Goal: Task Accomplishment & Management: Use online tool/utility

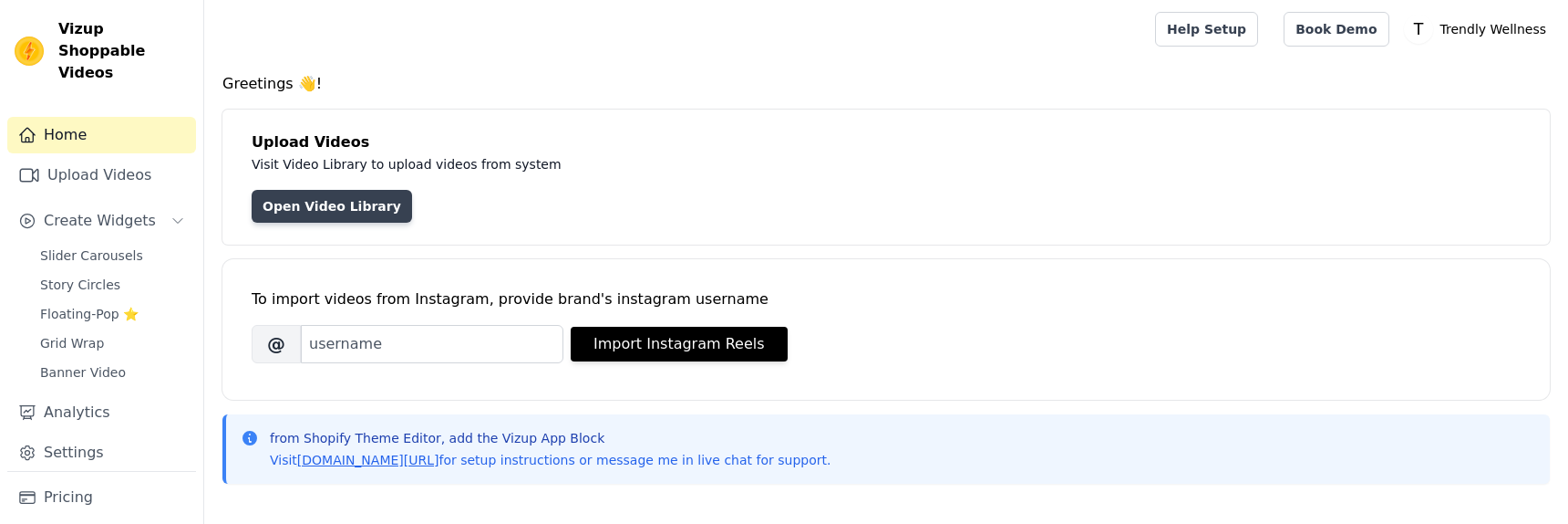
click at [369, 207] on link "Open Video Library" at bounding box center [332, 206] width 160 height 32
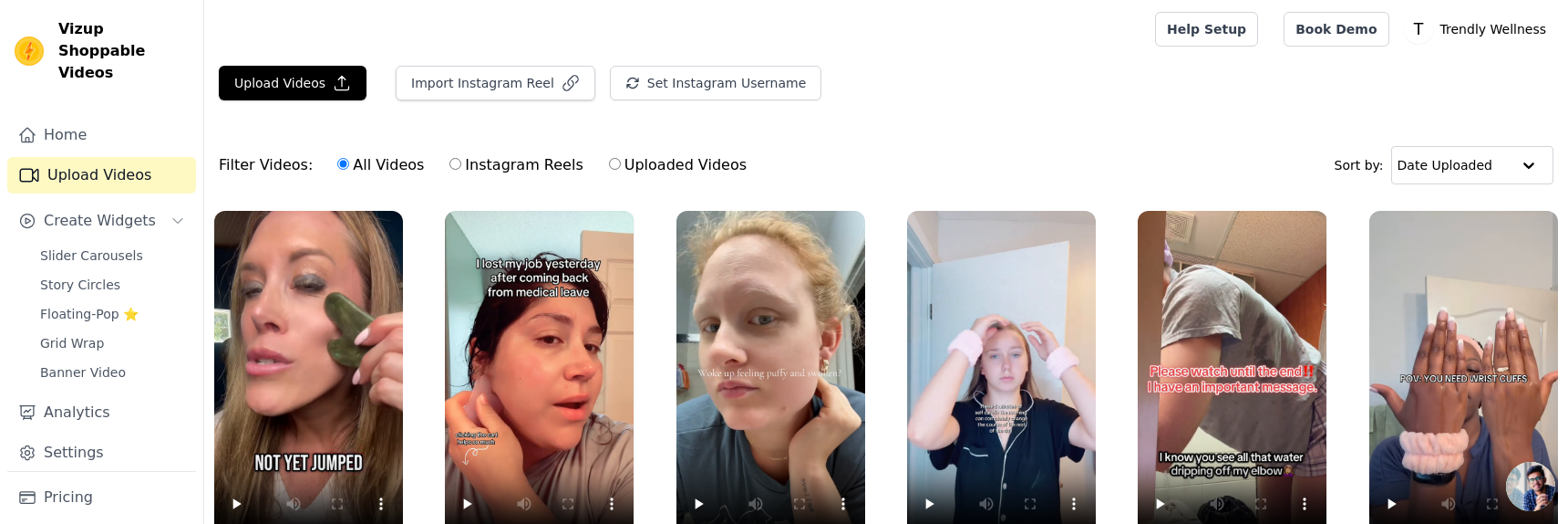
click at [288, 63] on main "Upload Videos Import Instagram Reel Set Instagram Username Import Latest IG Ree…" at bounding box center [886, 384] width 1364 height 651
click at [279, 72] on button "Upload Videos" at bounding box center [292, 83] width 148 height 34
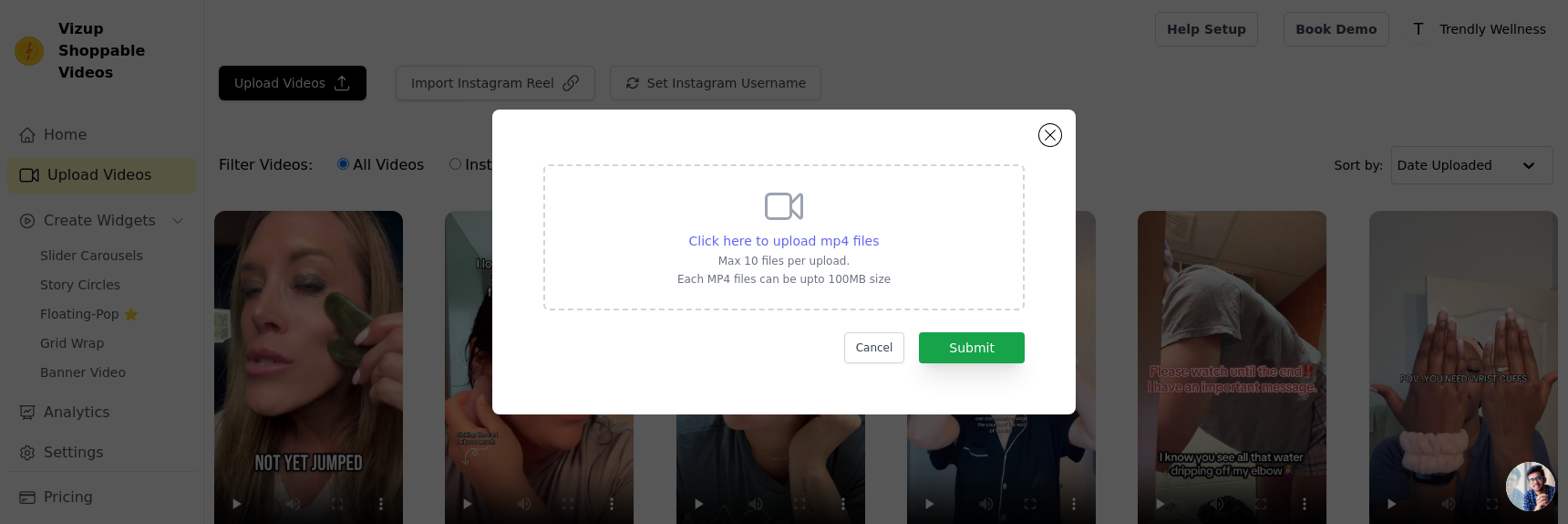
click at [789, 240] on span "Click here to upload mp4 files" at bounding box center [784, 241] width 191 height 14
click at [877, 232] on input "Click here to upload mp4 files Max 10 files per upload. Each MP4 files can be u…" at bounding box center [877, 231] width 1 height 1
type input "C:\fakepath\0917.mp4"
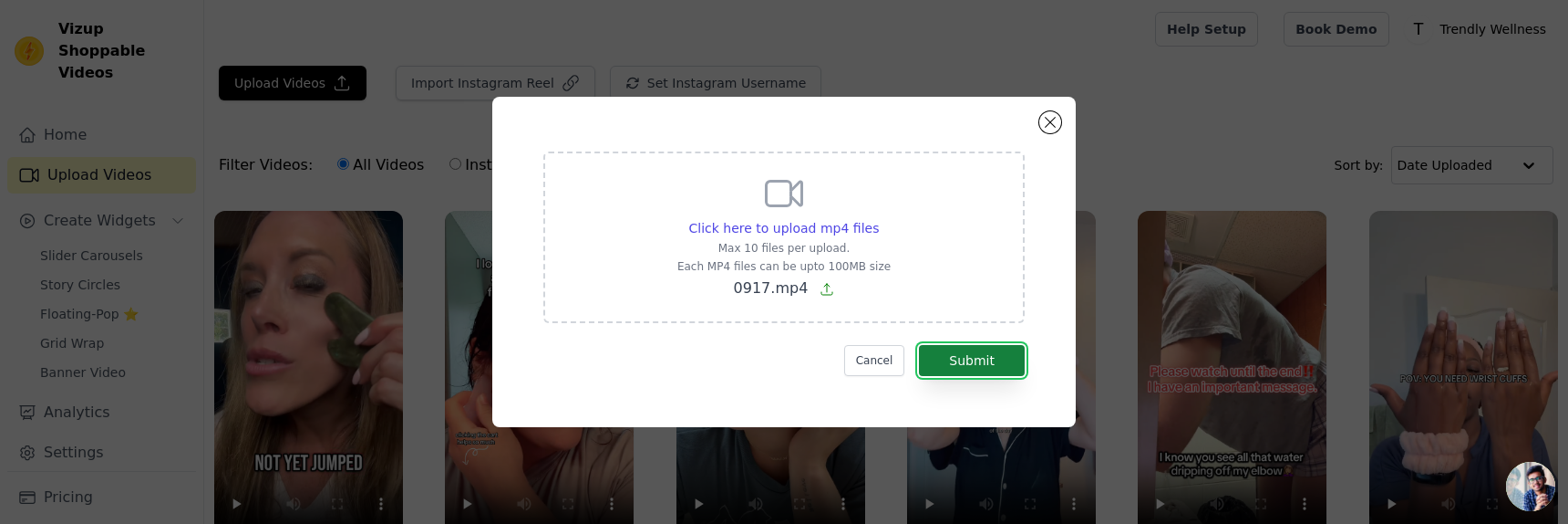
click at [1001, 356] on button "Submit" at bounding box center [971, 360] width 106 height 31
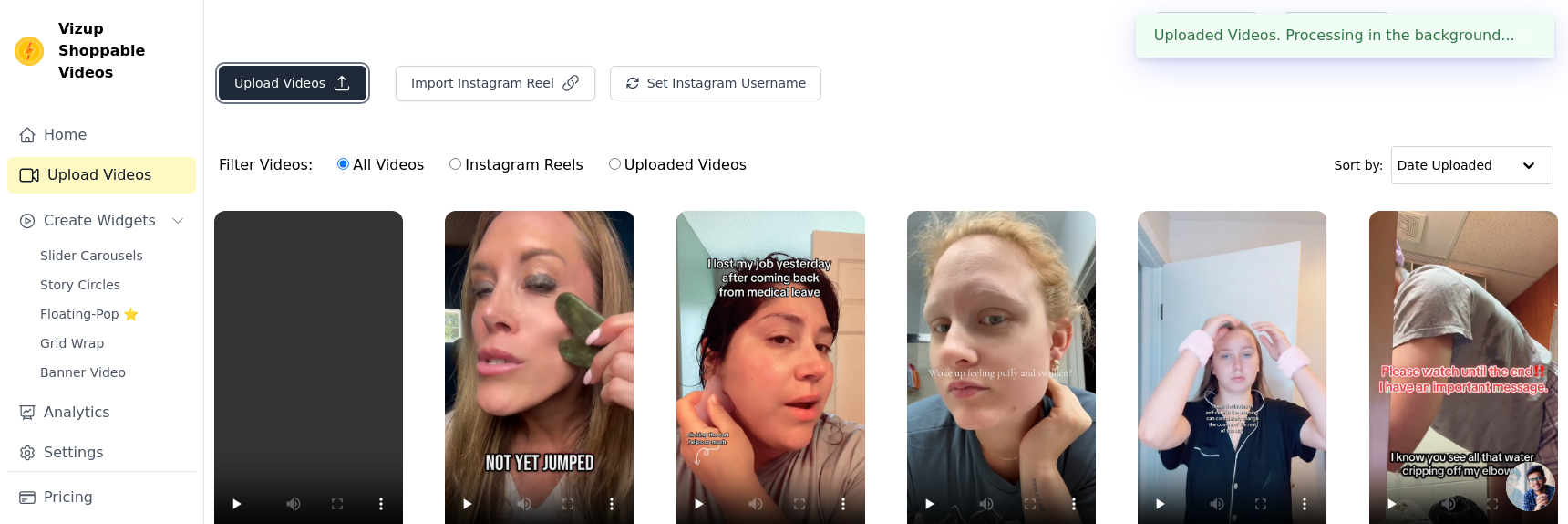
click at [333, 78] on icon "button" at bounding box center [341, 82] width 18 height 18
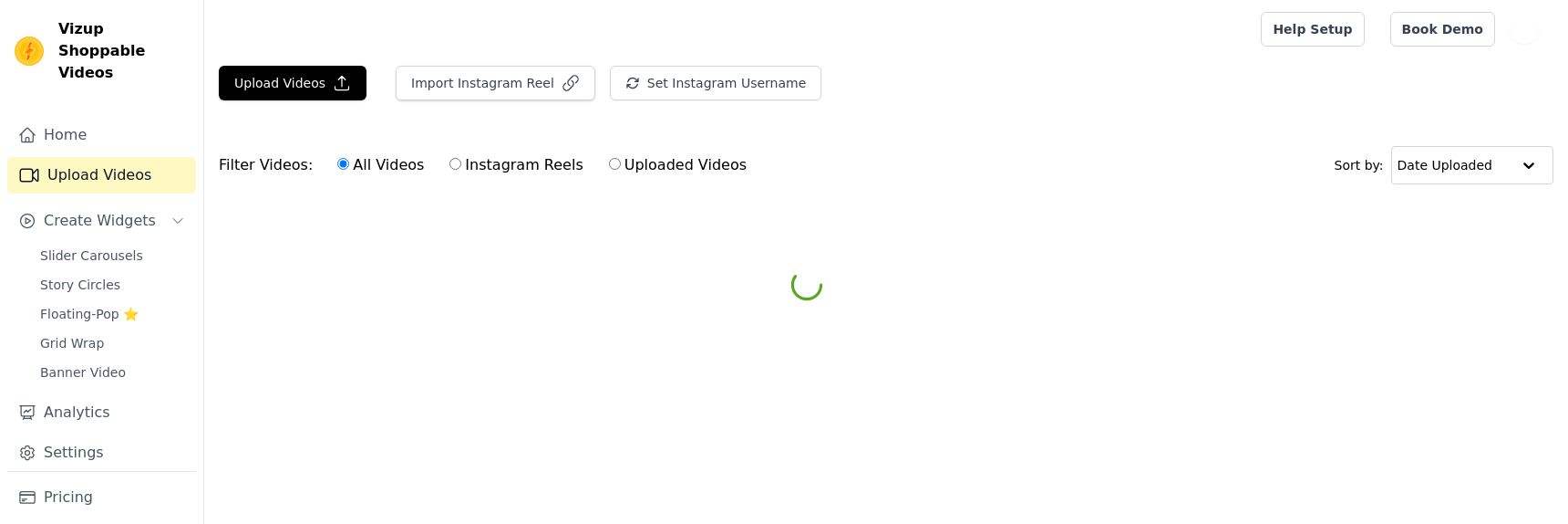
click at [877, 243] on main "Upload Videos Import Instagram Reel Set Instagram Username Import Latest IG Ree…" at bounding box center [886, 166] width 1364 height 216
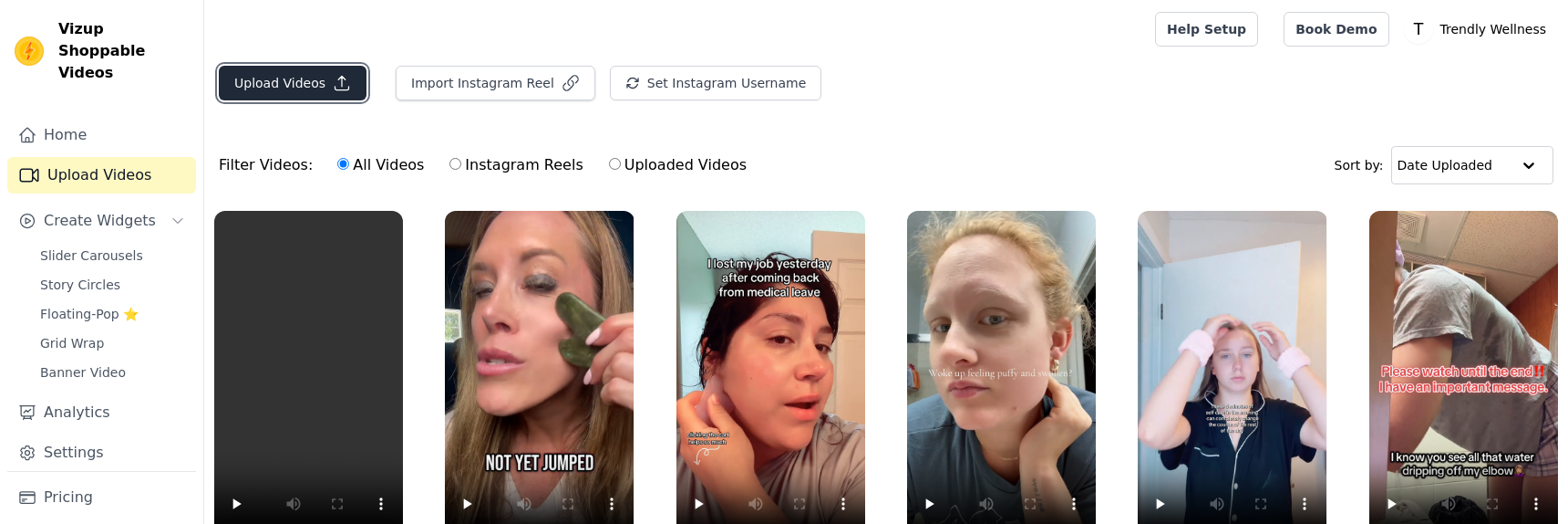
click at [325, 77] on button "Upload Videos" at bounding box center [292, 83] width 148 height 34
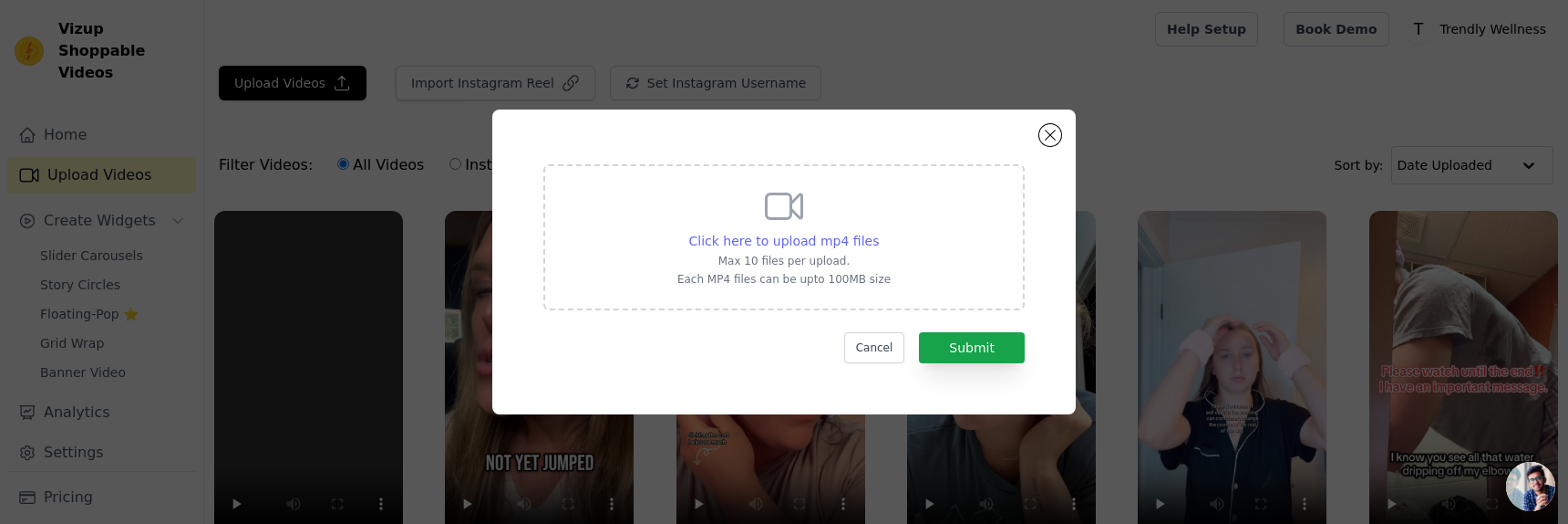
click at [738, 234] on span "Click here to upload mp4 files" at bounding box center [784, 241] width 191 height 14
click at [877, 232] on input "Click here to upload mp4 files Max 10 files per upload. Each MP4 files can be u…" at bounding box center [877, 231] width 1 height 1
type input "C:\fakepath\SnapTik-dot-Kim-2d58e0cdae1a9d2328461a2f52382421.mp4"
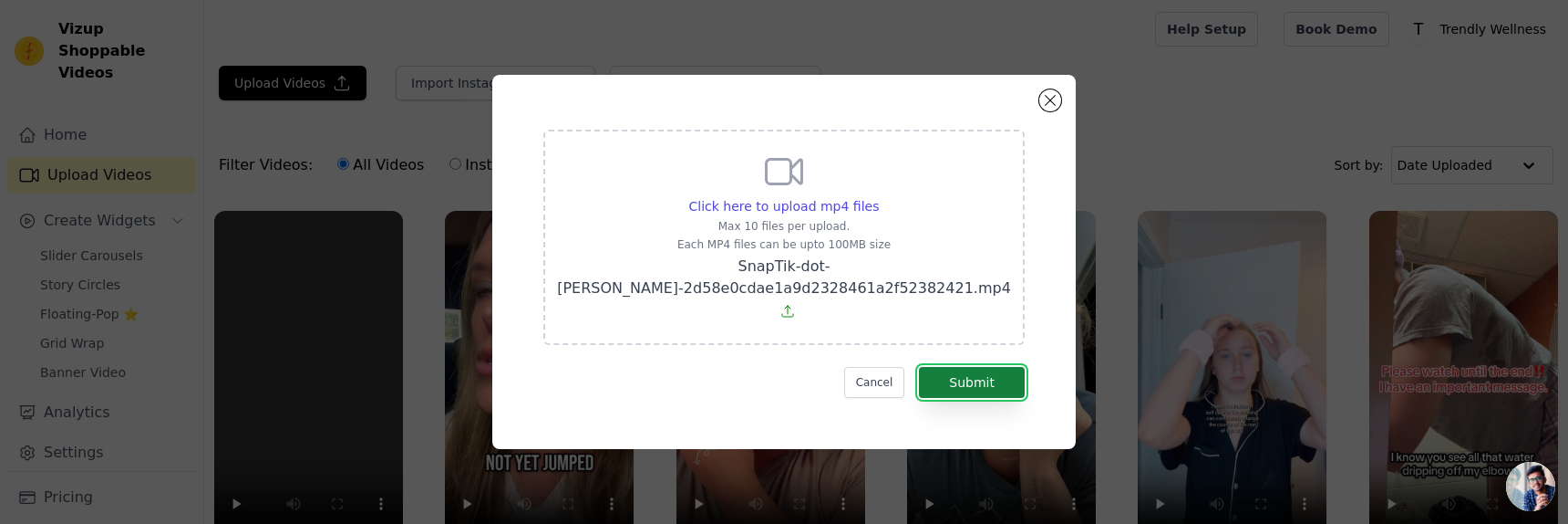
click at [997, 378] on button "Submit" at bounding box center [971, 382] width 106 height 31
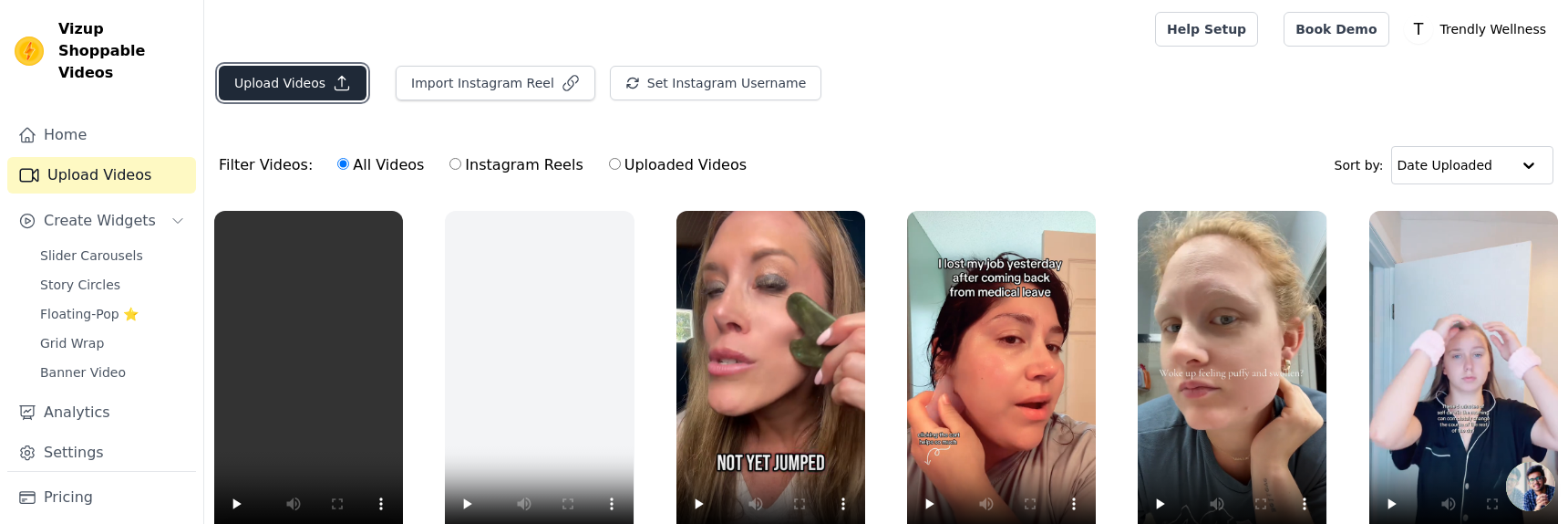
click at [345, 76] on icon "button" at bounding box center [341, 82] width 18 height 18
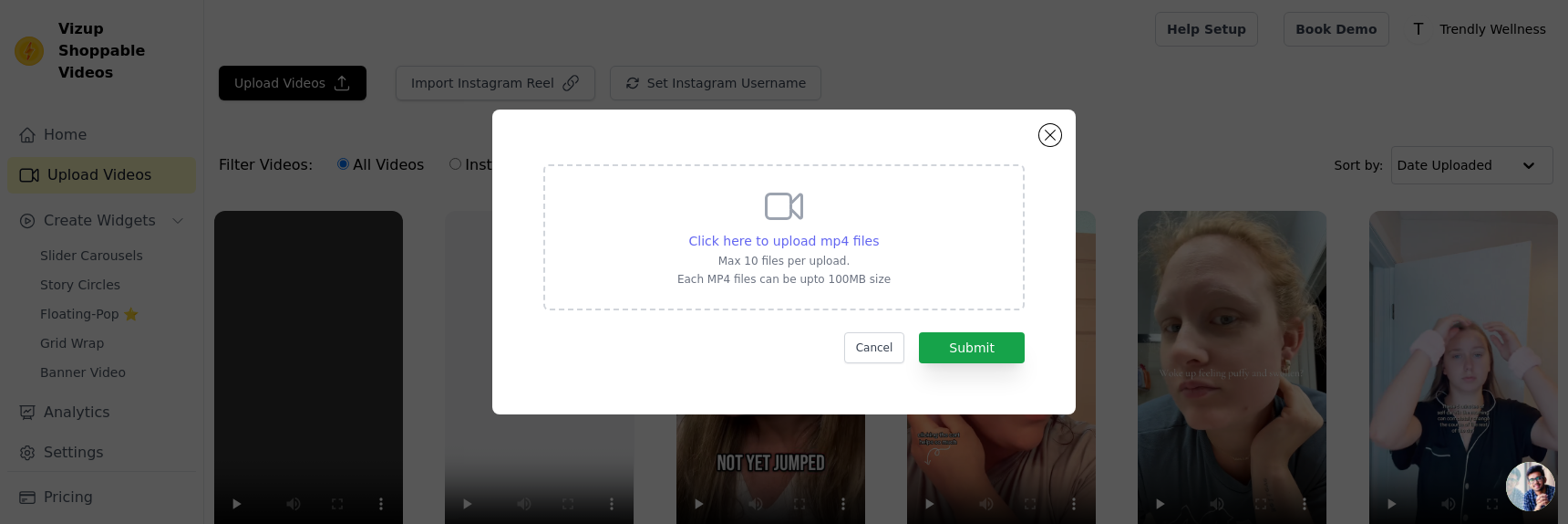
click at [820, 237] on span "Click here to upload mp4 files" at bounding box center [784, 241] width 191 height 14
click at [877, 232] on input "Click here to upload mp4 files Max 10 files per upload. Each MP4 files can be u…" at bounding box center [877, 231] width 1 height 1
type input "C:\fakepath\0917(1) copy.mp4"
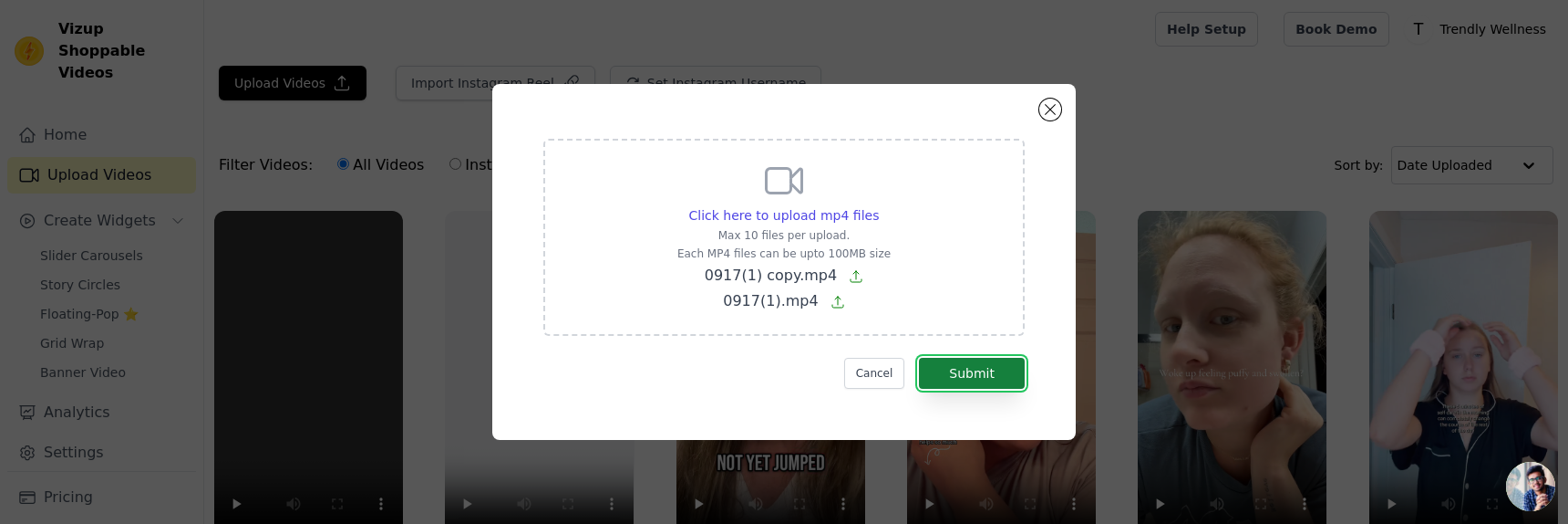
click at [1000, 370] on button "Submit" at bounding box center [971, 373] width 106 height 31
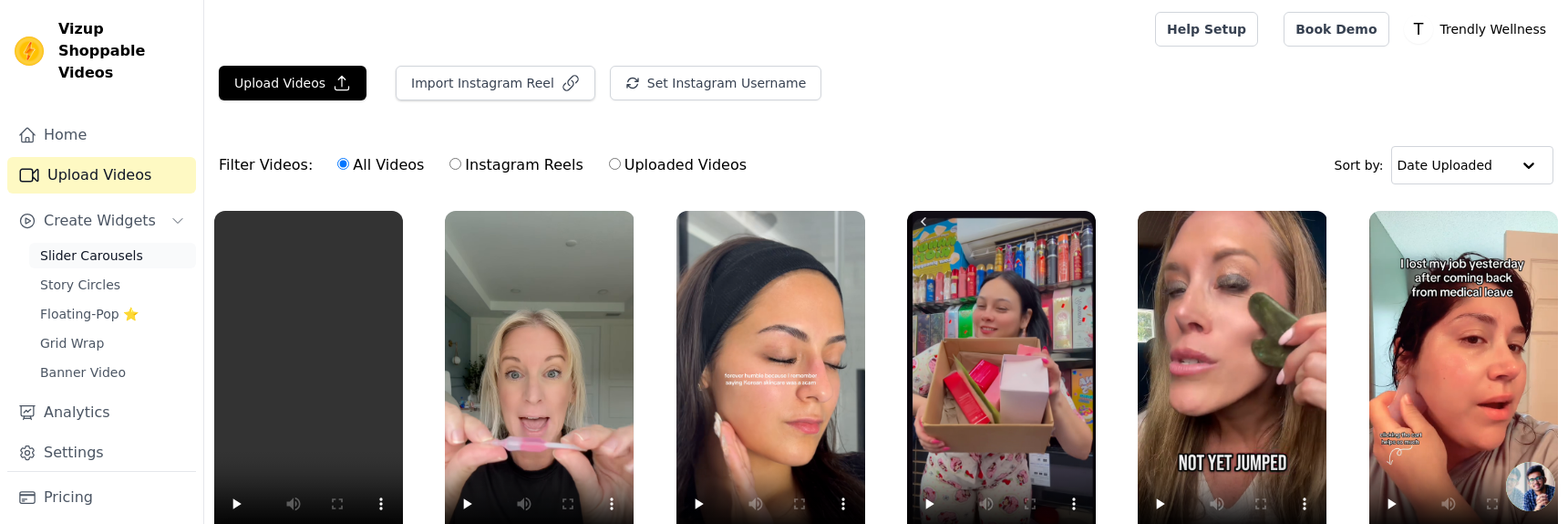
click at [129, 246] on span "Slider Carousels" at bounding box center [92, 255] width 103 height 18
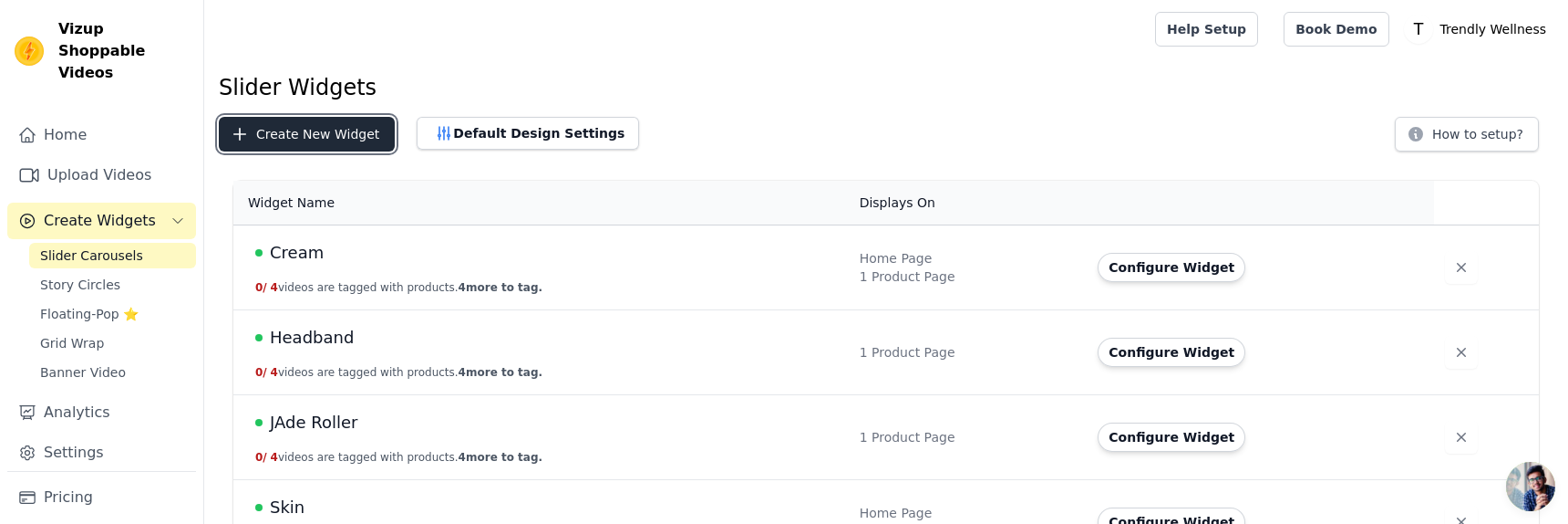
click at [276, 136] on button "Create New Widget" at bounding box center [306, 134] width 175 height 34
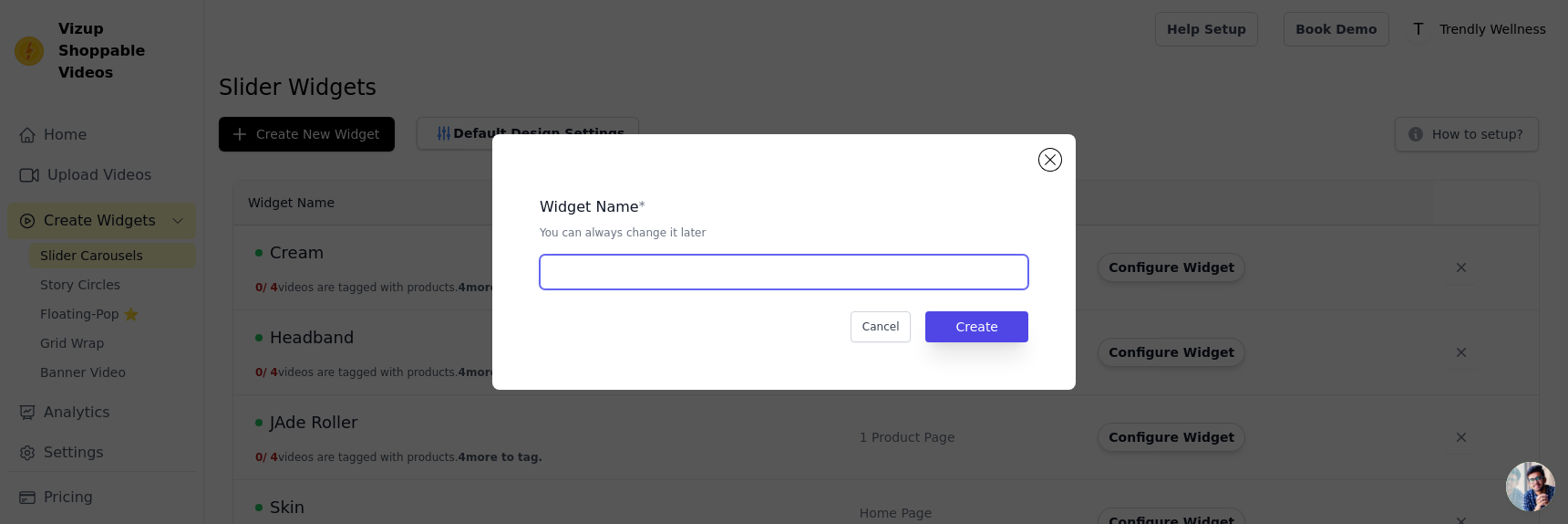
click at [747, 281] on input "text" at bounding box center [784, 272] width 488 height 34
click at [630, 265] on input "text" at bounding box center [784, 272] width 488 height 34
paste input "Trendly Collagen Glow Cream"
type input "Trendly Collagen Glow Cream"
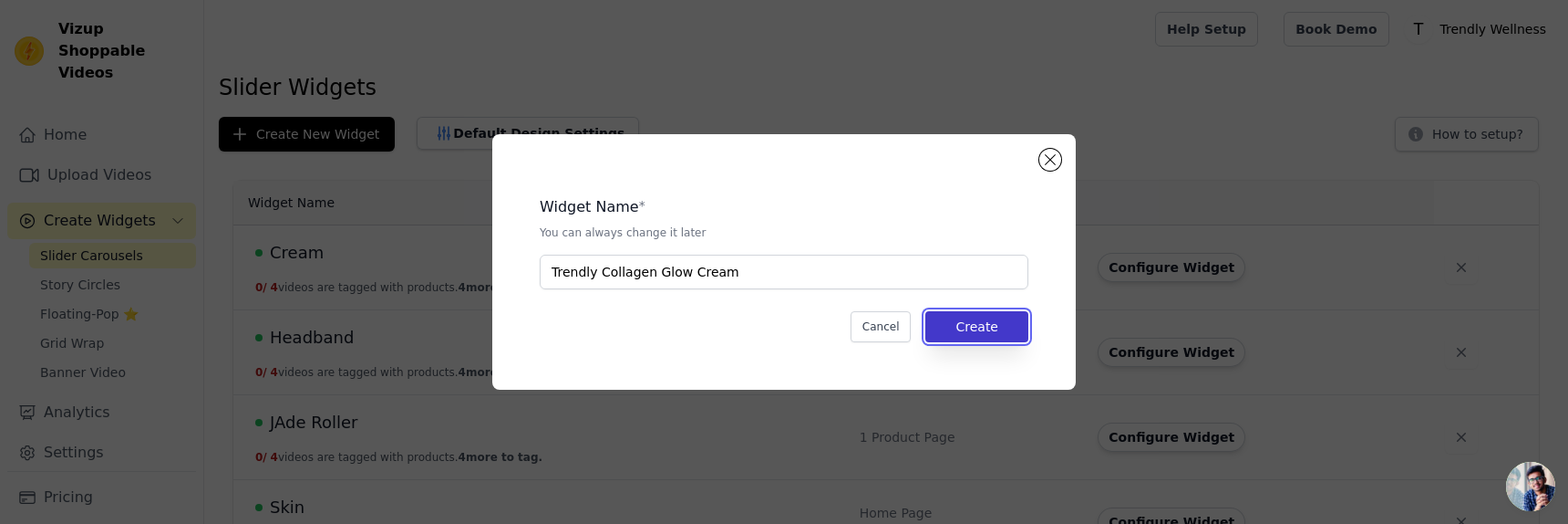
click at [956, 329] on button "Create" at bounding box center [977, 326] width 103 height 31
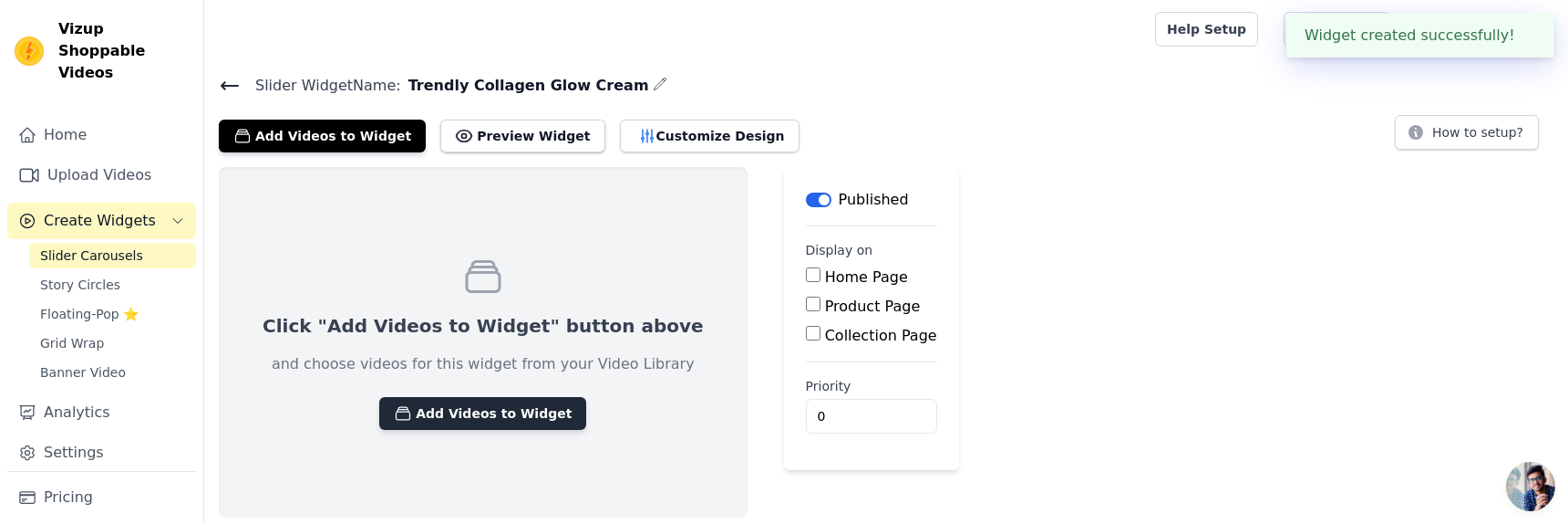
click at [468, 421] on button "Add Videos to Widget" at bounding box center [483, 413] width 207 height 32
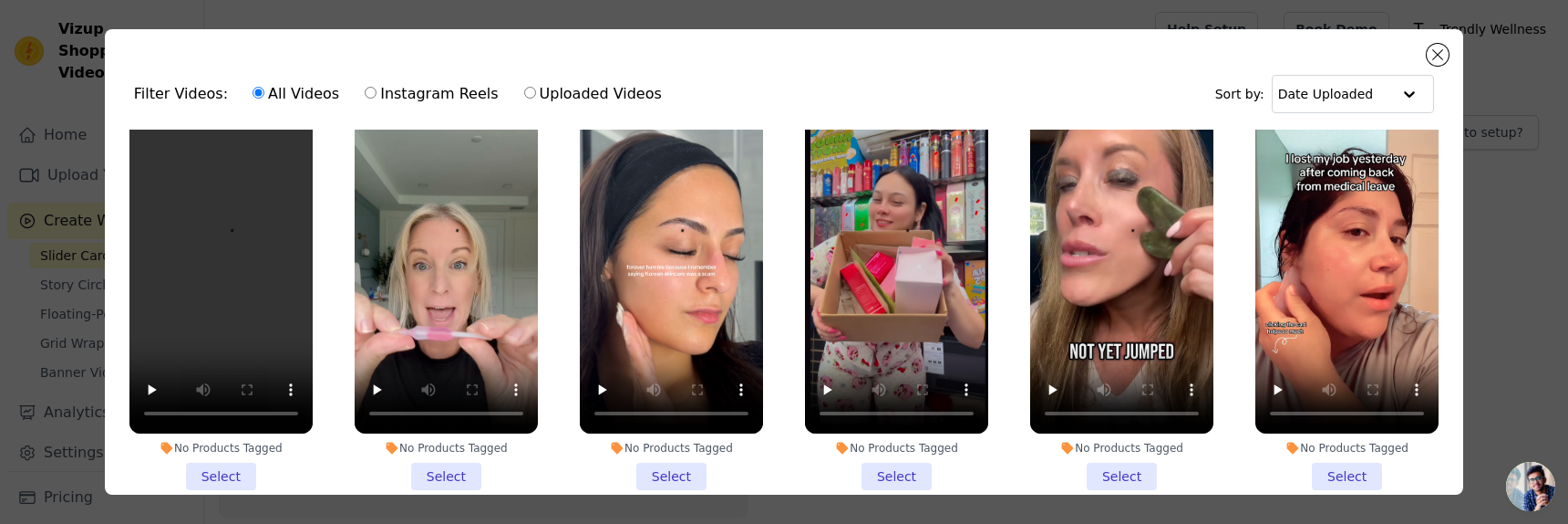
scroll to position [44, 0]
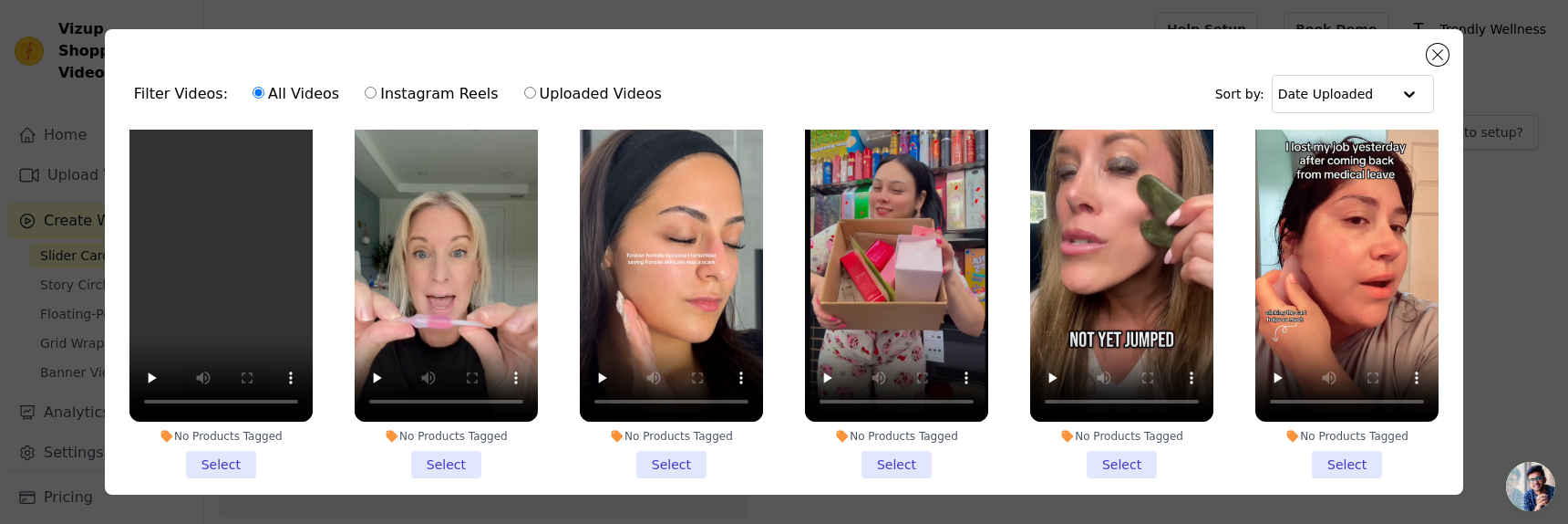
click at [230, 472] on li "No Products Tagged Select" at bounding box center [221, 286] width 183 height 382
click at [0, 0] on input "No Products Tagged Select" at bounding box center [0, 0] width 0 height 0
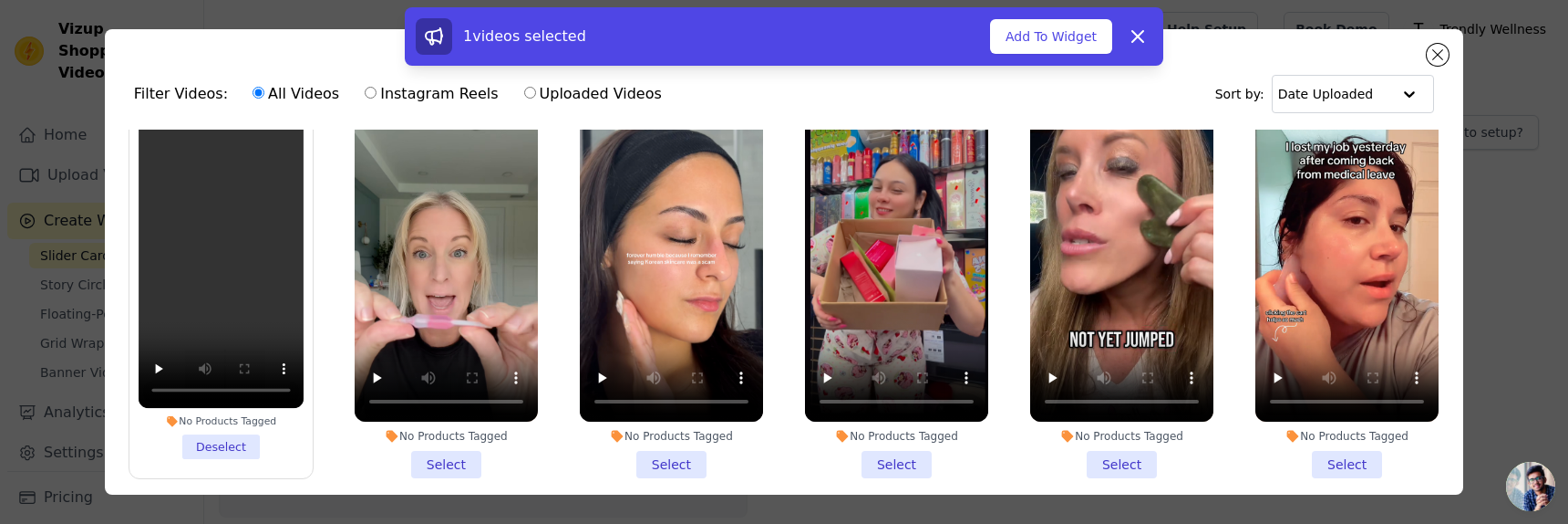
click at [442, 476] on li "No Products Tagged Select" at bounding box center [446, 286] width 183 height 382
click at [0, 0] on input "No Products Tagged Select" at bounding box center [0, 0] width 0 height 0
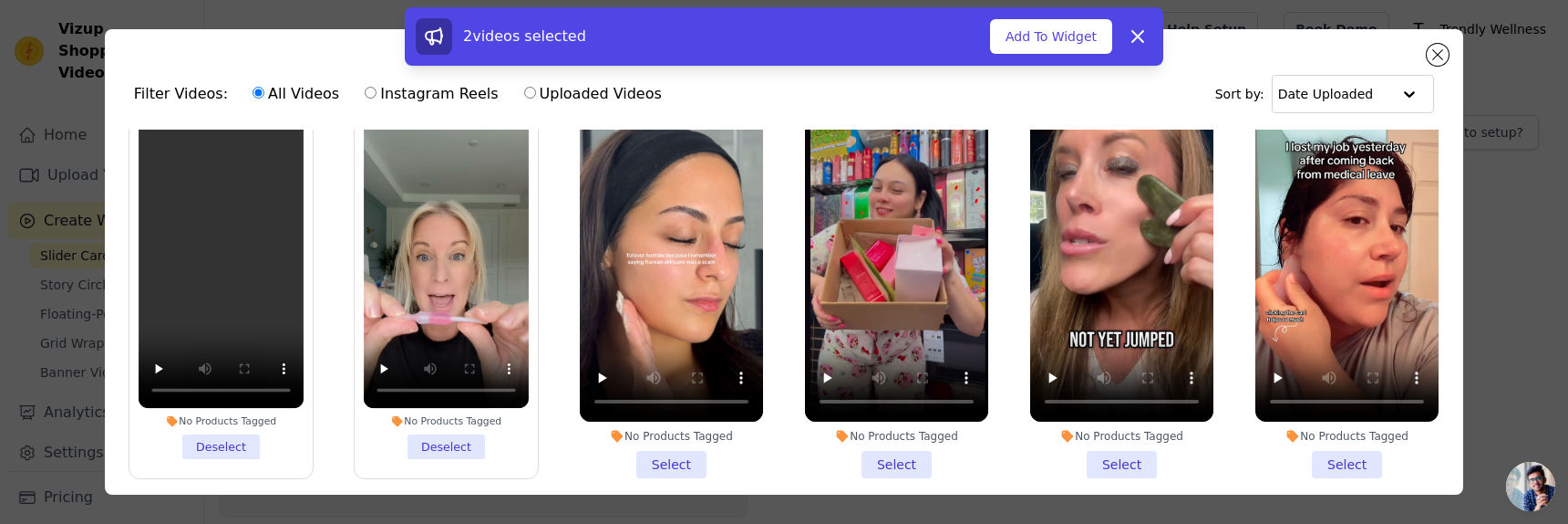
click at [888, 472] on li "No Products Tagged Select" at bounding box center [897, 286] width 183 height 382
click at [0, 0] on input "No Products Tagged Select" at bounding box center [0, 0] width 0 height 0
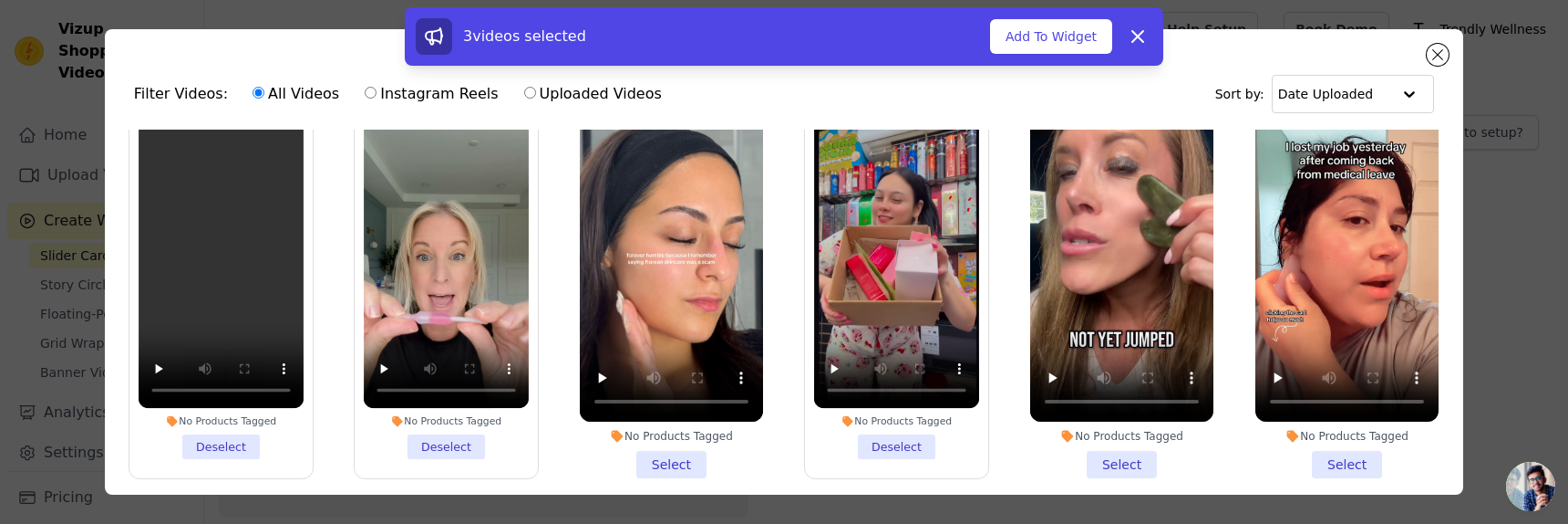
click at [682, 462] on li "No Products Tagged Select" at bounding box center [671, 286] width 183 height 382
click at [0, 0] on input "No Products Tagged Select" at bounding box center [0, 0] width 0 height 0
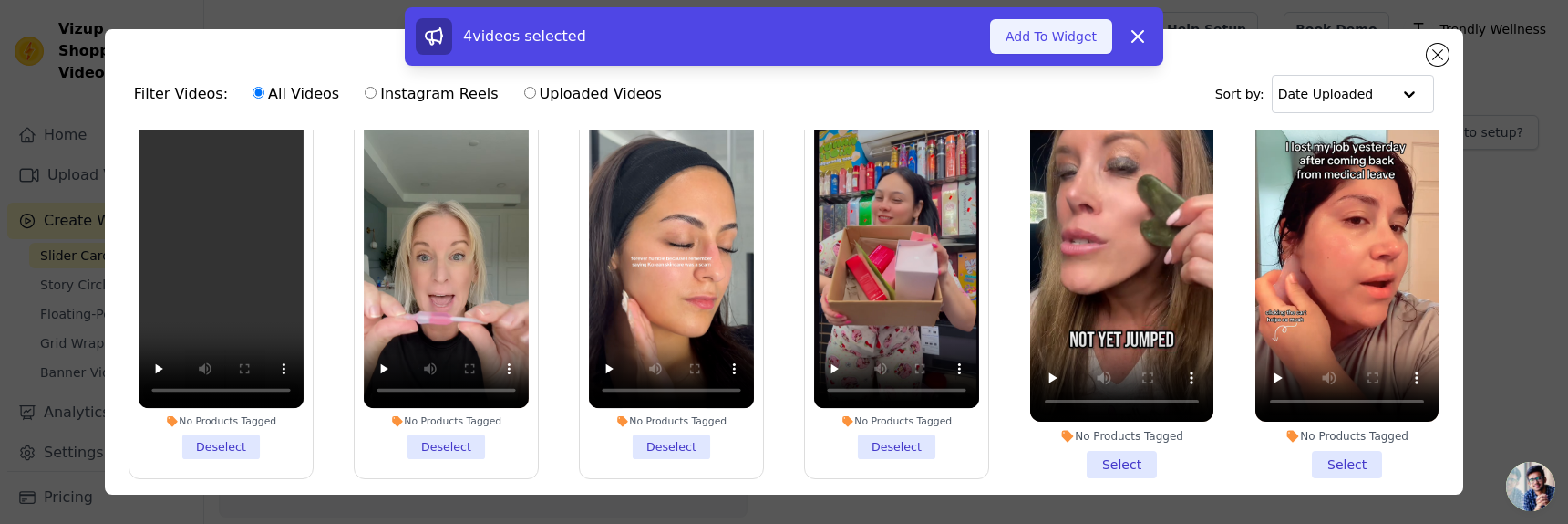
click at [1064, 32] on button "Add To Widget" at bounding box center [1051, 36] width 122 height 34
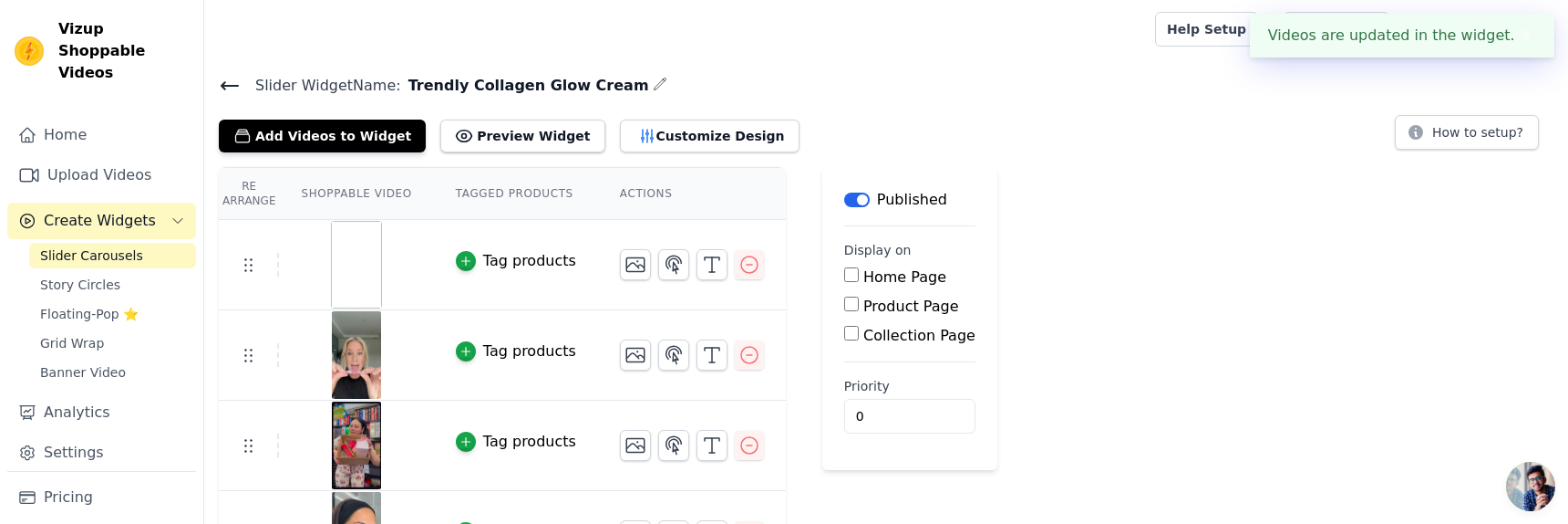
click at [847, 304] on input "Product Page" at bounding box center [851, 304] width 14 height 14
checkbox input "true"
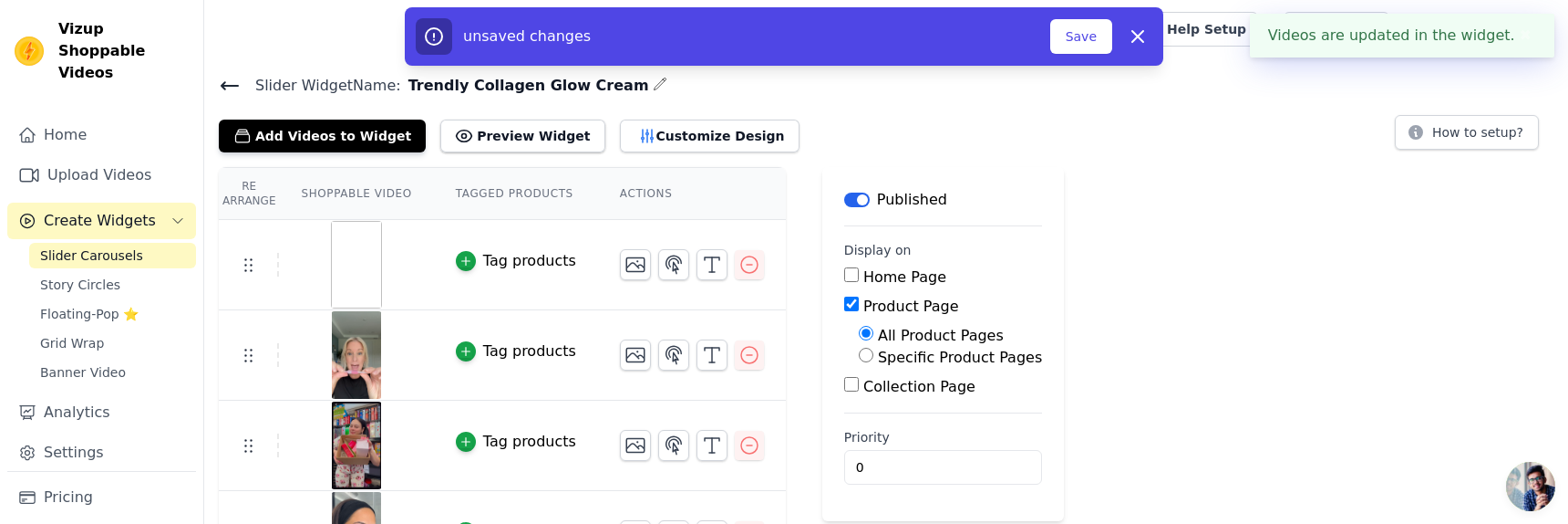
click at [877, 362] on label "Specific Product Pages" at bounding box center [959, 357] width 164 height 17
click at [873, 362] on input "Specific Product Pages" at bounding box center [865, 354] width 14 height 14
radio input "true"
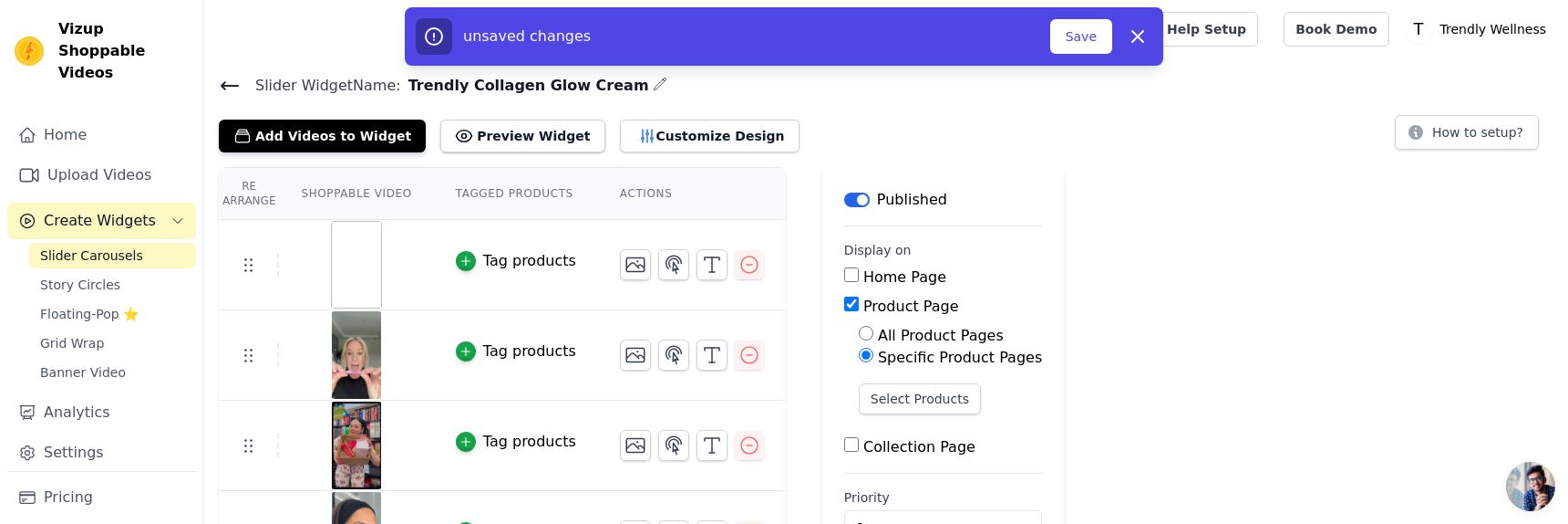
click at [882, 379] on div "All Product Pages Specific Product Pages Select Products" at bounding box center [942, 376] width 197 height 104
click at [881, 398] on button "Select Products" at bounding box center [919, 398] width 122 height 31
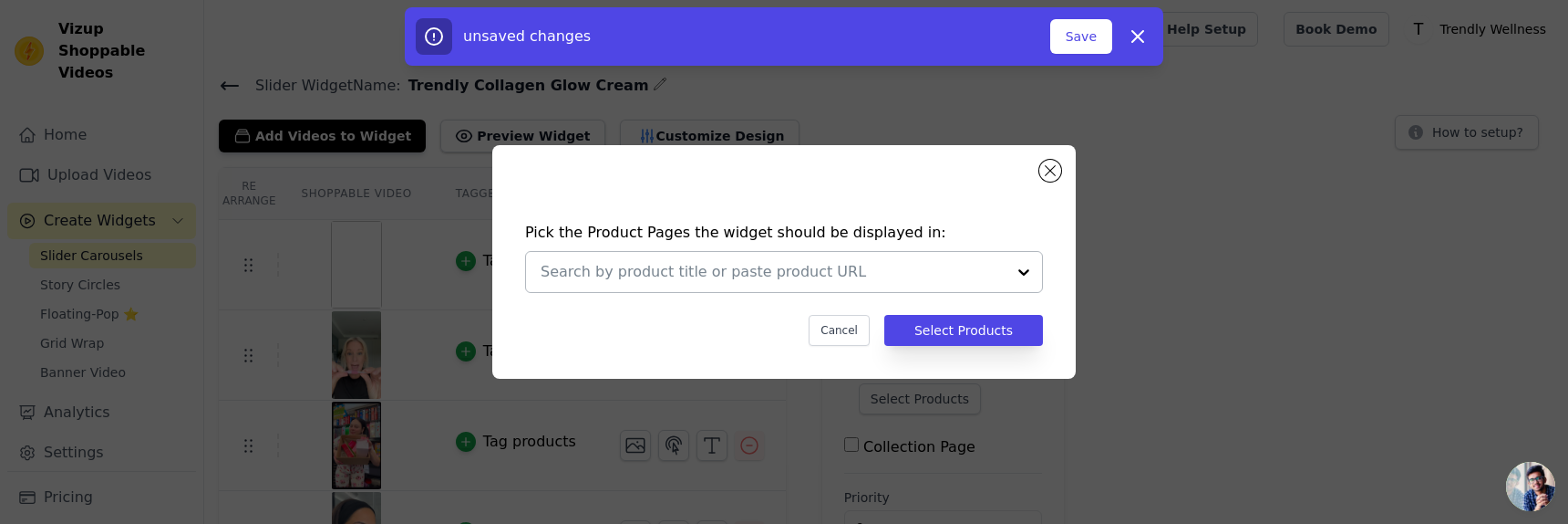
click at [842, 264] on input "text" at bounding box center [773, 271] width 464 height 22
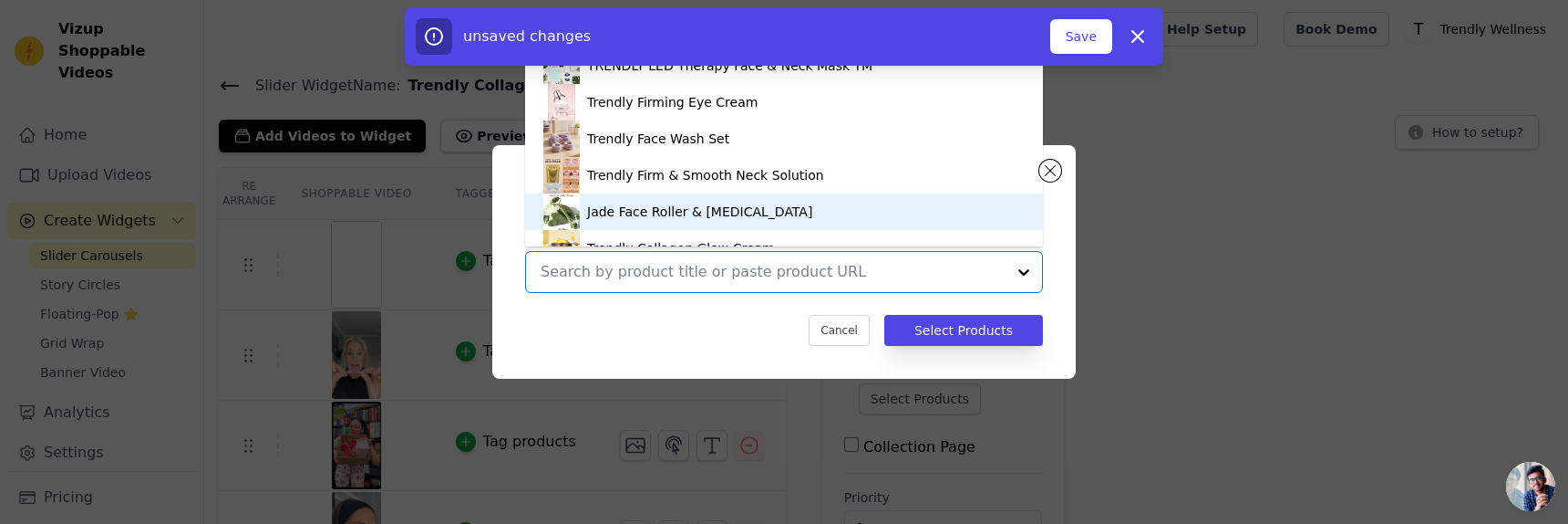
scroll to position [104, 0]
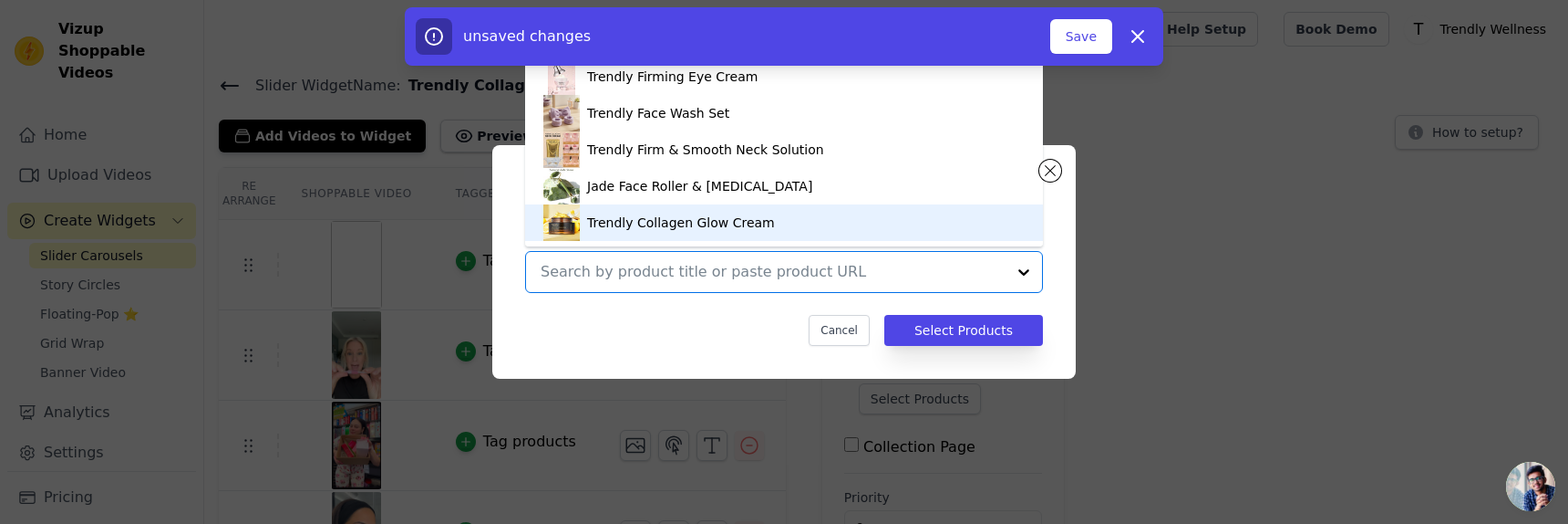
click at [632, 207] on div "Trendly Collagen Glow Cream" at bounding box center [784, 222] width 482 height 36
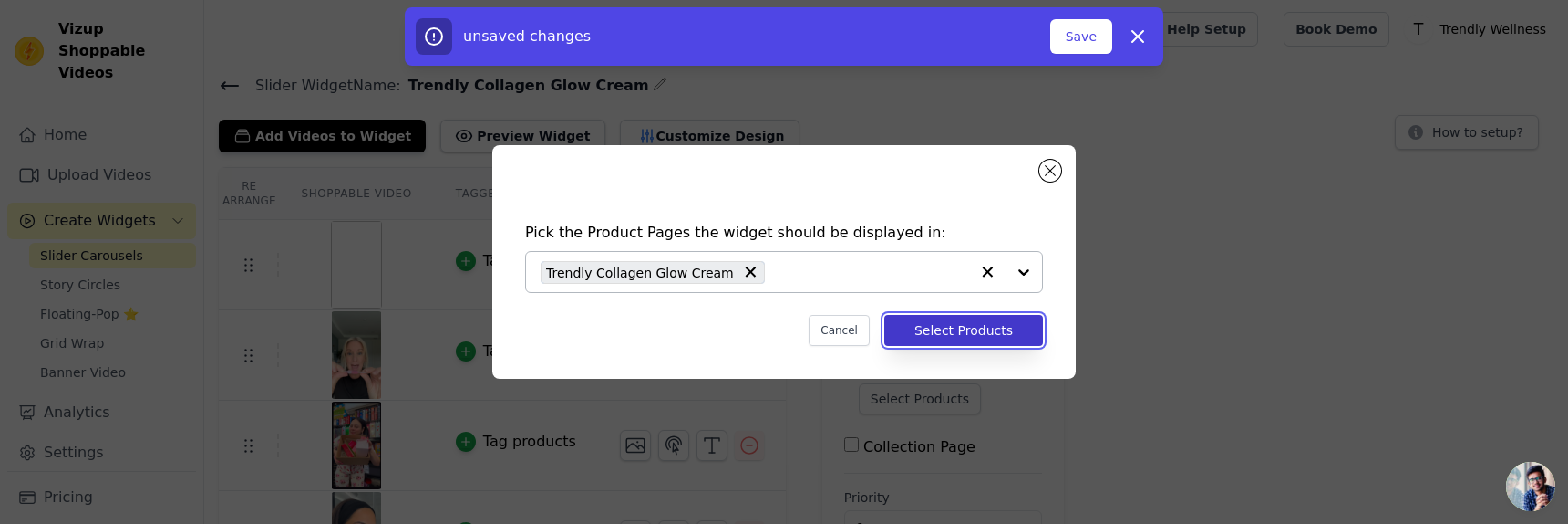
click at [991, 331] on button "Select Products" at bounding box center [963, 330] width 158 height 31
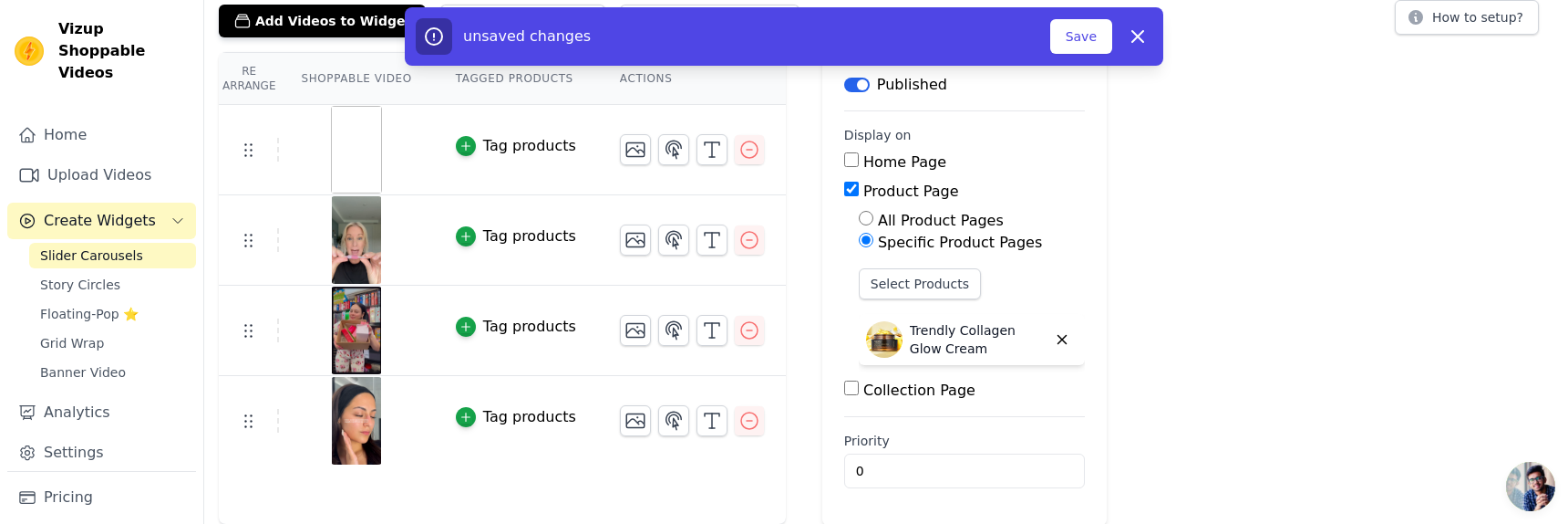
scroll to position [0, 0]
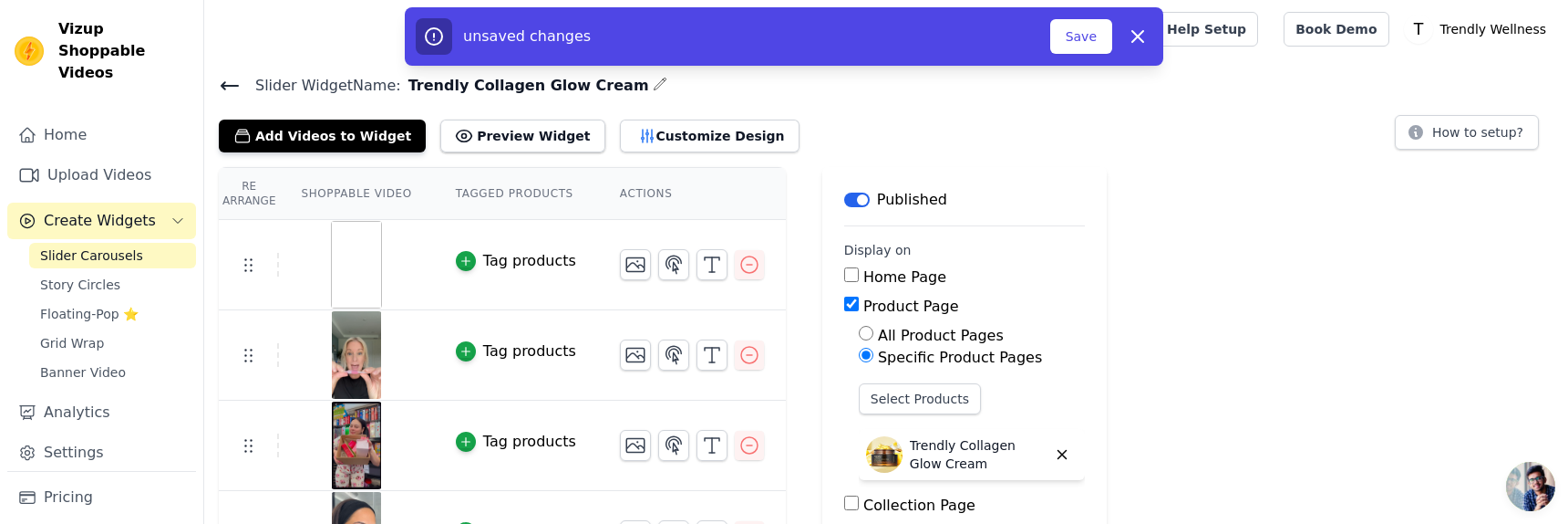
click at [375, 279] on img at bounding box center [357, 264] width 52 height 88
click at [340, 262] on img at bounding box center [357, 264] width 52 height 88
click at [1072, 48] on button "Save" at bounding box center [1081, 36] width 62 height 34
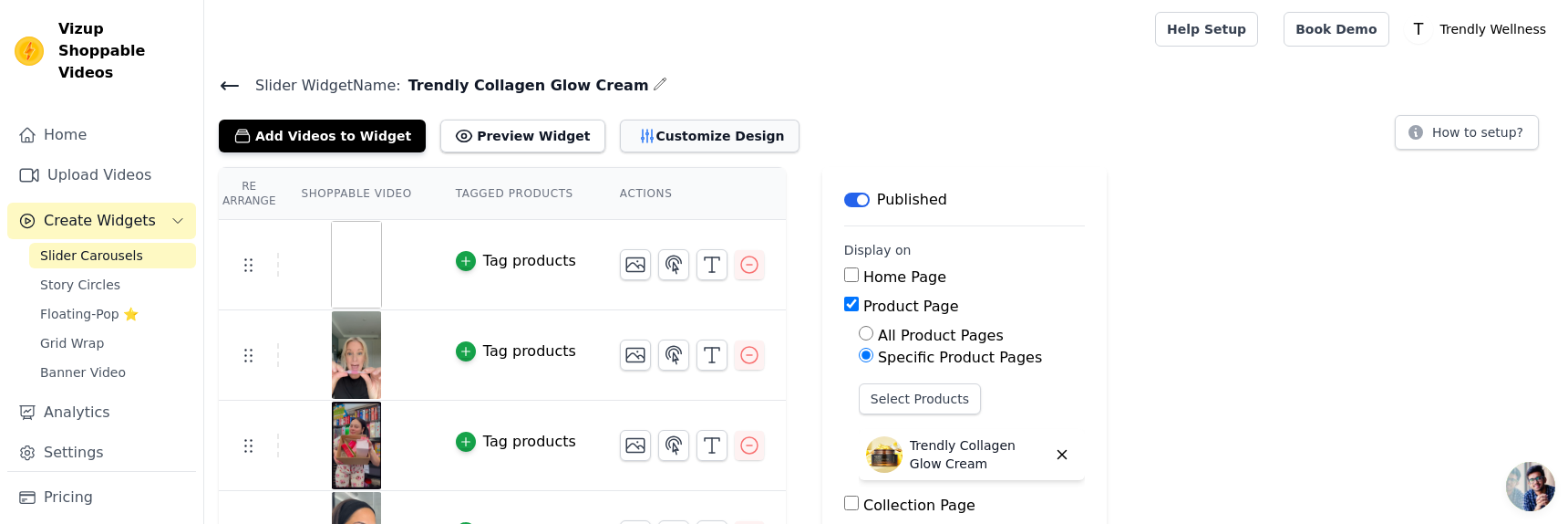
click at [625, 136] on button "Customize Design" at bounding box center [710, 136] width 179 height 32
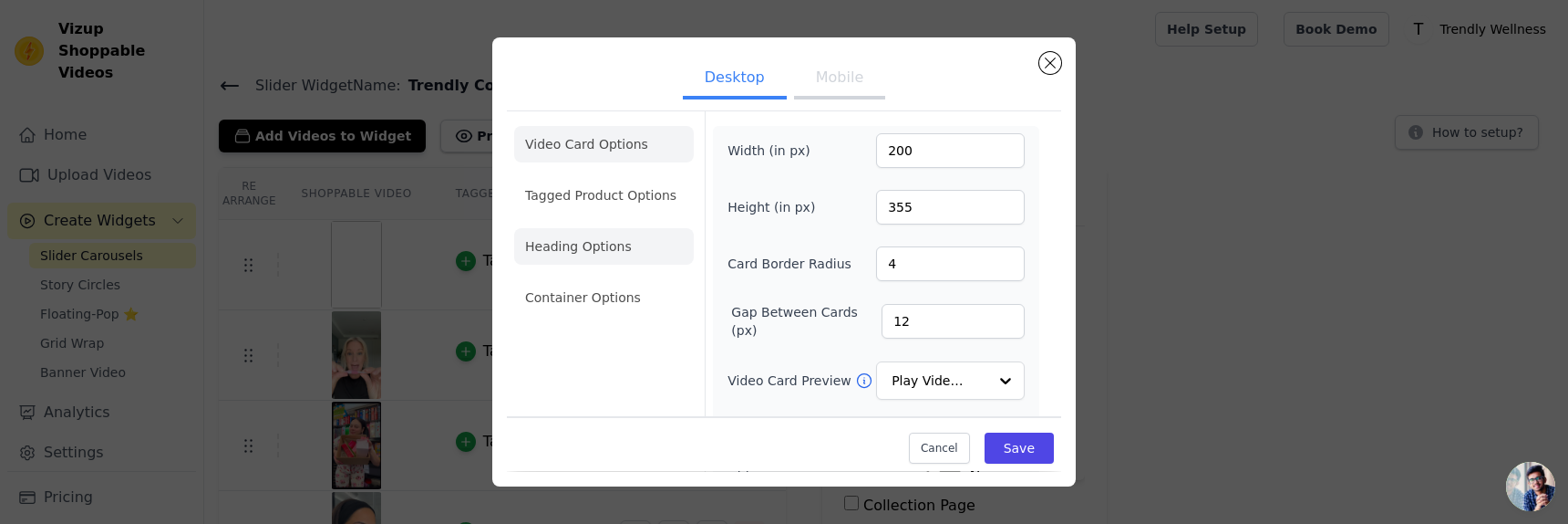
click at [579, 247] on li "Heading Options" at bounding box center [604, 246] width 179 height 36
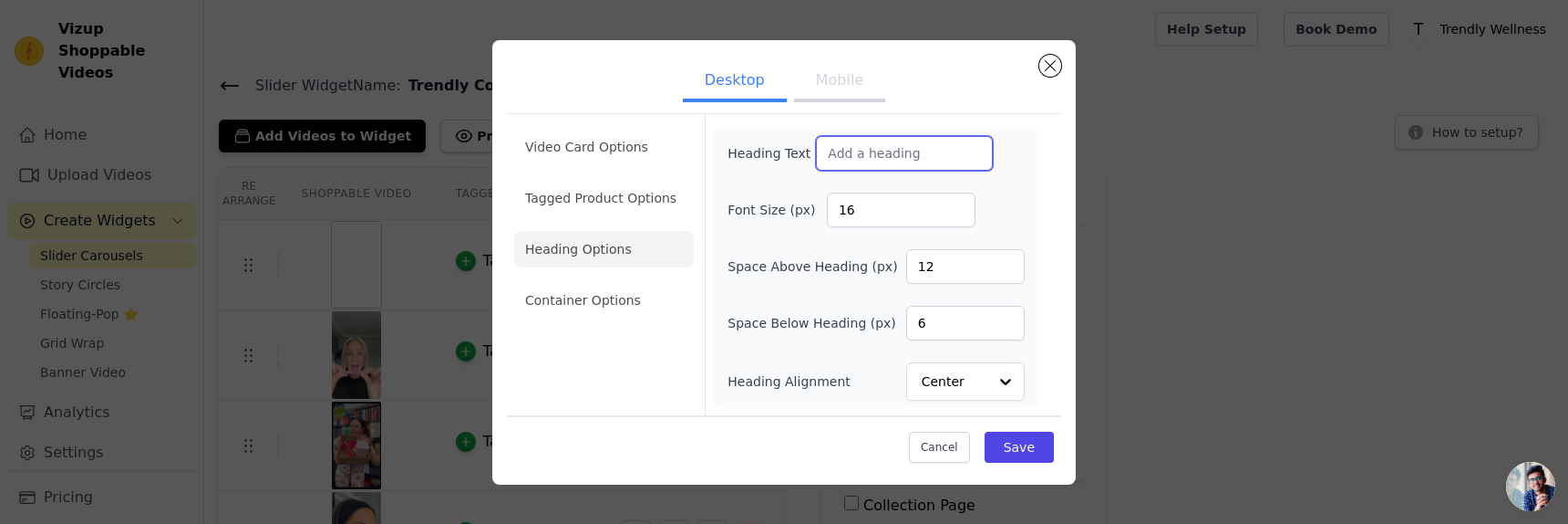
click at [944, 151] on input "Heading Text" at bounding box center [903, 153] width 176 height 34
paste input "The Proof & Confidence _You Can Feel._"
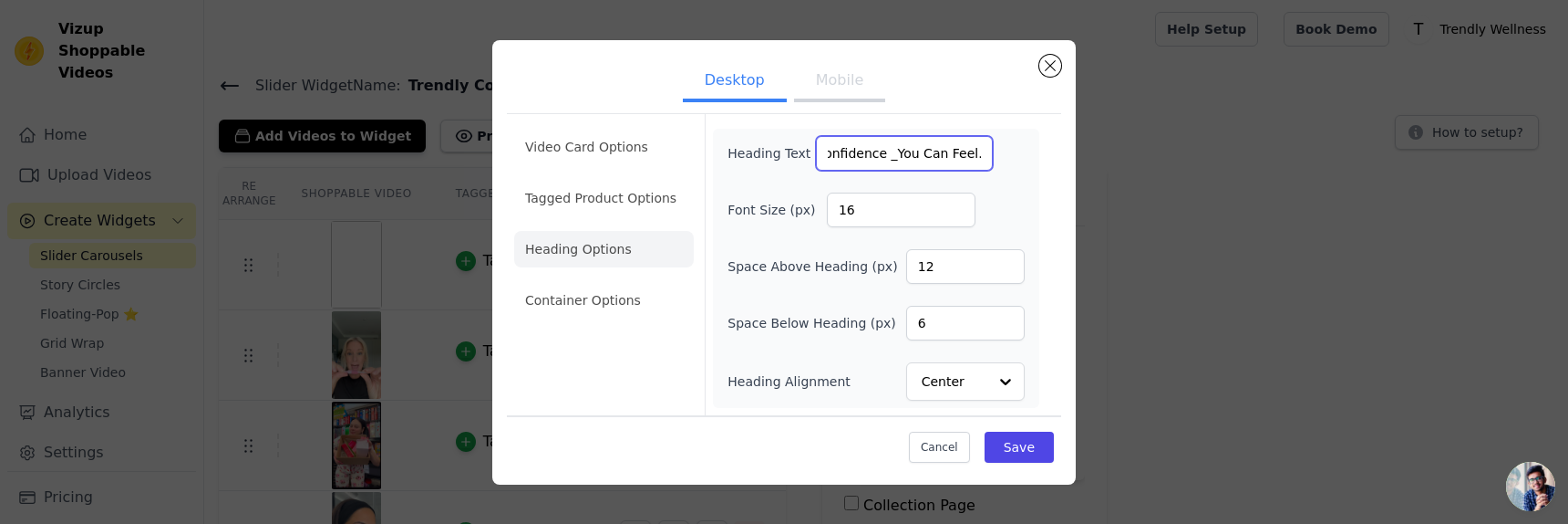
click at [877, 153] on input "The Proof & Confidence _You Can Feel." at bounding box center [903, 153] width 176 height 34
type input ""The Proof & Confidence. You Can Feel.""
click at [947, 213] on input "16" at bounding box center [901, 210] width 149 height 34
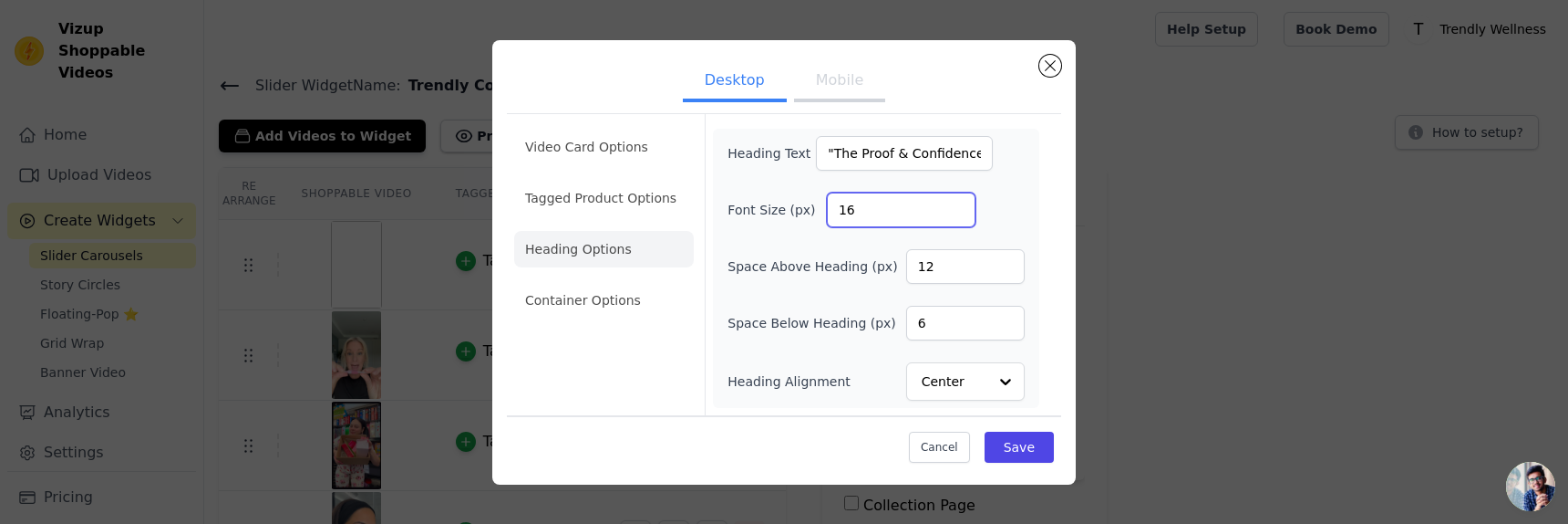
click at [947, 213] on input "16" at bounding box center [901, 210] width 149 height 34
click at [955, 206] on input "17" at bounding box center [901, 210] width 149 height 34
click at [955, 206] on input "18" at bounding box center [901, 210] width 149 height 34
click at [955, 206] on input "19" at bounding box center [901, 210] width 149 height 34
click at [955, 206] on input "20" at bounding box center [901, 210] width 149 height 34
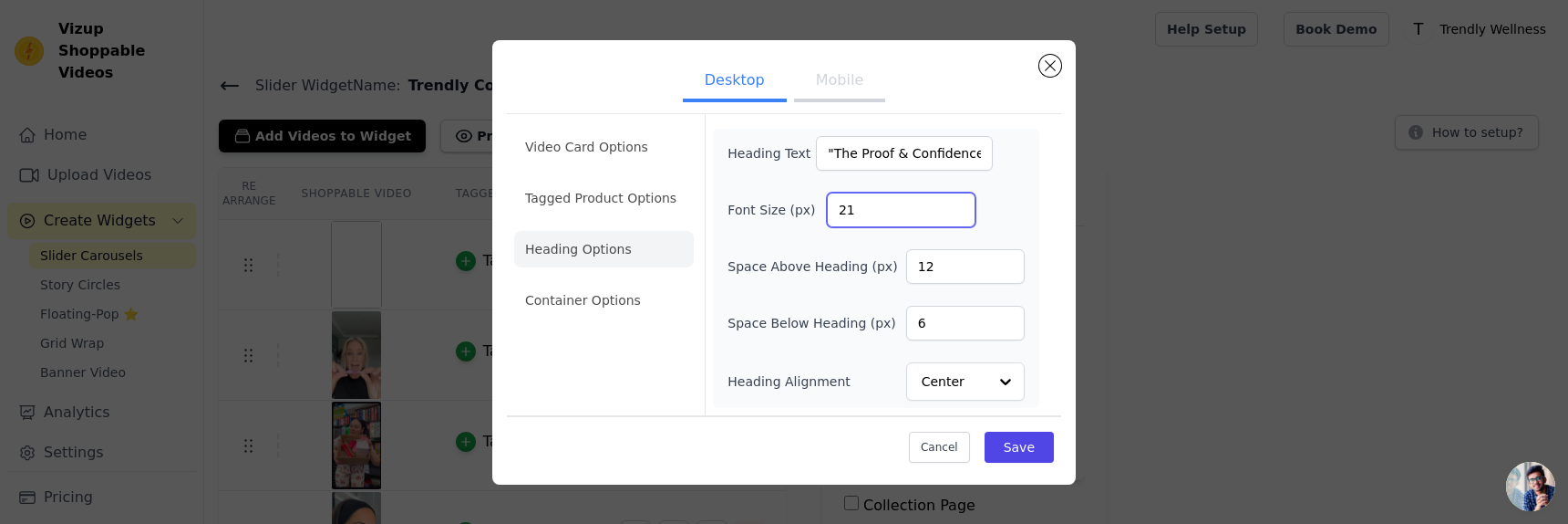
click at [955, 206] on input "21" at bounding box center [901, 210] width 149 height 34
click at [955, 206] on input "22" at bounding box center [901, 210] width 149 height 34
click at [955, 206] on input "23" at bounding box center [901, 210] width 149 height 34
type input "24"
click at [955, 206] on input "24" at bounding box center [901, 210] width 149 height 34
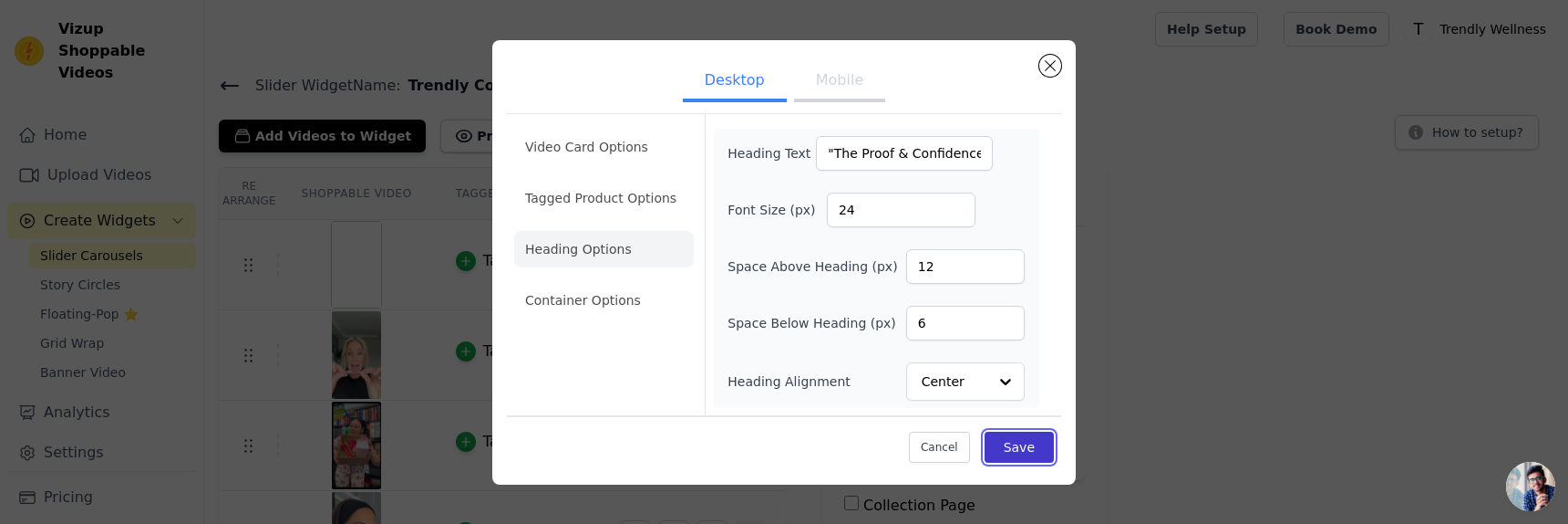
click at [1017, 456] on button "Save" at bounding box center [1019, 447] width 70 height 31
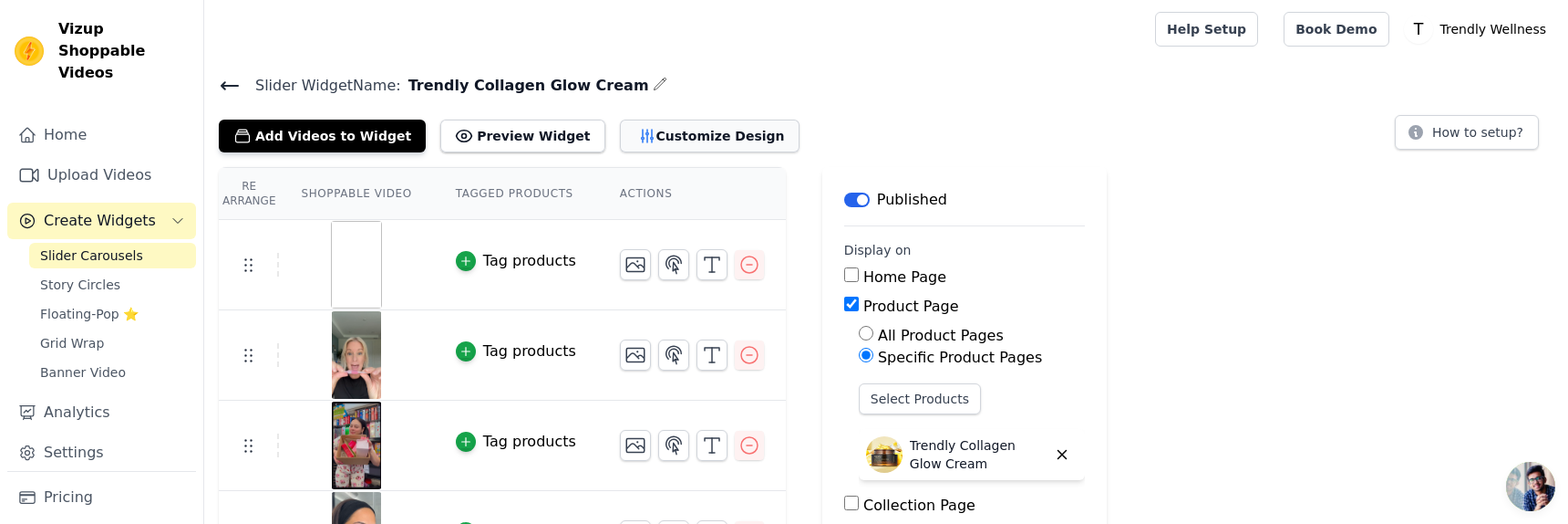
click at [654, 129] on button "Customize Design" at bounding box center [710, 136] width 179 height 32
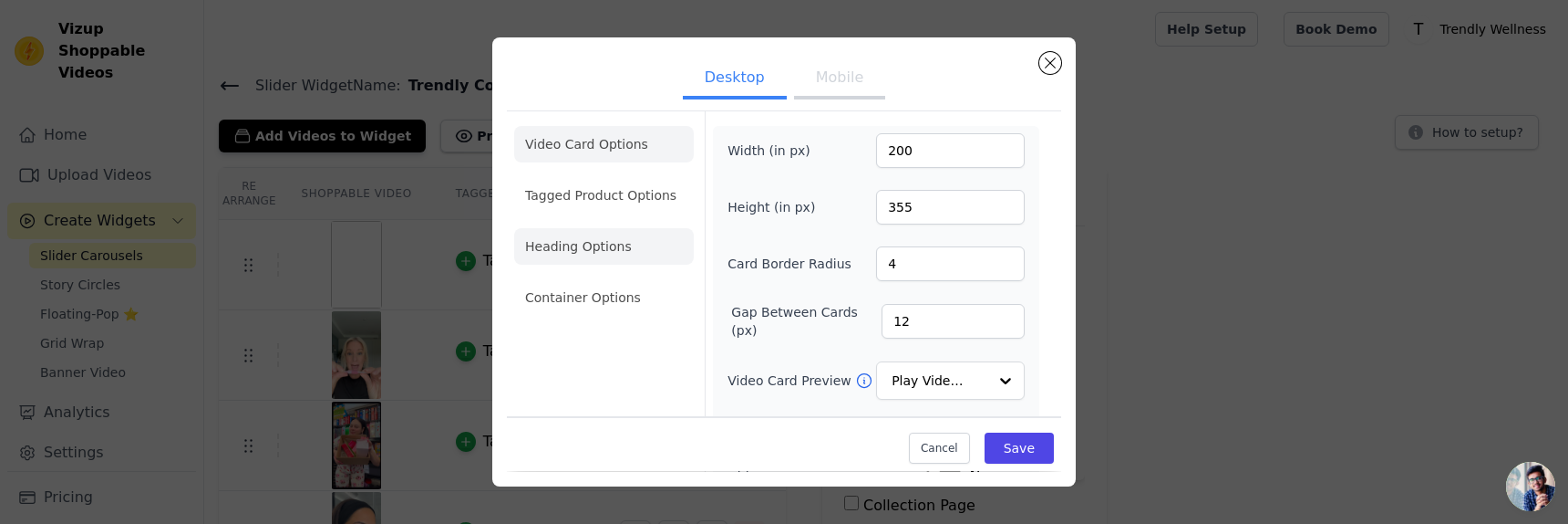
click at [582, 247] on li "Heading Options" at bounding box center [604, 246] width 179 height 36
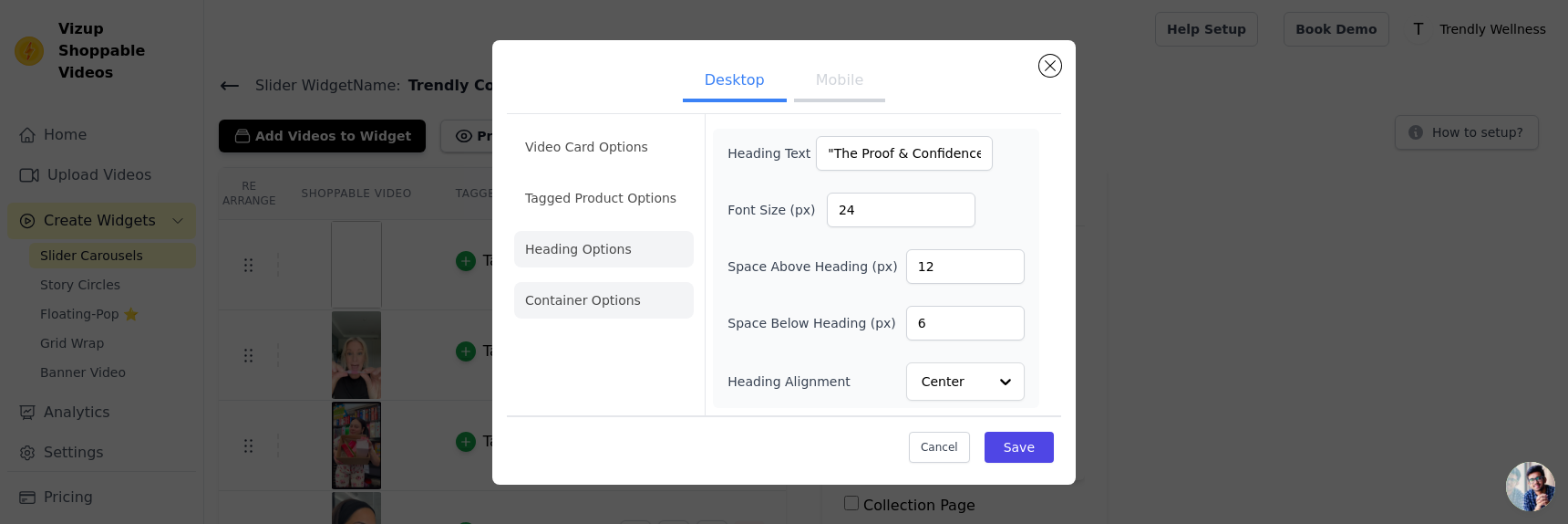
click at [667, 294] on li "Container Options" at bounding box center [604, 300] width 179 height 36
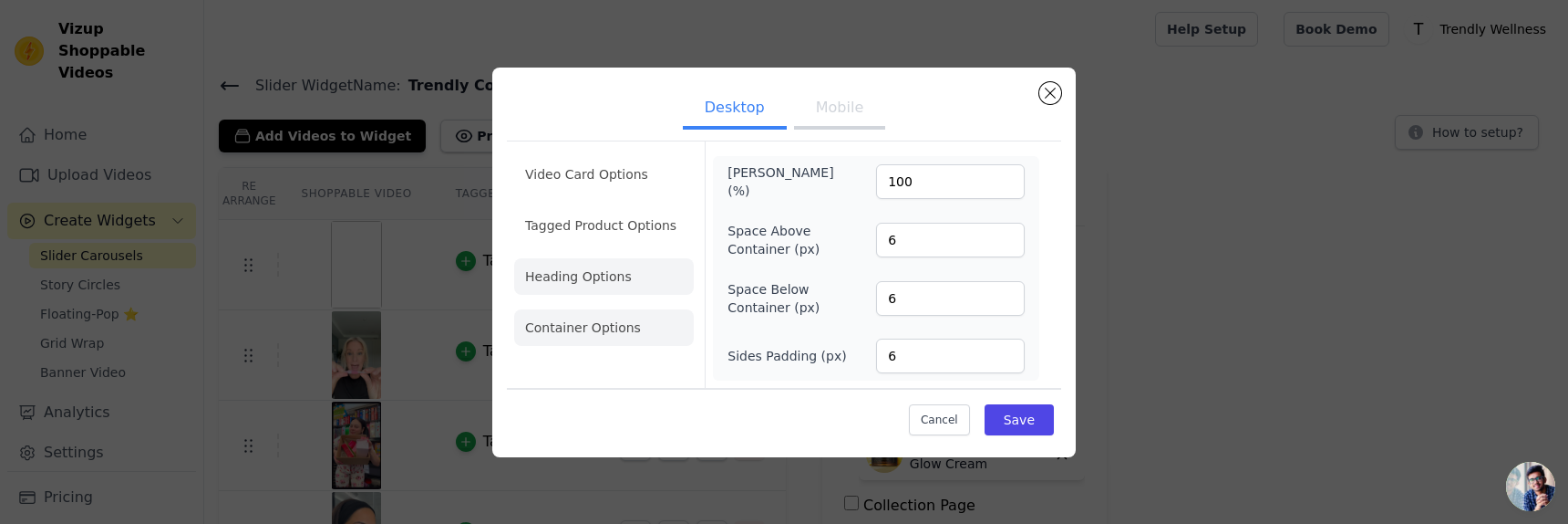
click at [630, 266] on li "Heading Options" at bounding box center [604, 276] width 179 height 36
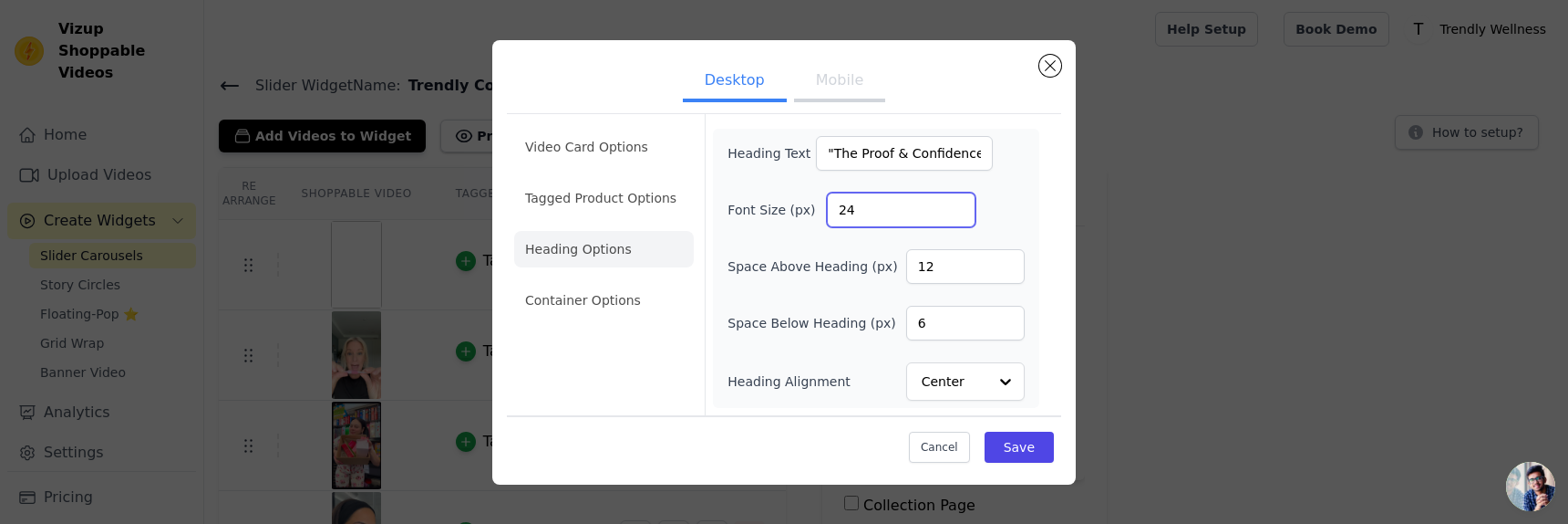
click at [890, 207] on input "24" at bounding box center [901, 210] width 149 height 34
click at [954, 205] on input "25" at bounding box center [901, 210] width 149 height 34
click at [954, 205] on input "26" at bounding box center [901, 210] width 149 height 34
click at [954, 205] on input "27" at bounding box center [901, 210] width 149 height 34
click at [954, 205] on input "28" at bounding box center [901, 210] width 149 height 34
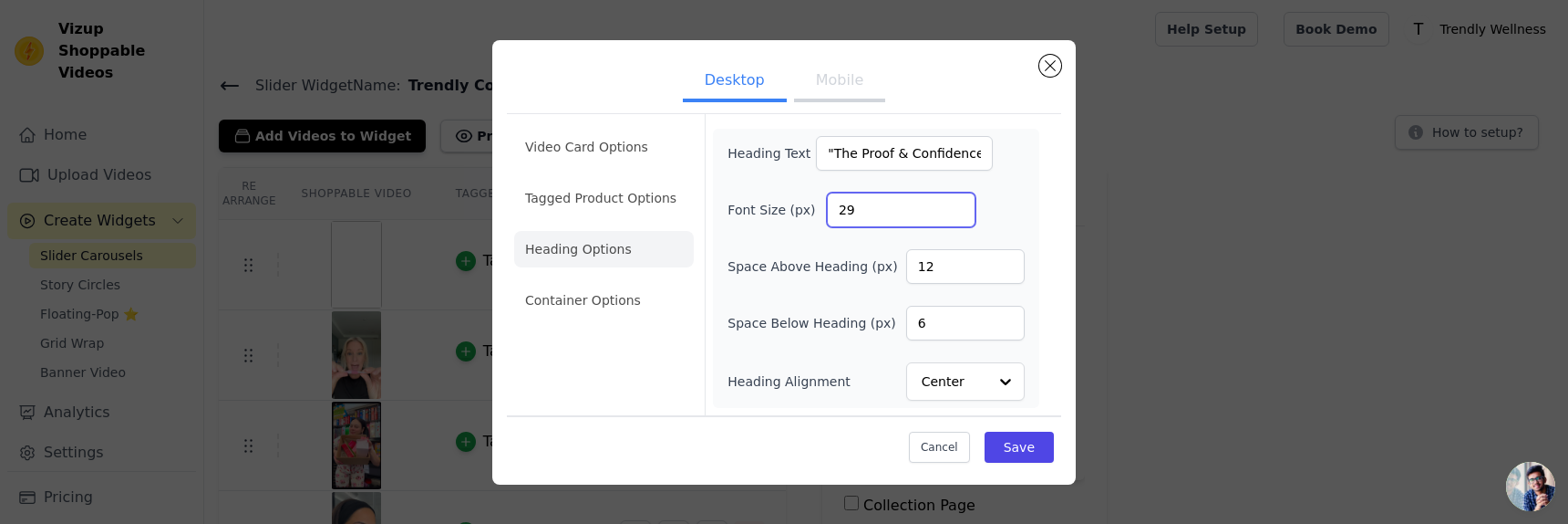
click at [954, 205] on input "29" at bounding box center [901, 210] width 149 height 34
type input "30"
click at [955, 204] on input "30" at bounding box center [901, 210] width 149 height 34
click at [1033, 450] on button "Save" at bounding box center [1019, 447] width 70 height 31
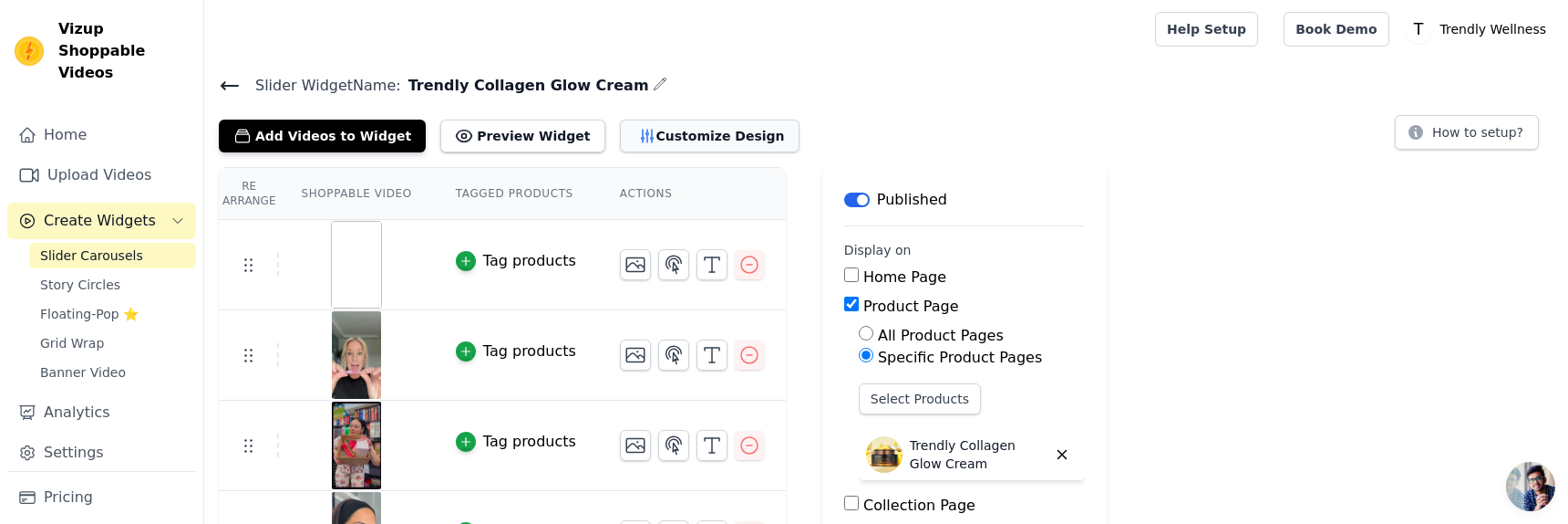
click at [629, 140] on button "Customize Design" at bounding box center [710, 136] width 179 height 32
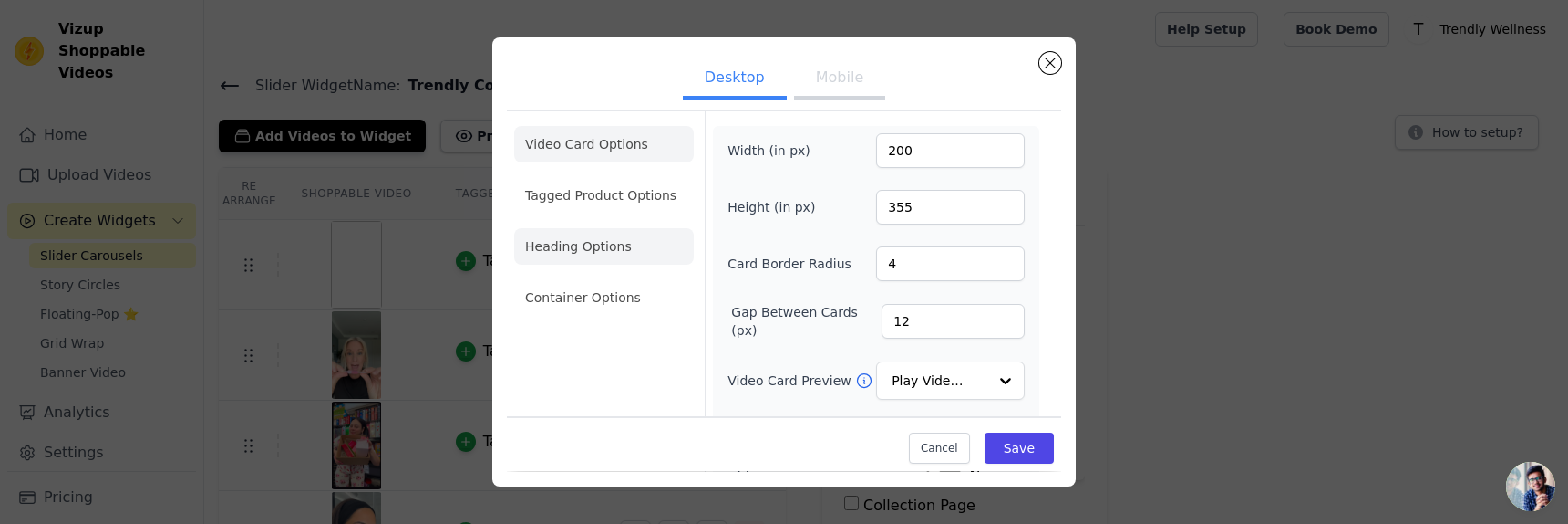
click at [625, 247] on li "Heading Options" at bounding box center [604, 246] width 179 height 36
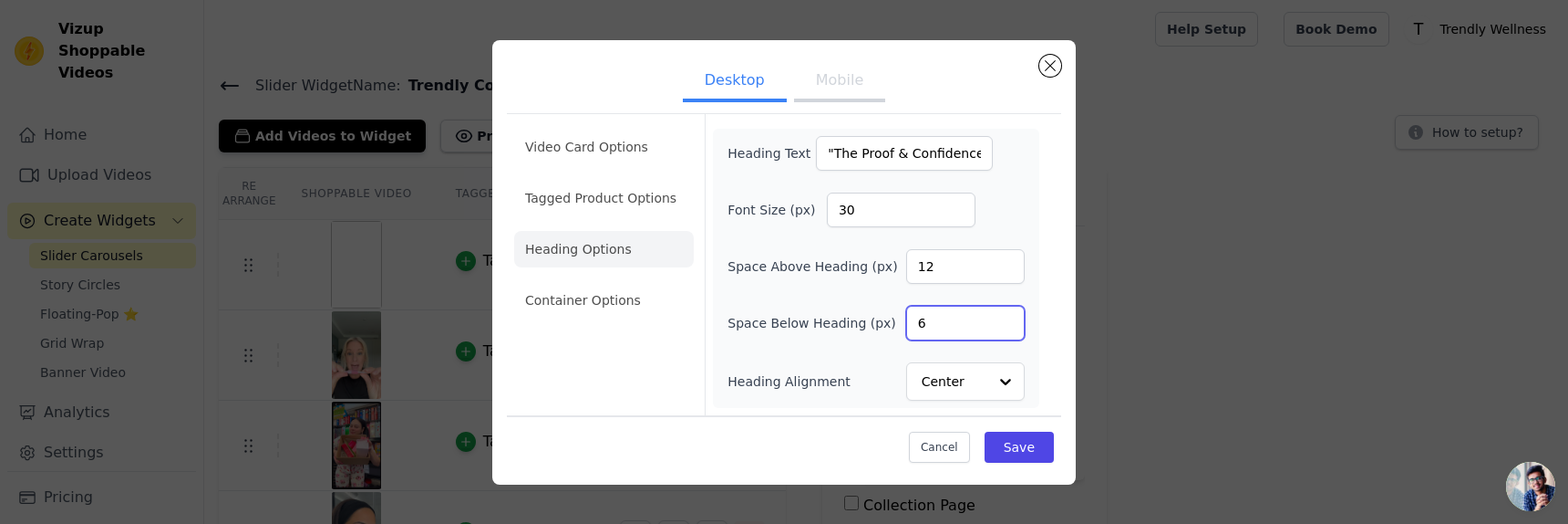
click at [958, 321] on input "6" at bounding box center [965, 323] width 118 height 34
click at [1002, 318] on input "7" at bounding box center [965, 323] width 118 height 34
type input "8"
click at [1002, 318] on input "8" at bounding box center [965, 323] width 118 height 34
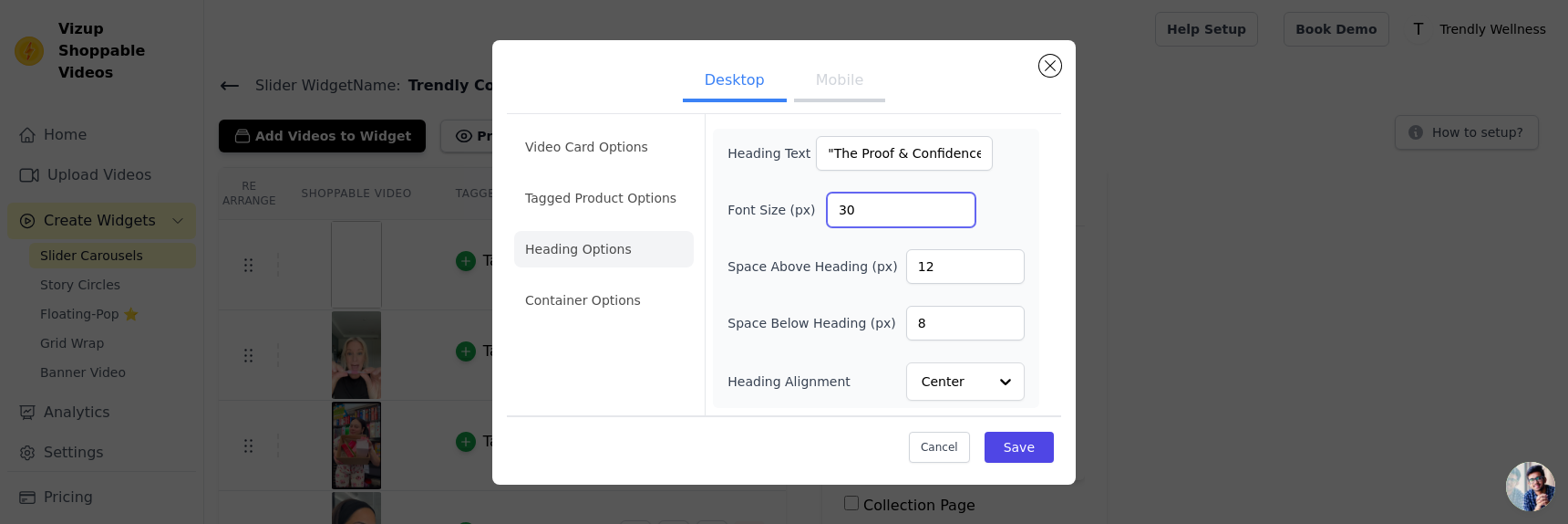
click at [893, 211] on input "30" at bounding box center [901, 210] width 149 height 34
click at [956, 199] on input "31" at bounding box center [901, 210] width 149 height 34
click at [956, 199] on input "32" at bounding box center [901, 210] width 149 height 34
click at [956, 199] on input "33" at bounding box center [901, 210] width 149 height 34
type input "34"
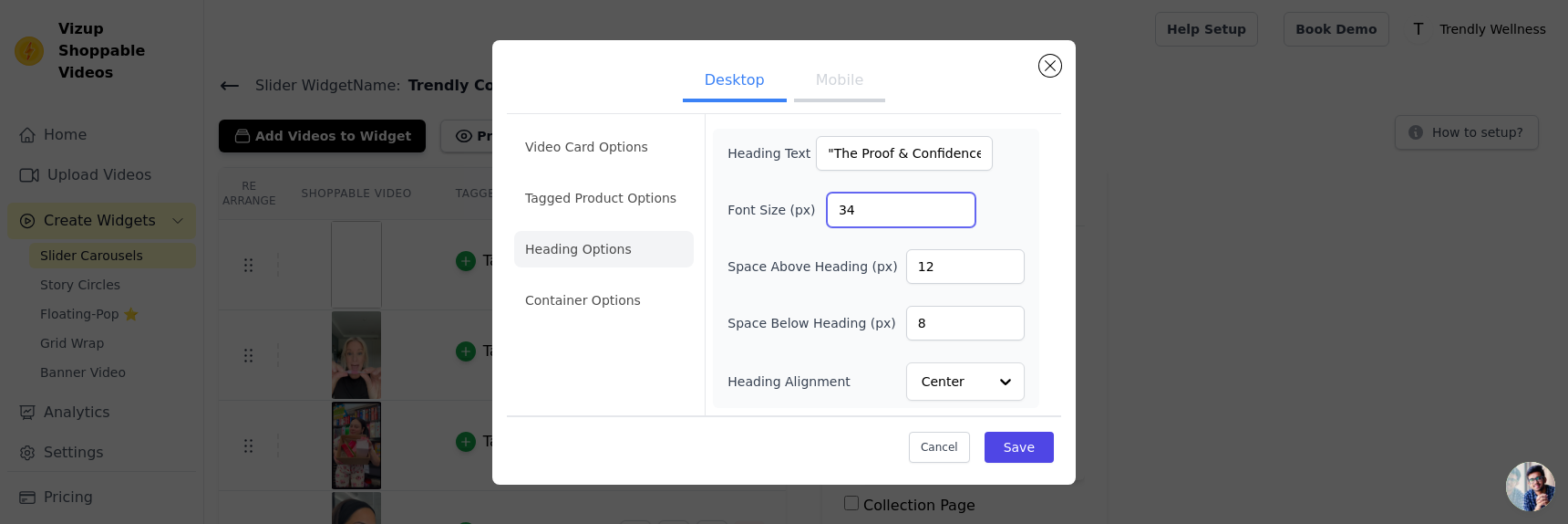
click at [956, 199] on input "34" at bounding box center [901, 210] width 149 height 34
click at [1038, 432] on button "Save" at bounding box center [1019, 447] width 70 height 31
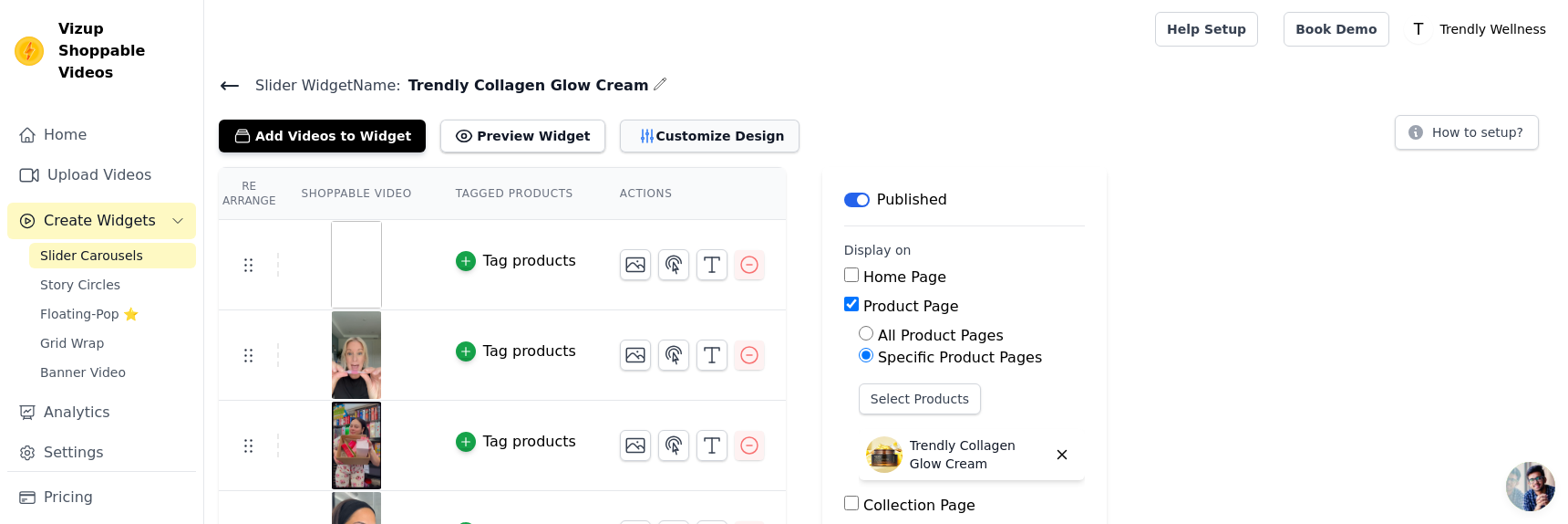
click at [662, 136] on button "Customize Design" at bounding box center [710, 136] width 179 height 32
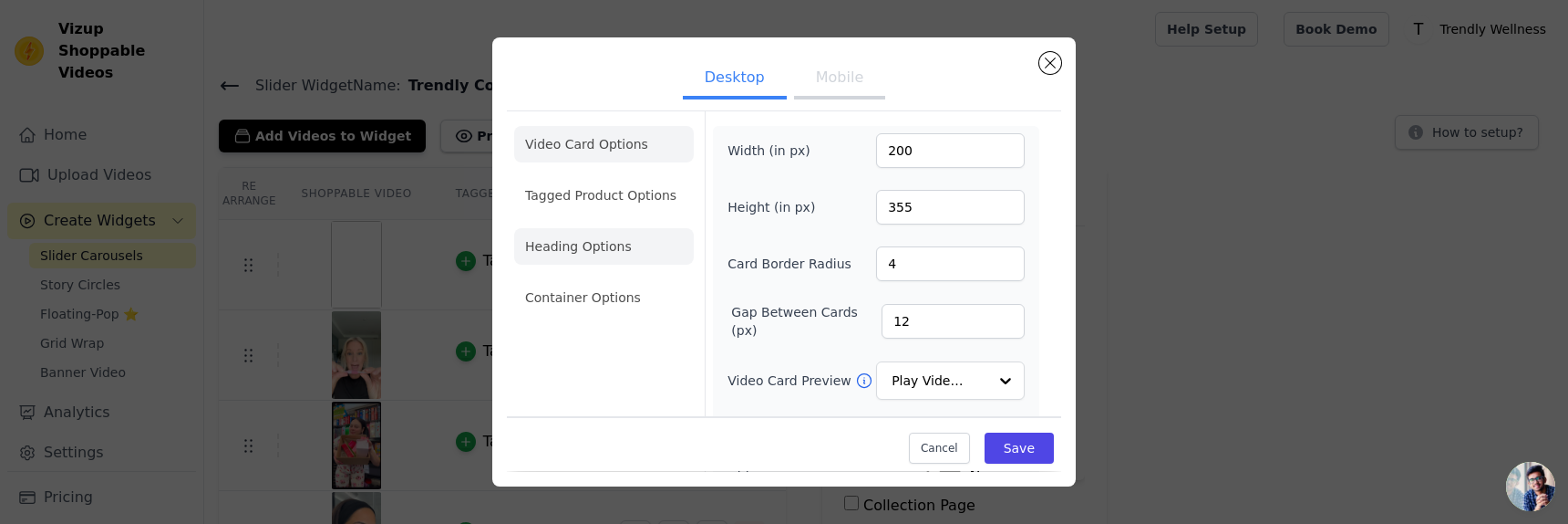
click at [614, 246] on li "Heading Options" at bounding box center [604, 246] width 179 height 36
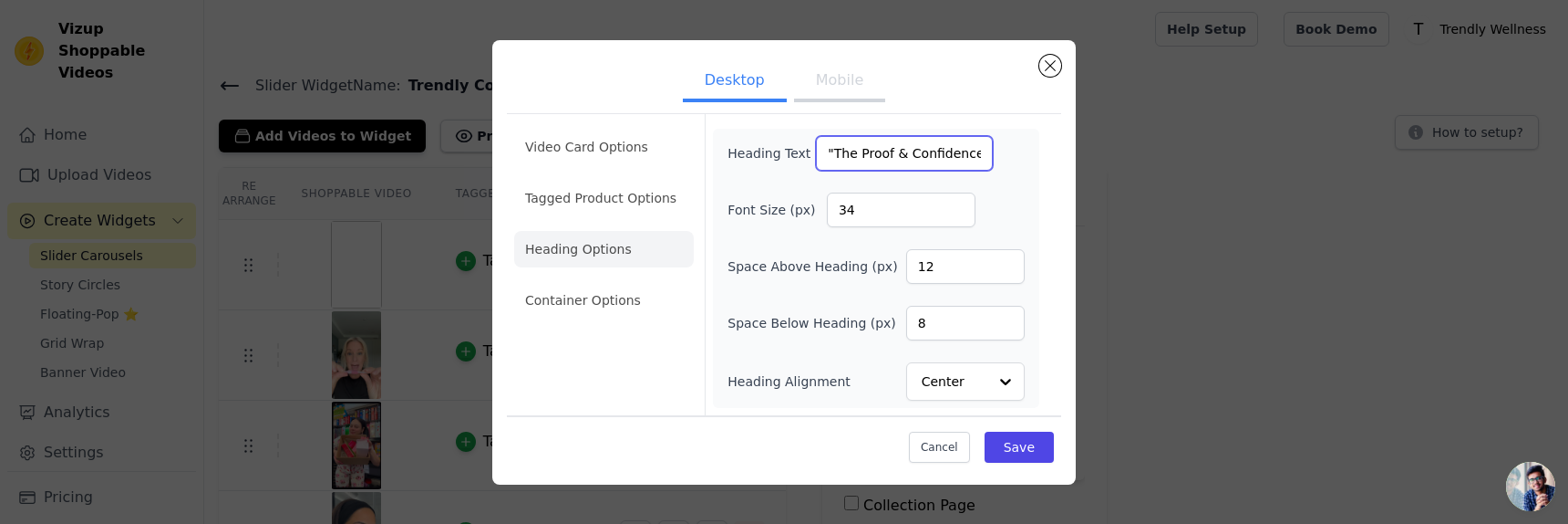
click at [914, 156] on input ""The Proof & Confidence. You Can Feel."" at bounding box center [903, 153] width 176 height 34
type input ""The Proof & Confidence. You Can Feel!""
click at [1034, 454] on button "Save" at bounding box center [1019, 447] width 70 height 31
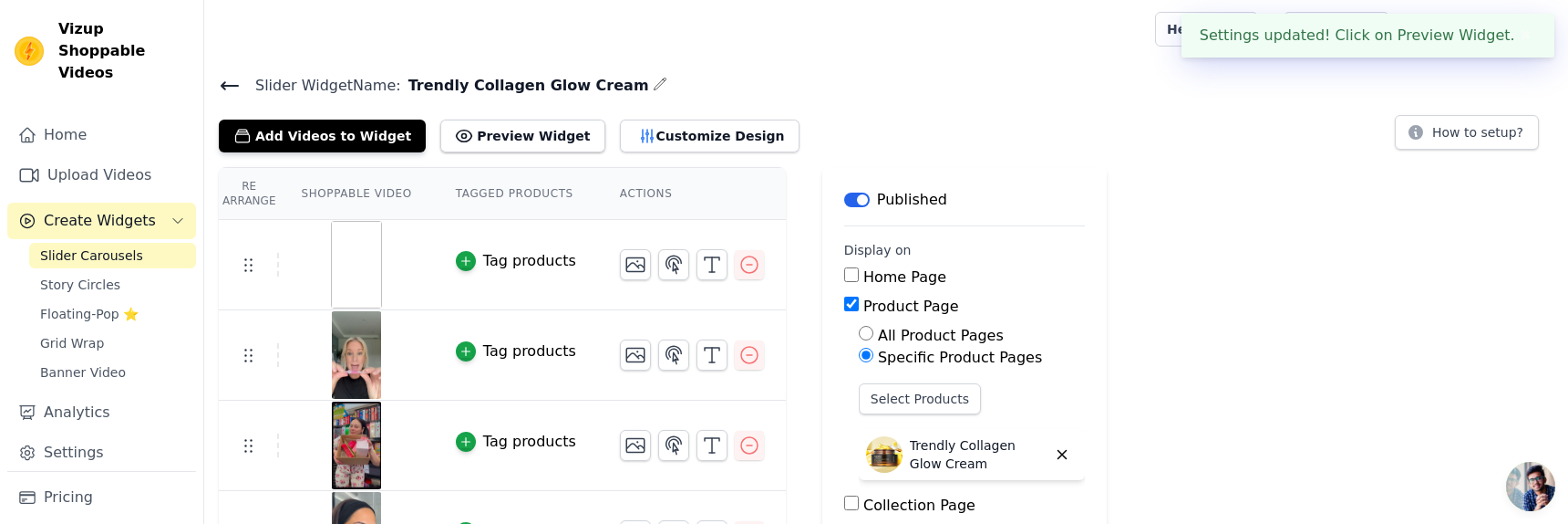
click at [366, 257] on img at bounding box center [357, 264] width 52 height 88
click at [627, 264] on icon "button" at bounding box center [635, 264] width 22 height 22
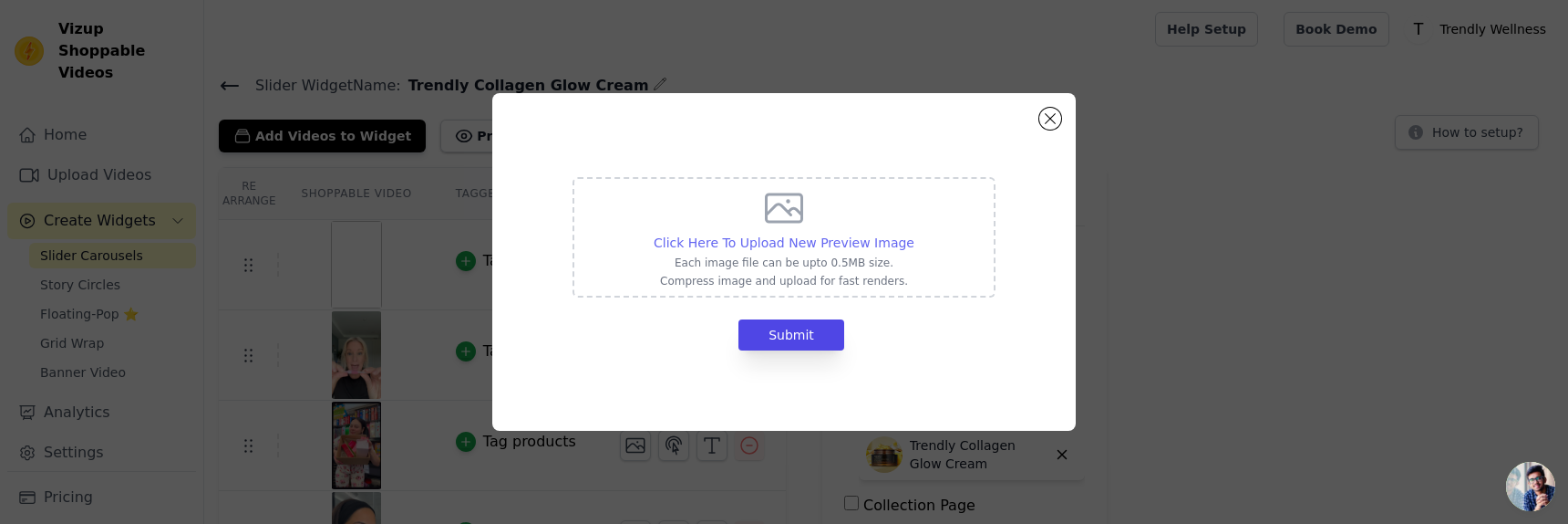
click at [774, 236] on span "Click Here To Upload New Preview Image" at bounding box center [783, 242] width 260 height 14
click at [914, 234] on input "Click Here To Upload New Preview Image Each image file can be upto 0.5MB size. …" at bounding box center [914, 233] width 1 height 1
type input "C:\fakepath\Screenshot 2025-09-17 at 3.44.13 PM.png"
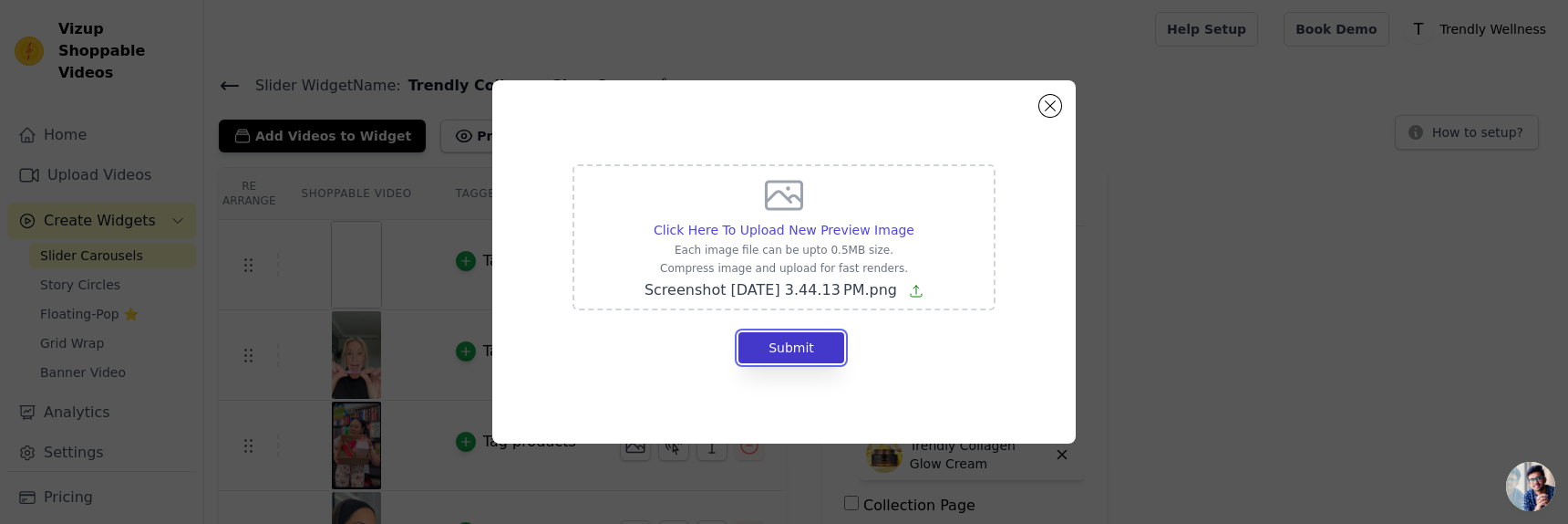
click at [836, 338] on button "Submit" at bounding box center [791, 347] width 106 height 31
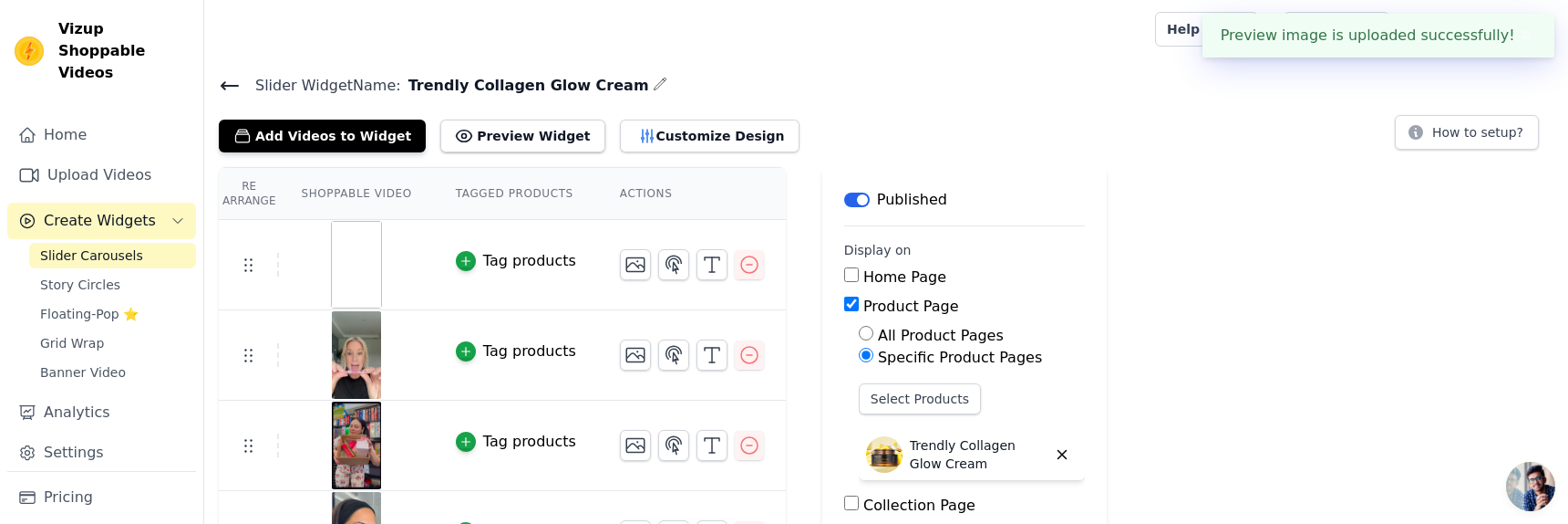
click at [1518, 26] on button "✖" at bounding box center [1525, 35] width 21 height 22
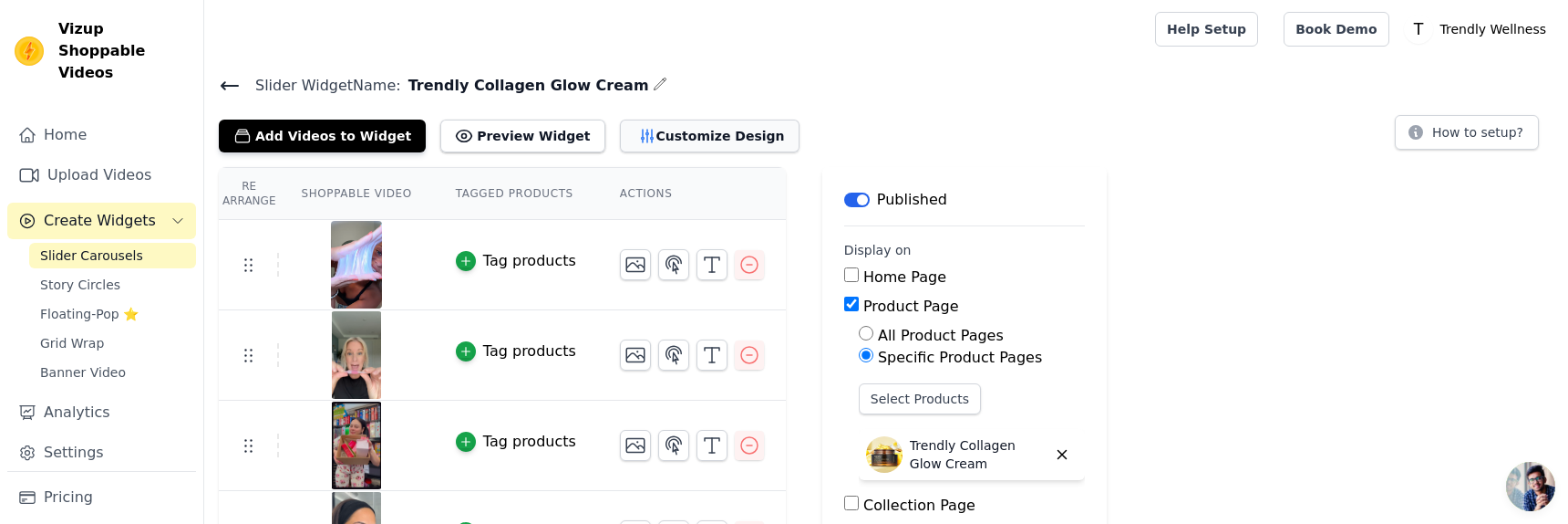
click at [621, 138] on button "Customize Design" at bounding box center [710, 136] width 179 height 32
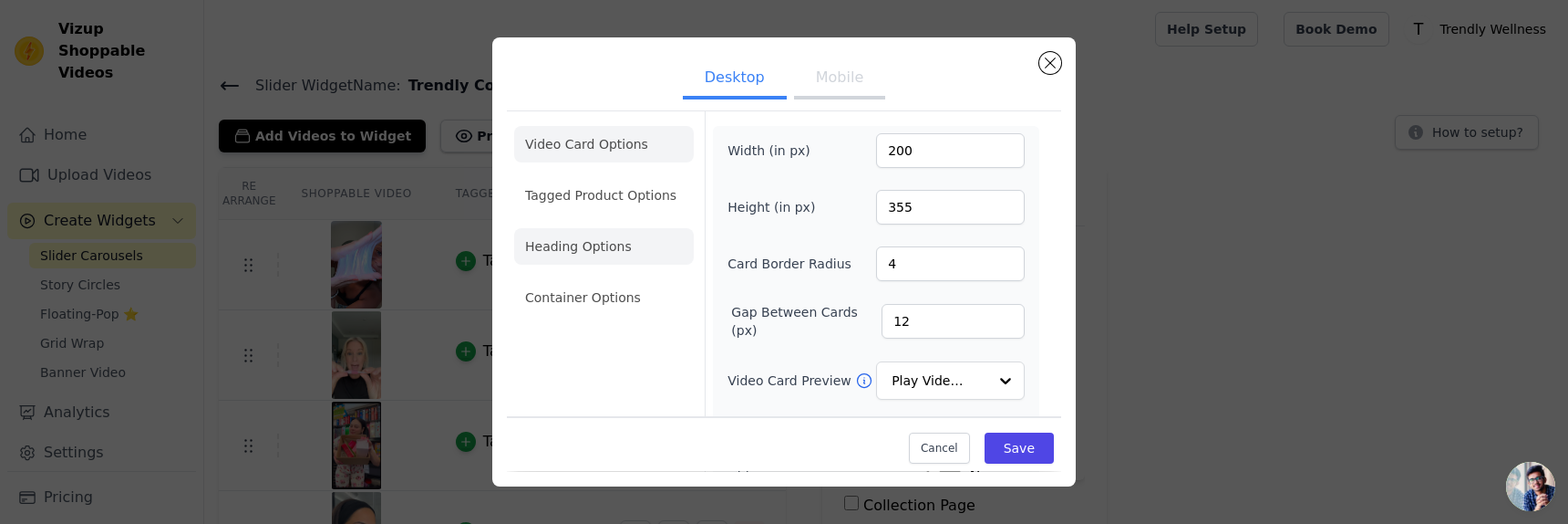
click at [613, 261] on li "Heading Options" at bounding box center [604, 246] width 179 height 36
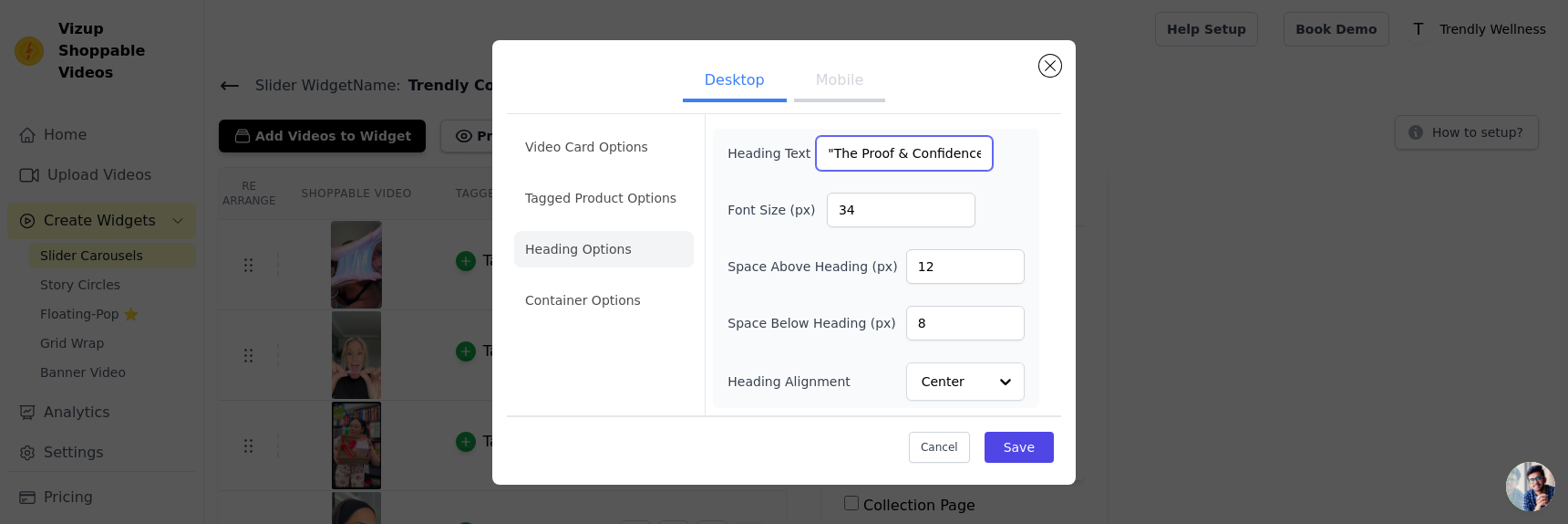
click at [953, 158] on input ""The Proof & Confidence. You Can Feel!"" at bounding box center [903, 153] width 176 height 34
click at [849, 78] on button "Mobile" at bounding box center [839, 82] width 92 height 40
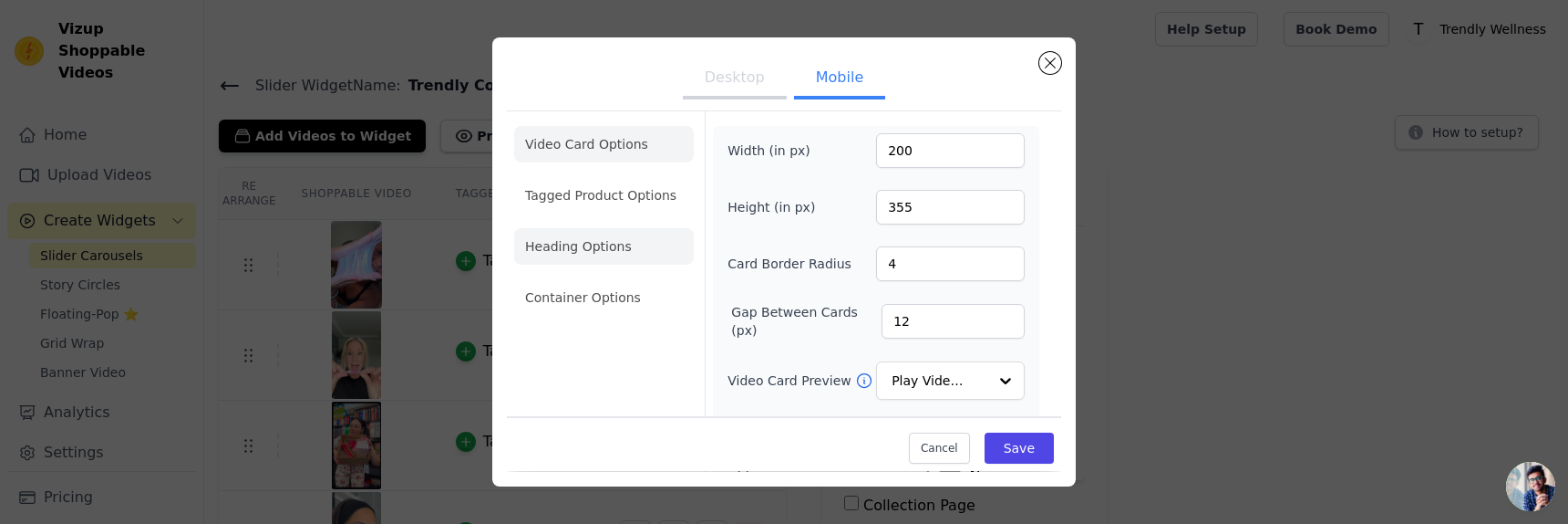
click at [588, 242] on li "Heading Options" at bounding box center [604, 246] width 179 height 36
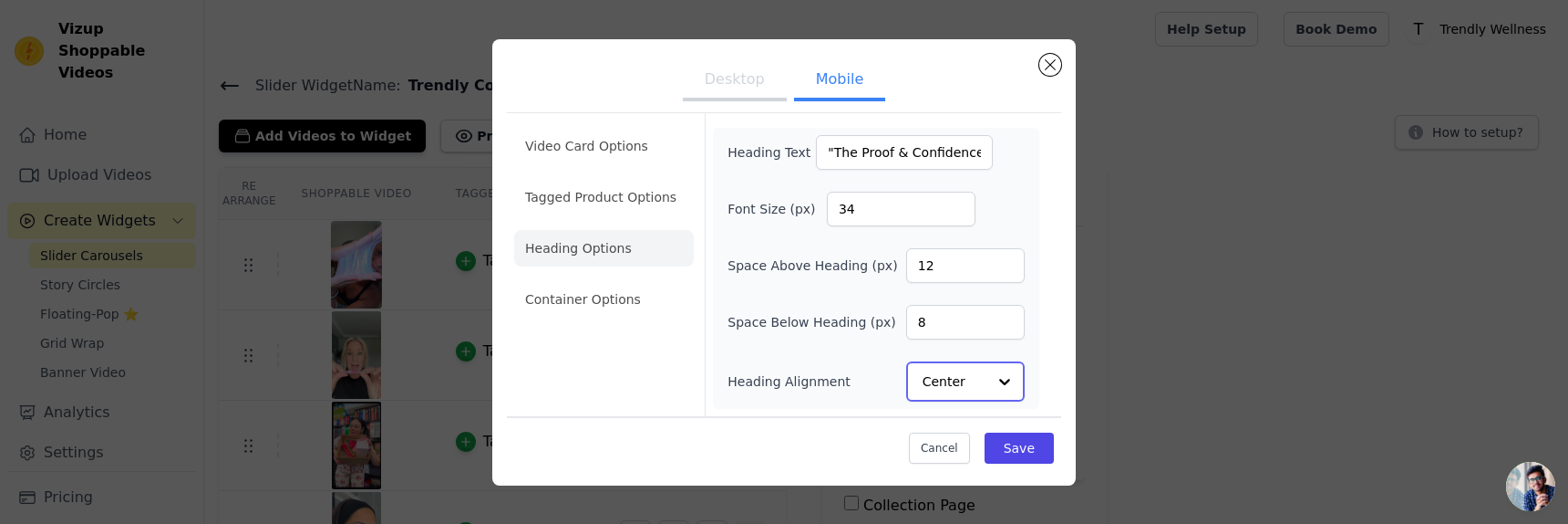
click at [969, 394] on input "Heading Alignment" at bounding box center [954, 381] width 64 height 36
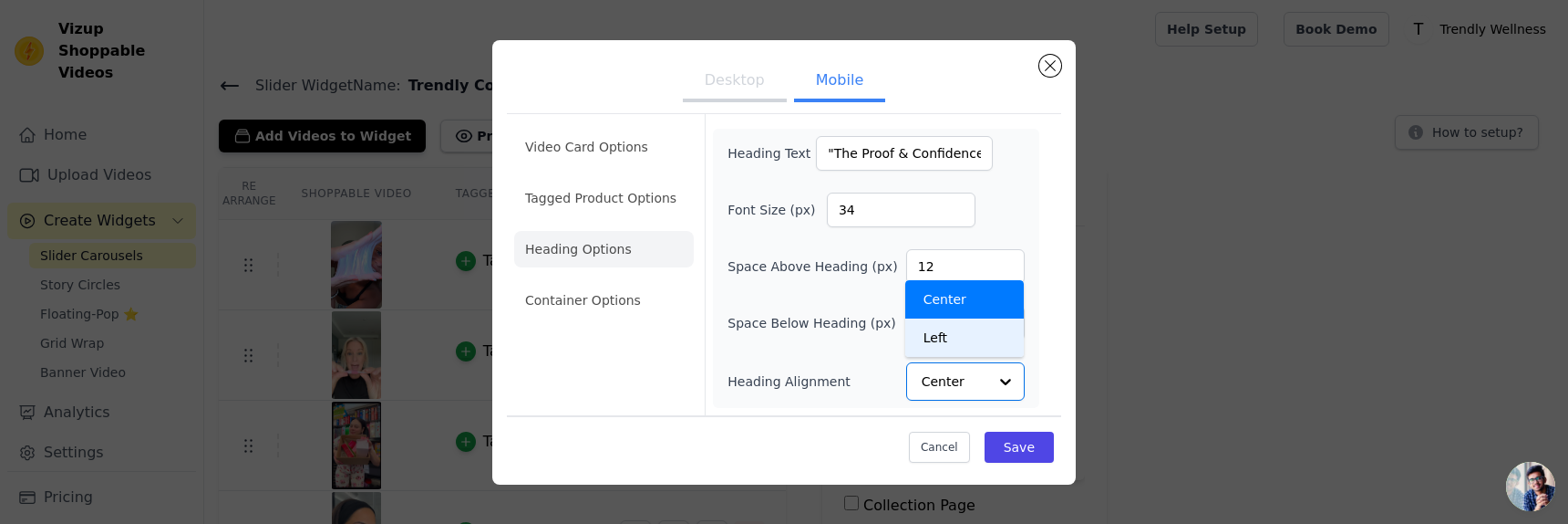
click at [824, 346] on div "Heading Text "The Proof & Confidence. You Can Feel!" Font Size (px) 34 Space Ab…" at bounding box center [877, 267] width 298 height 264
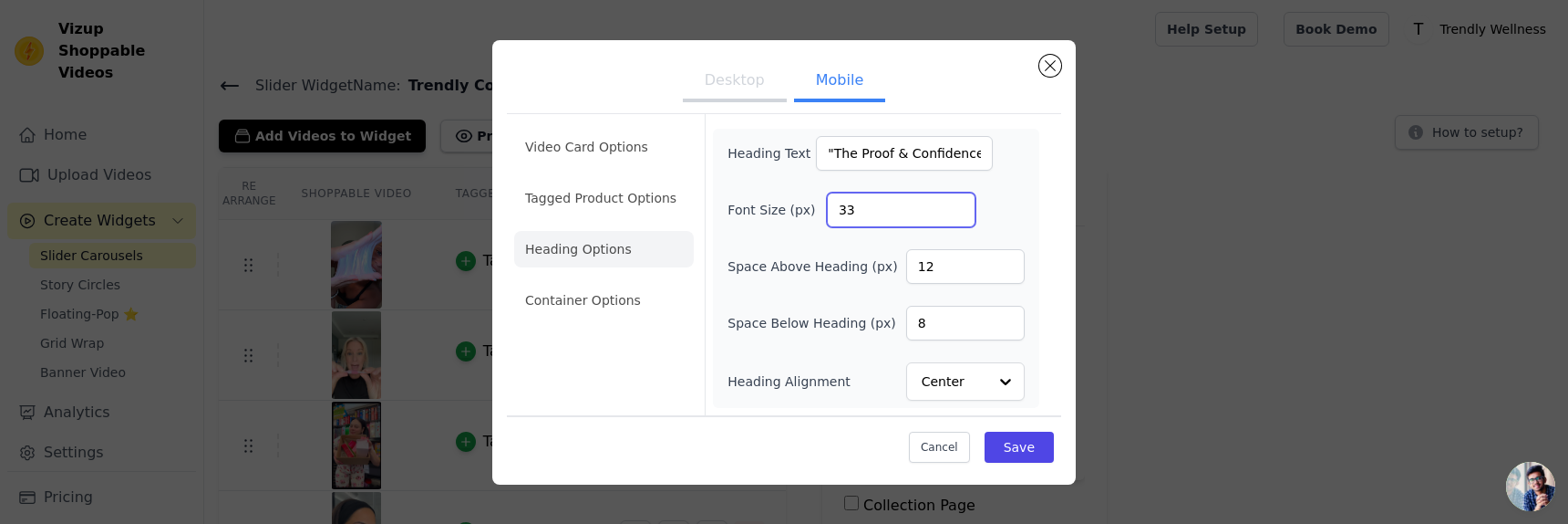
click at [954, 214] on input "33" at bounding box center [901, 210] width 149 height 34
click at [954, 214] on input "32" at bounding box center [901, 210] width 149 height 34
click at [953, 214] on input "31" at bounding box center [901, 210] width 149 height 34
click at [953, 214] on input "30" at bounding box center [901, 210] width 149 height 34
click at [953, 214] on input "29" at bounding box center [901, 210] width 149 height 34
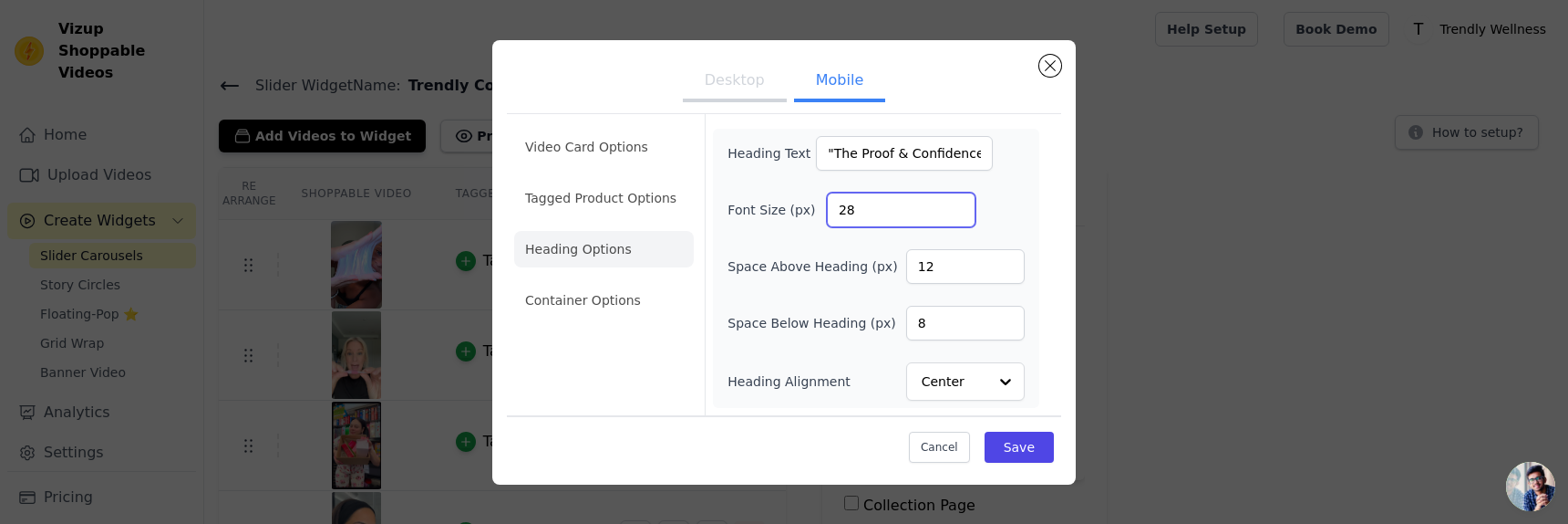
click at [953, 214] on input "28" at bounding box center [901, 210] width 149 height 34
click at [953, 214] on input "27" at bounding box center [901, 210] width 149 height 34
click at [953, 214] on input "26" at bounding box center [901, 210] width 149 height 34
click at [953, 214] on input "25" at bounding box center [901, 210] width 149 height 34
type input "24"
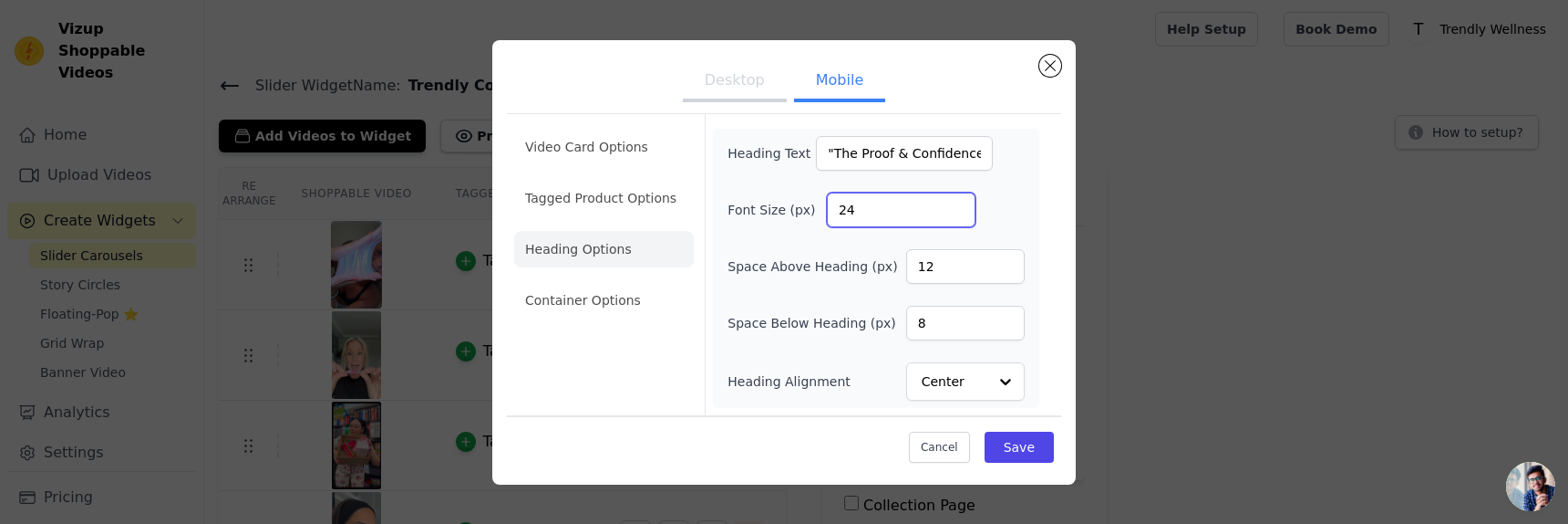
click at [953, 214] on input "24" at bounding box center [901, 210] width 149 height 34
click at [1024, 449] on button "Save" at bounding box center [1019, 447] width 70 height 31
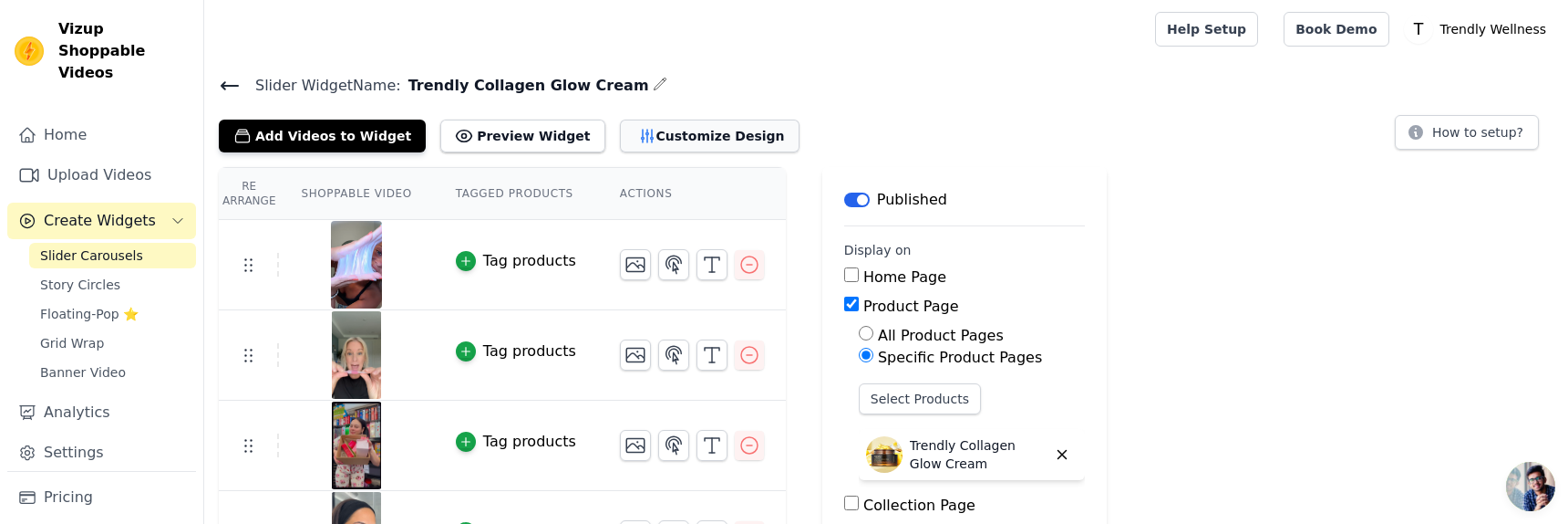
click at [621, 139] on button "Customize Design" at bounding box center [710, 136] width 179 height 32
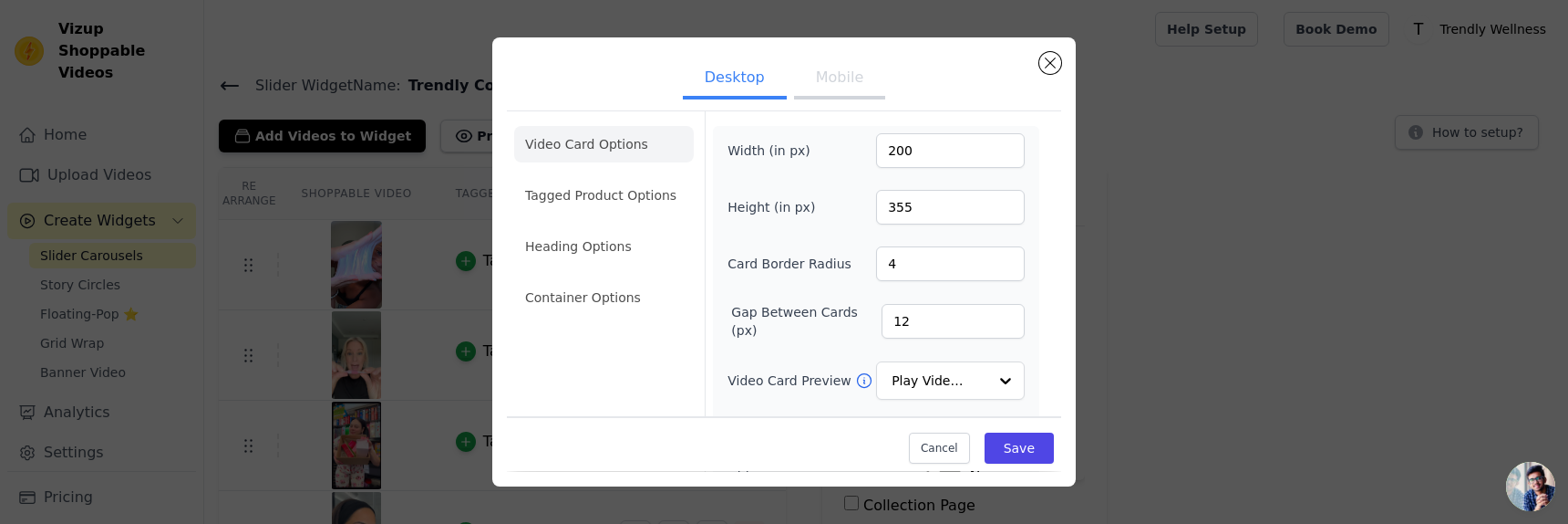
click at [832, 79] on button "Mobile" at bounding box center [839, 79] width 92 height 40
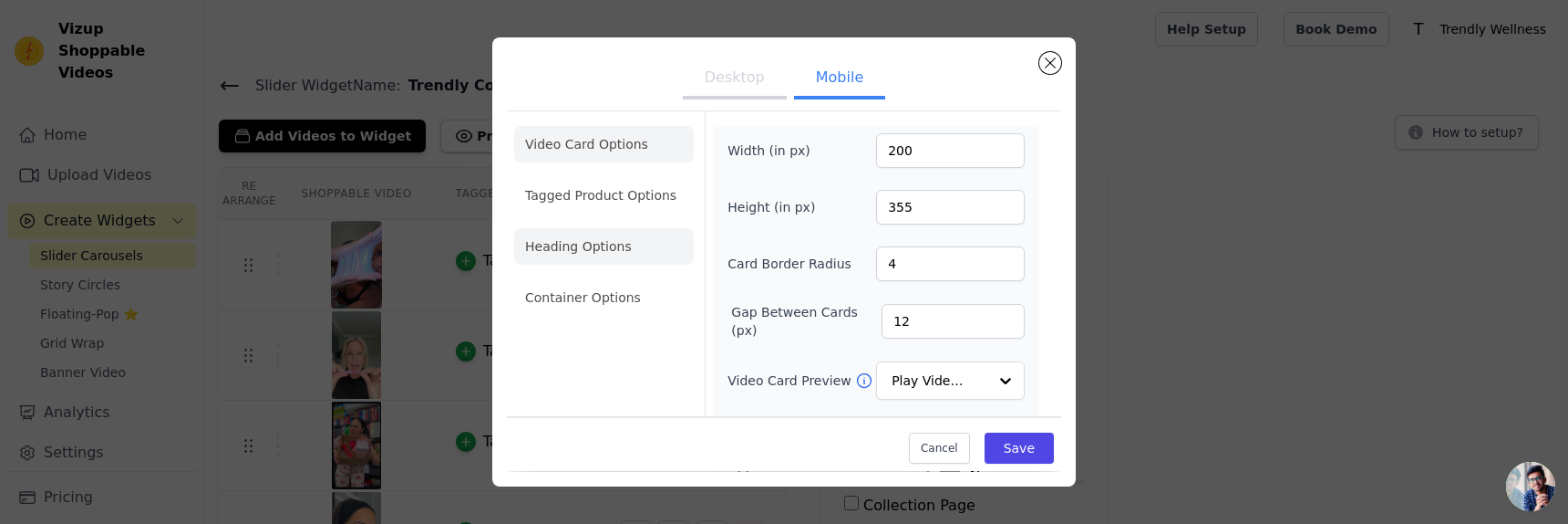
click at [622, 255] on li "Heading Options" at bounding box center [604, 246] width 179 height 36
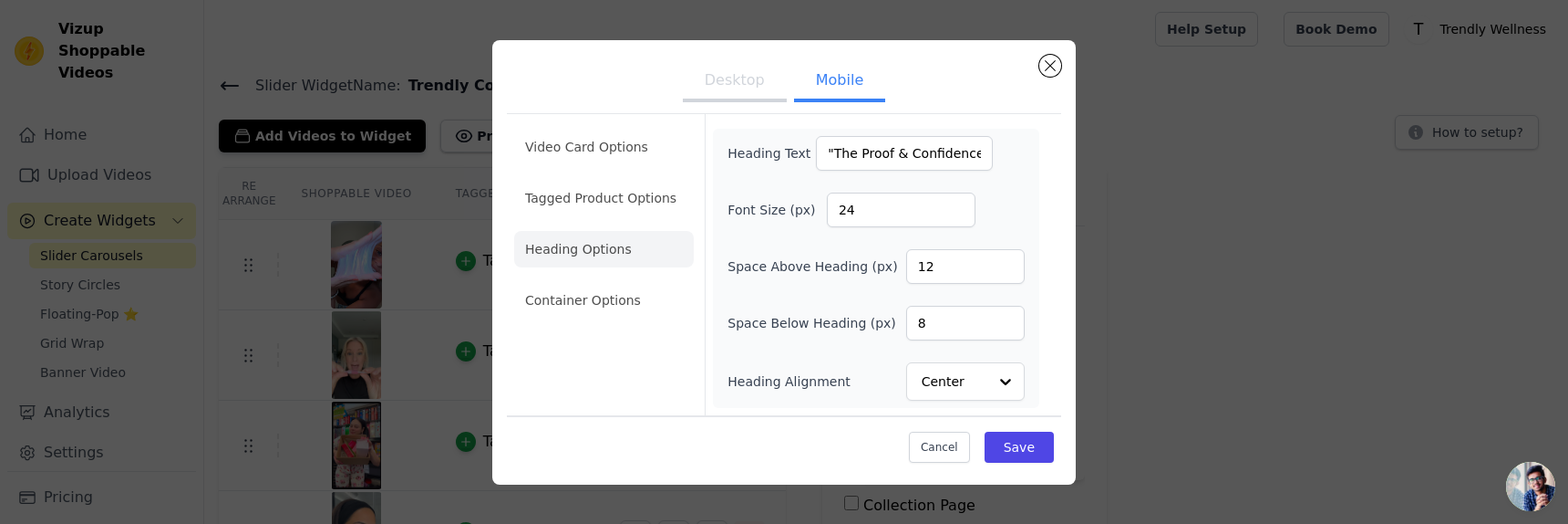
click at [723, 82] on button "Desktop" at bounding box center [734, 82] width 104 height 40
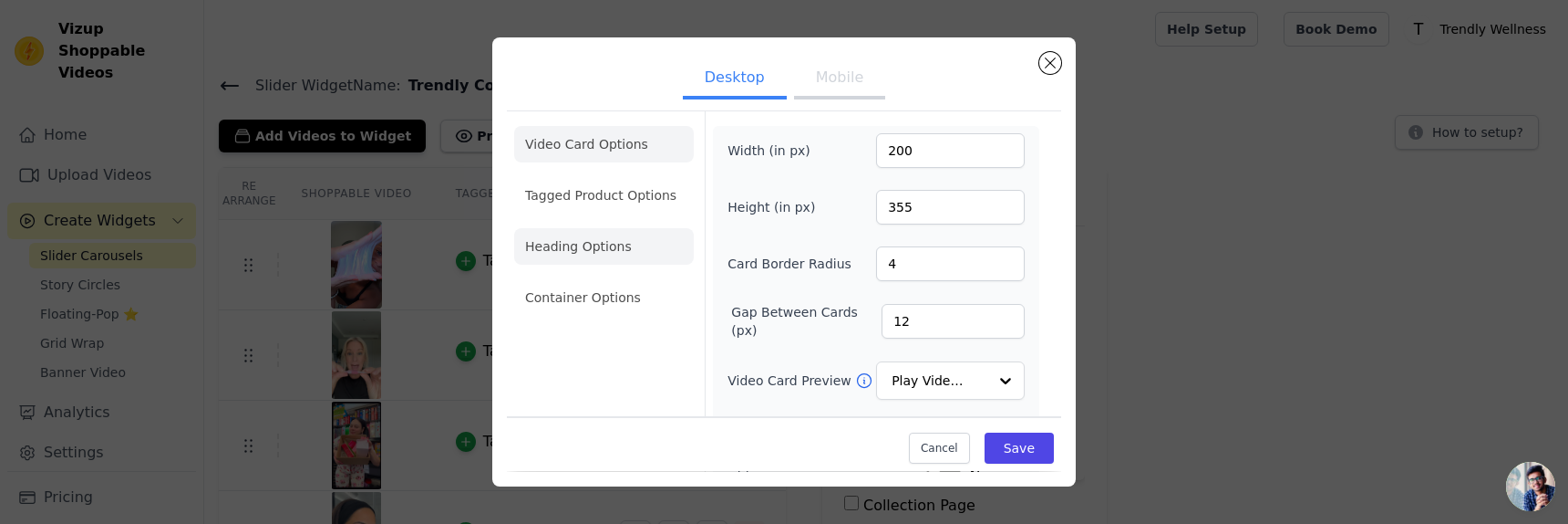
click at [644, 258] on li "Heading Options" at bounding box center [604, 246] width 179 height 36
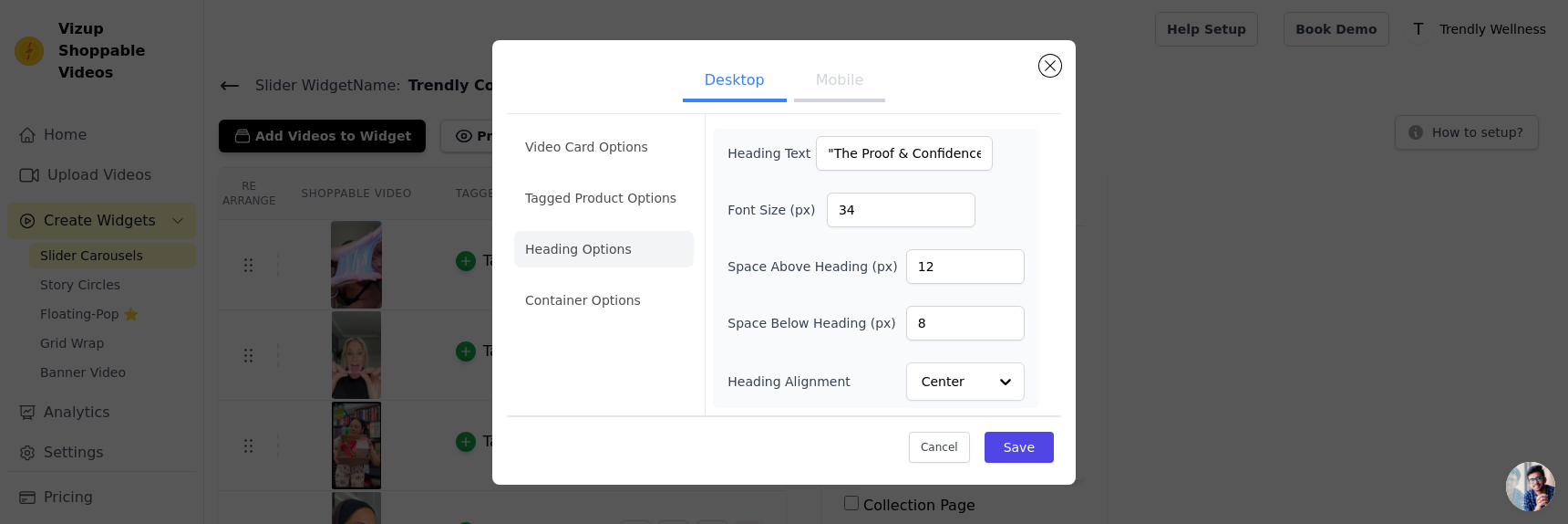
click at [836, 86] on button "Mobile" at bounding box center [839, 82] width 92 height 40
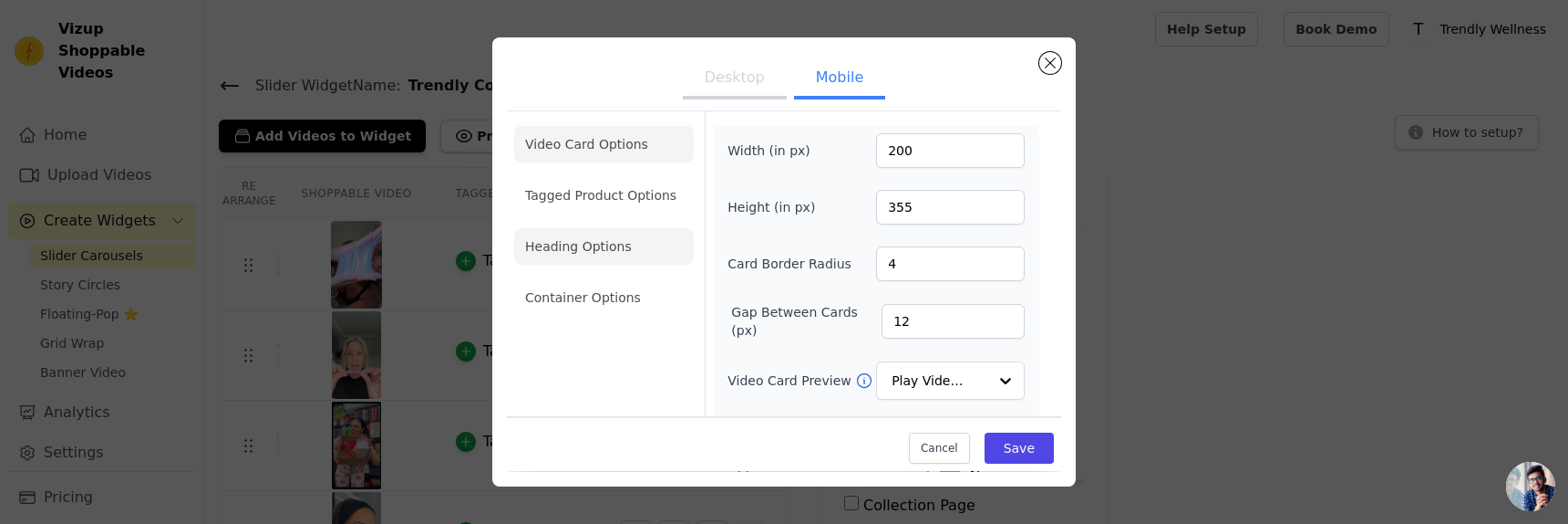
click at [609, 246] on li "Heading Options" at bounding box center [604, 246] width 179 height 36
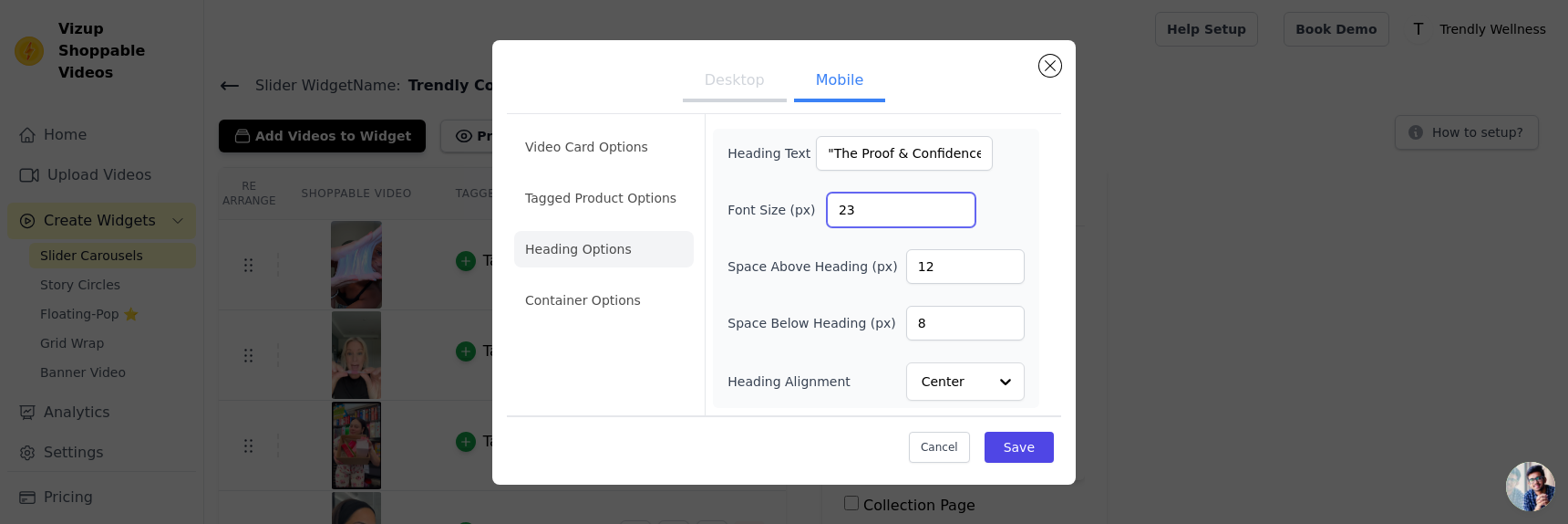
click at [958, 212] on input "23" at bounding box center [901, 210] width 149 height 34
click at [958, 212] on input "22" at bounding box center [901, 210] width 149 height 34
click at [958, 212] on input "21" at bounding box center [901, 210] width 149 height 34
type input "20"
click at [958, 212] on input "20" at bounding box center [901, 210] width 149 height 34
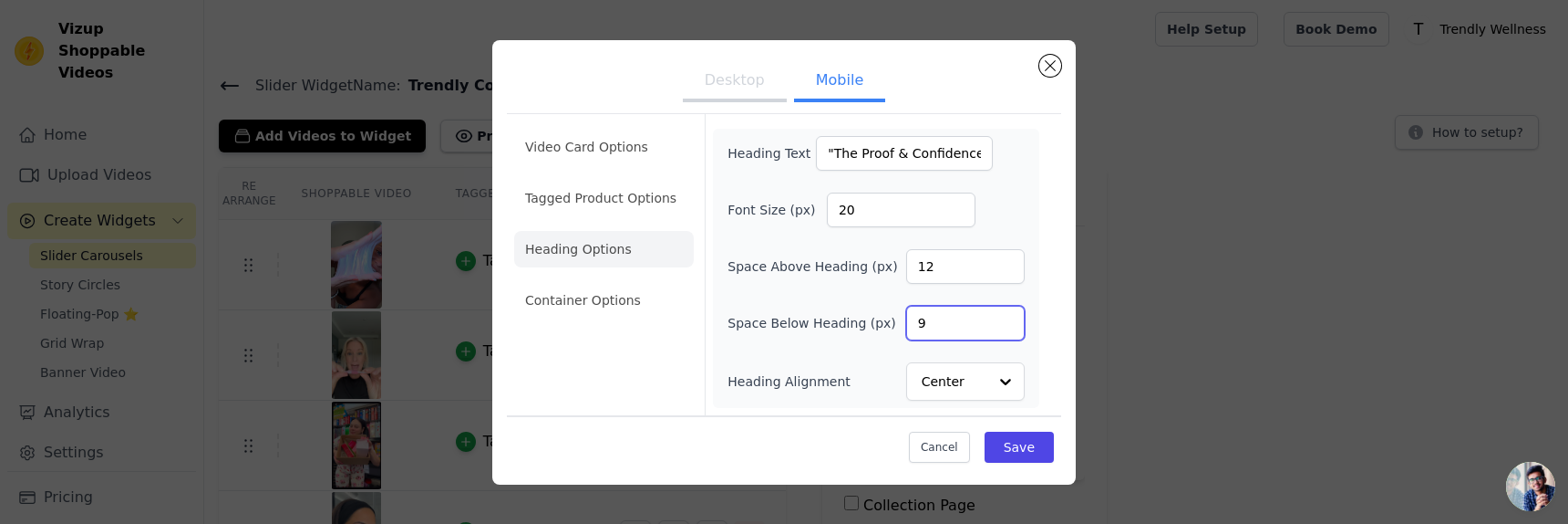
click at [1005, 318] on input "9" at bounding box center [965, 323] width 118 height 34
click at [1005, 318] on input "10" at bounding box center [965, 323] width 118 height 34
click at [1005, 318] on input "11" at bounding box center [965, 323] width 118 height 34
type input "12"
click at [1005, 318] on input "12" at bounding box center [965, 323] width 118 height 34
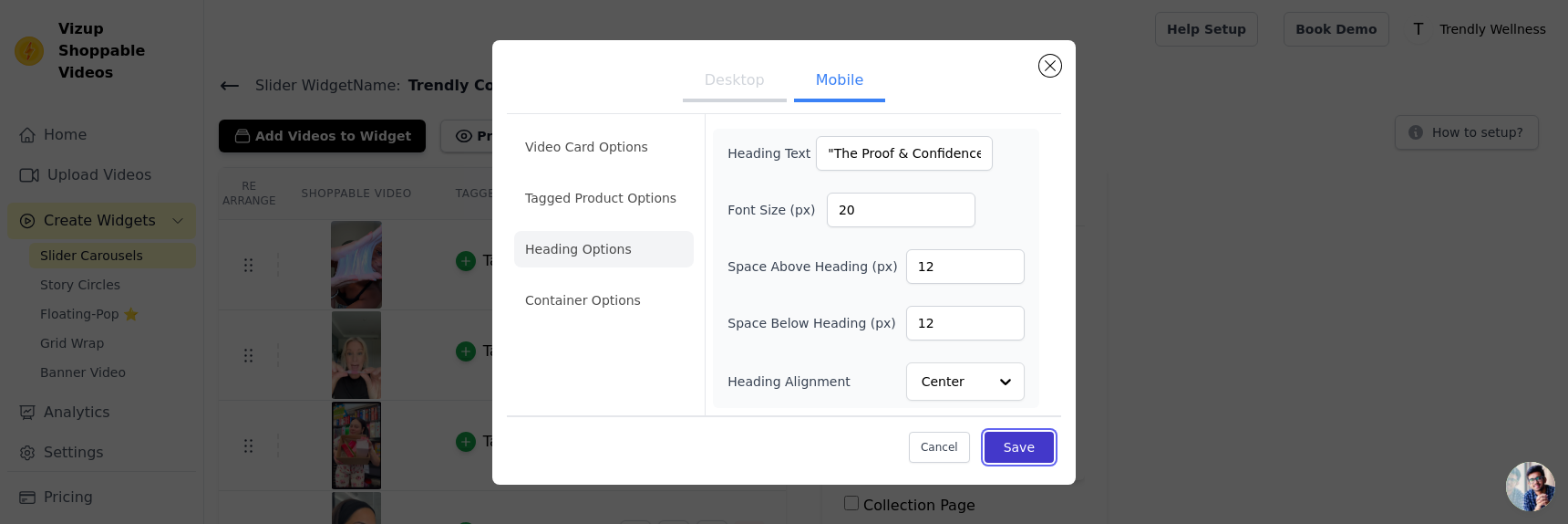
click at [1027, 449] on button "Save" at bounding box center [1019, 447] width 70 height 31
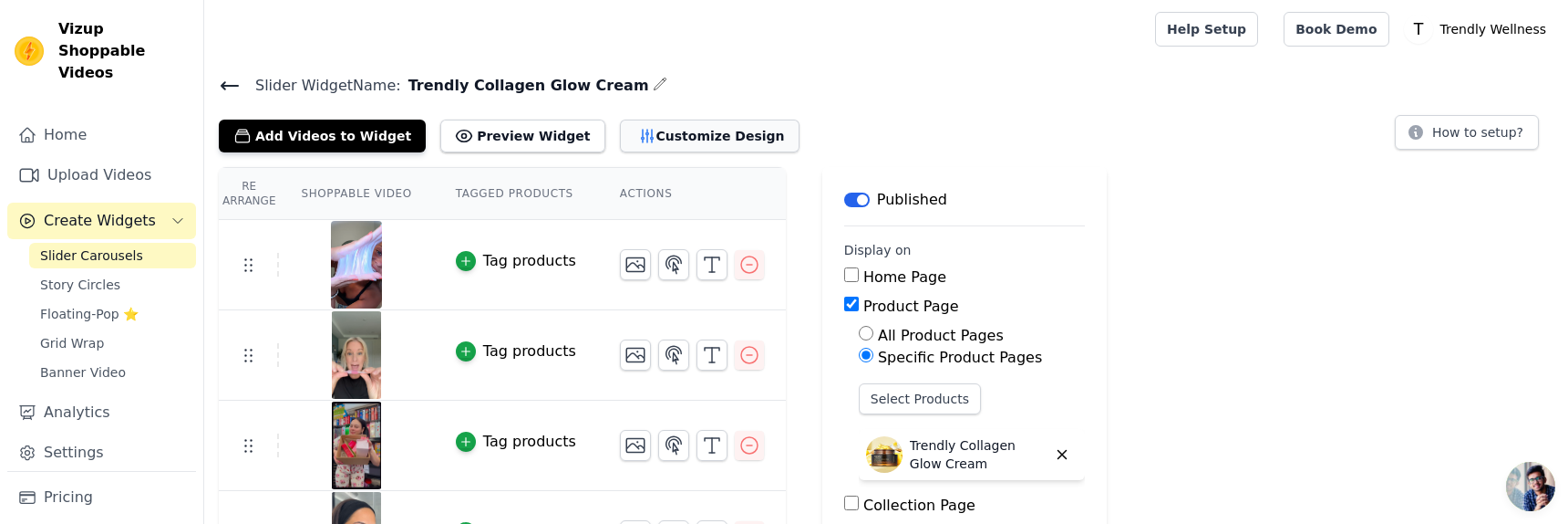
click at [647, 131] on button "Customize Design" at bounding box center [710, 136] width 179 height 32
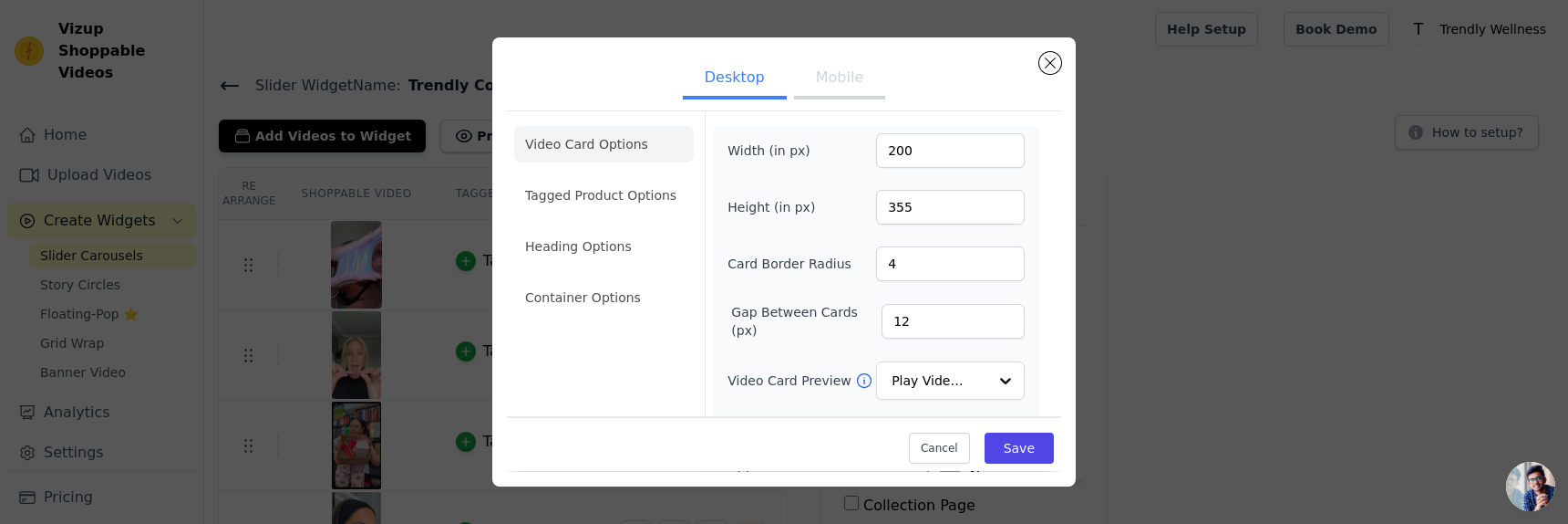
click at [844, 86] on button "Mobile" at bounding box center [839, 79] width 92 height 40
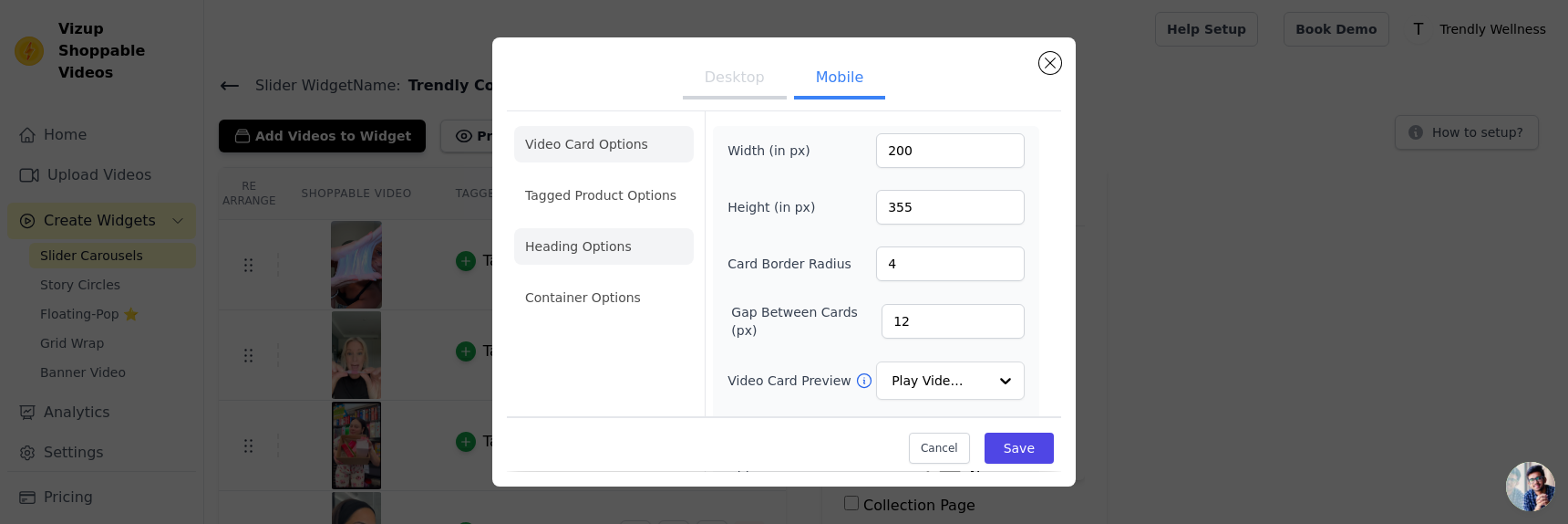
click at [602, 234] on li "Heading Options" at bounding box center [604, 246] width 179 height 36
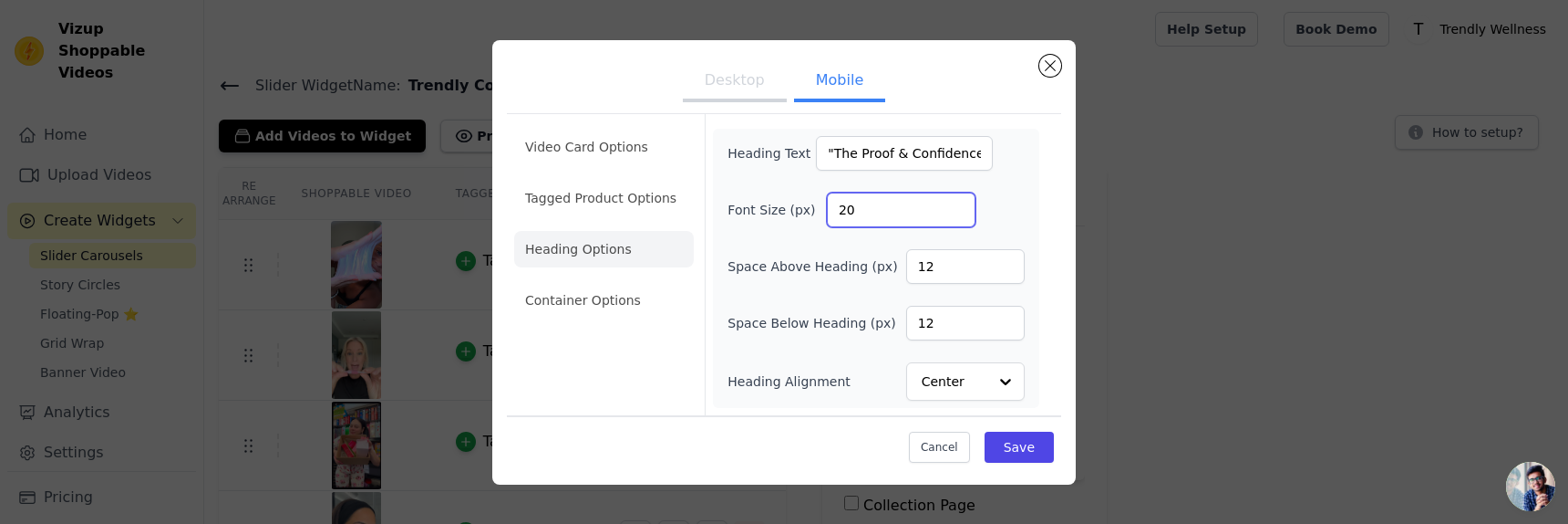
click at [926, 204] on input "20" at bounding box center [901, 210] width 149 height 34
type input "2"
type input "18"
click at [1016, 431] on button "Save" at bounding box center [1019, 447] width 70 height 31
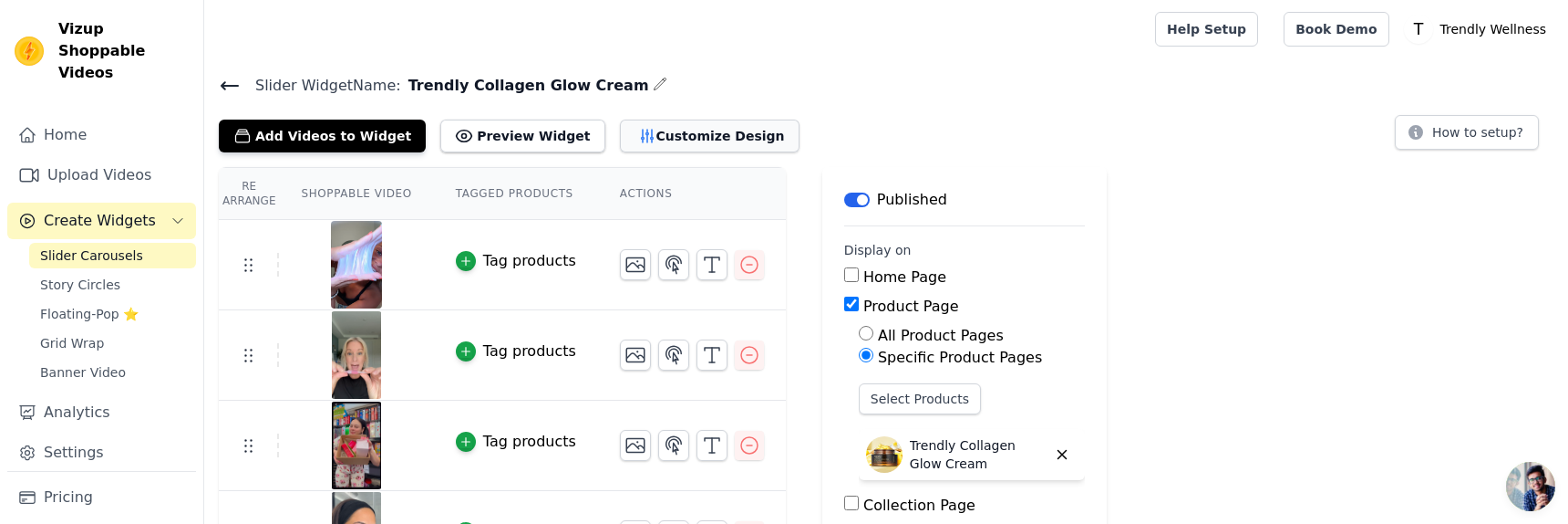
click at [633, 136] on button "Customize Design" at bounding box center [710, 136] width 179 height 32
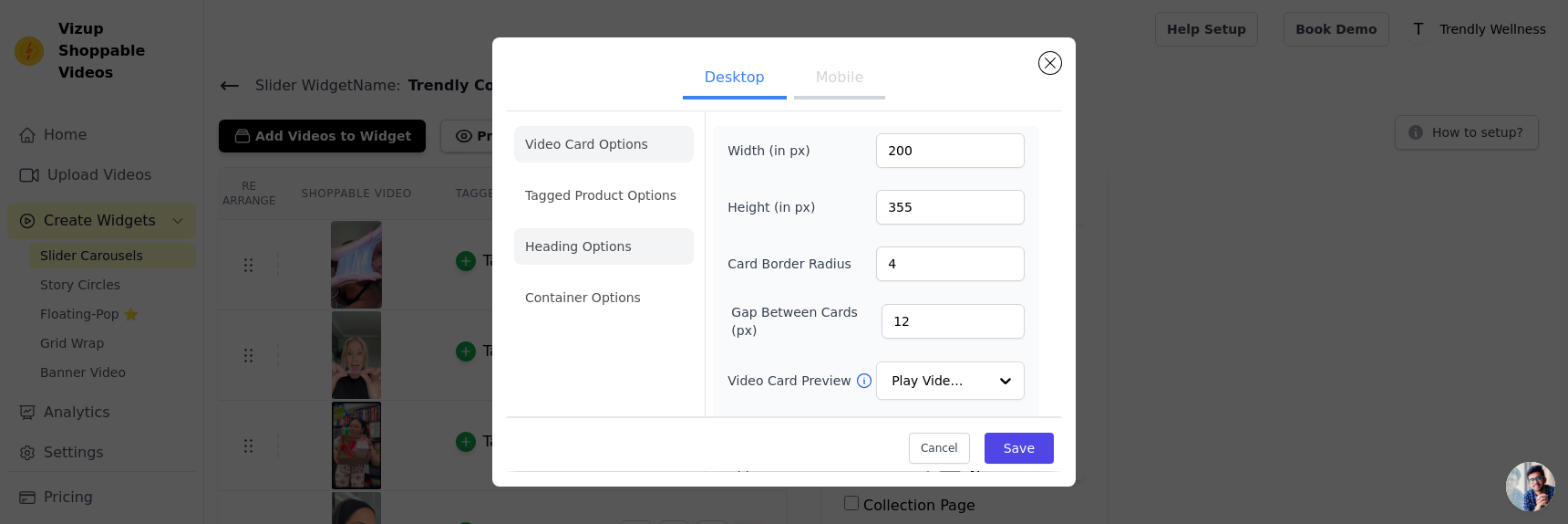
click at [613, 240] on li "Heading Options" at bounding box center [604, 246] width 179 height 36
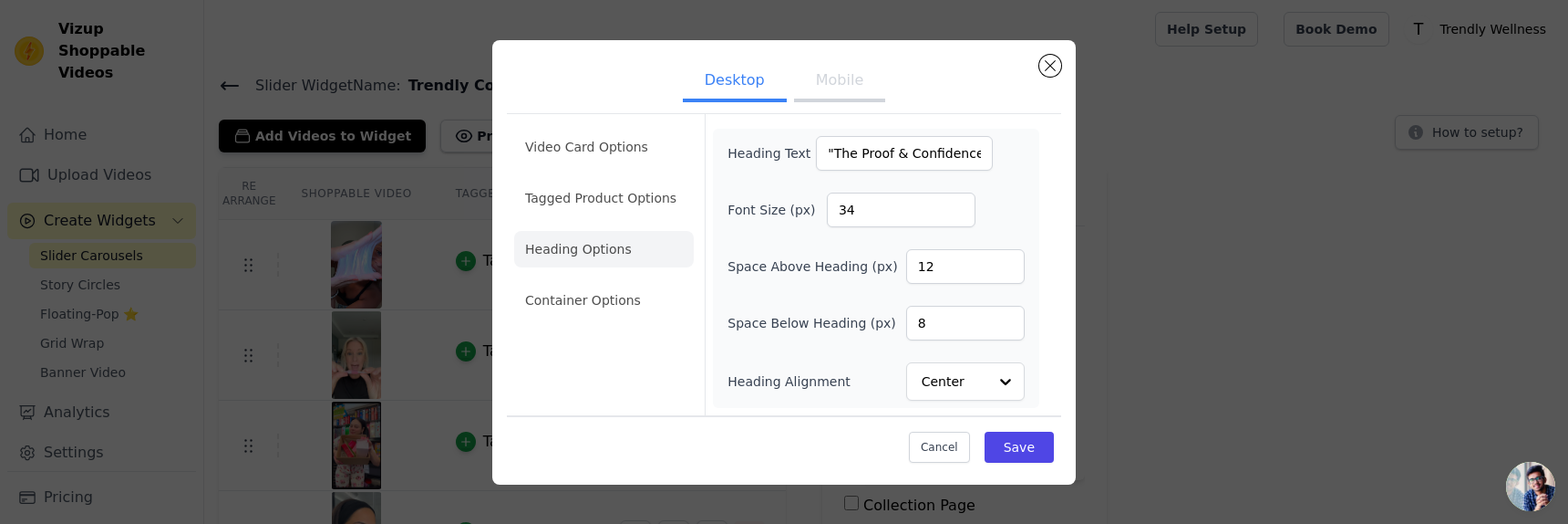
click at [830, 83] on button "Mobile" at bounding box center [839, 82] width 92 height 40
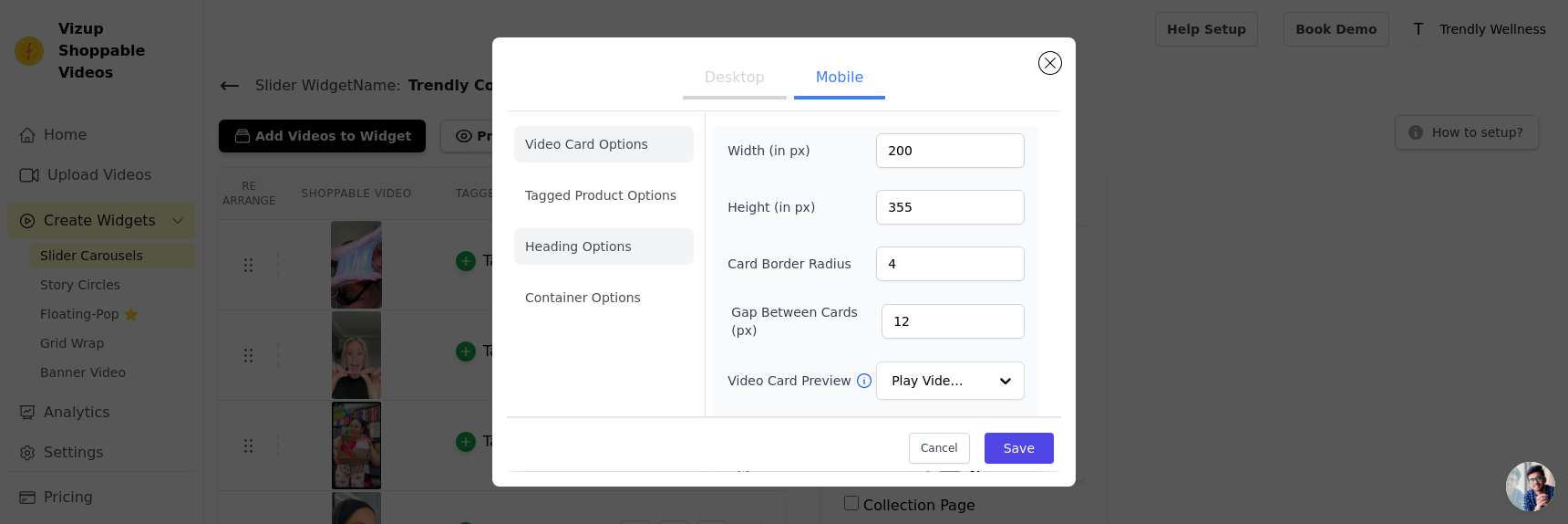
click at [575, 242] on li "Heading Options" at bounding box center [604, 246] width 179 height 36
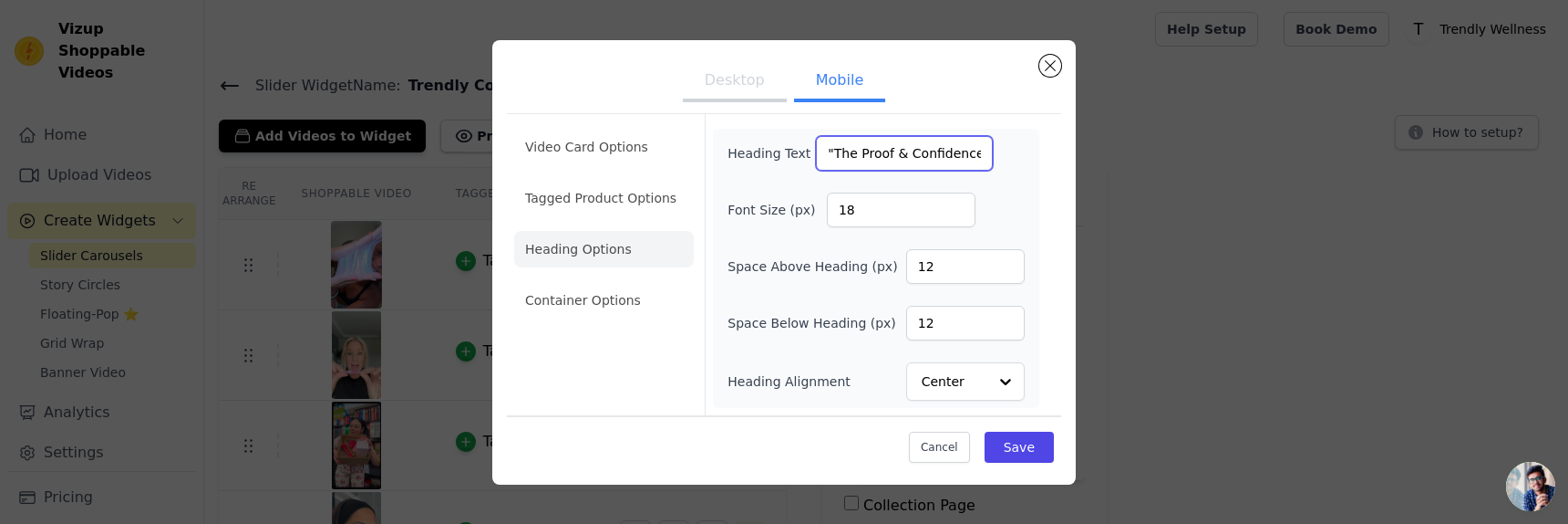
click at [917, 140] on input ""The Proof & Confidence. You Can Feel!"" at bounding box center [903, 153] width 176 height 34
click at [881, 201] on input "18" at bounding box center [901, 210] width 149 height 34
type input "14"
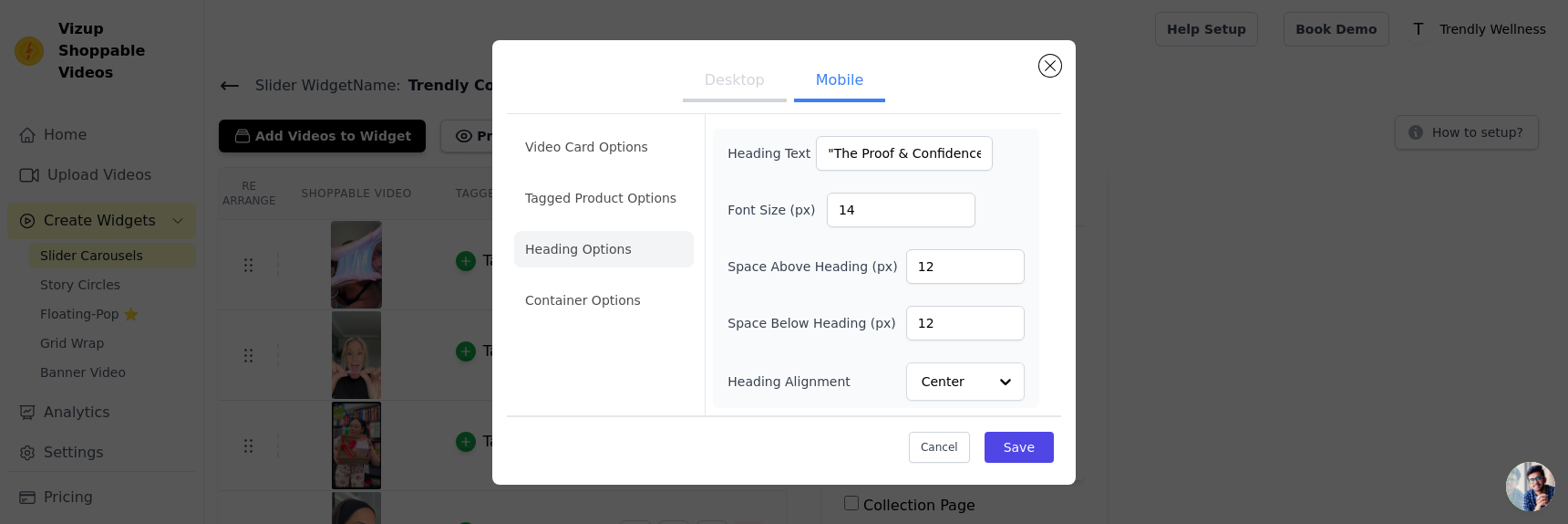
click at [1016, 467] on div "Cancel Save" at bounding box center [783, 442] width 554 height 54
click at [1015, 455] on button "Save" at bounding box center [1019, 447] width 70 height 31
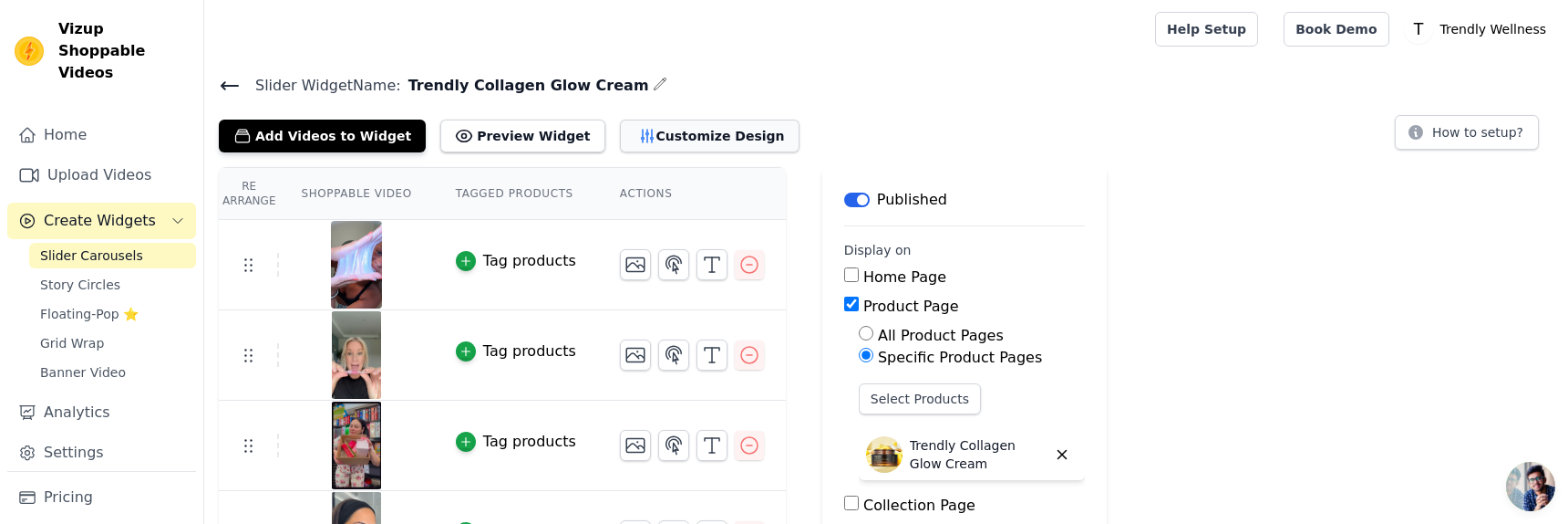
click at [628, 144] on button "Customize Design" at bounding box center [710, 136] width 179 height 32
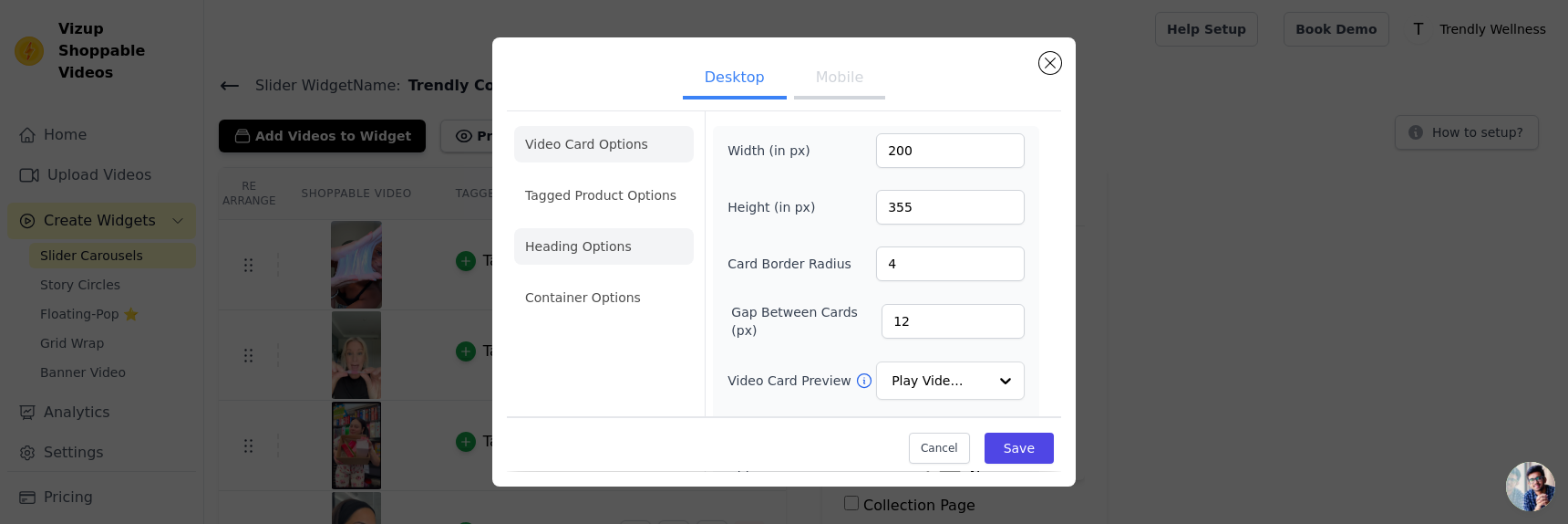
click at [622, 239] on li "Heading Options" at bounding box center [604, 246] width 179 height 36
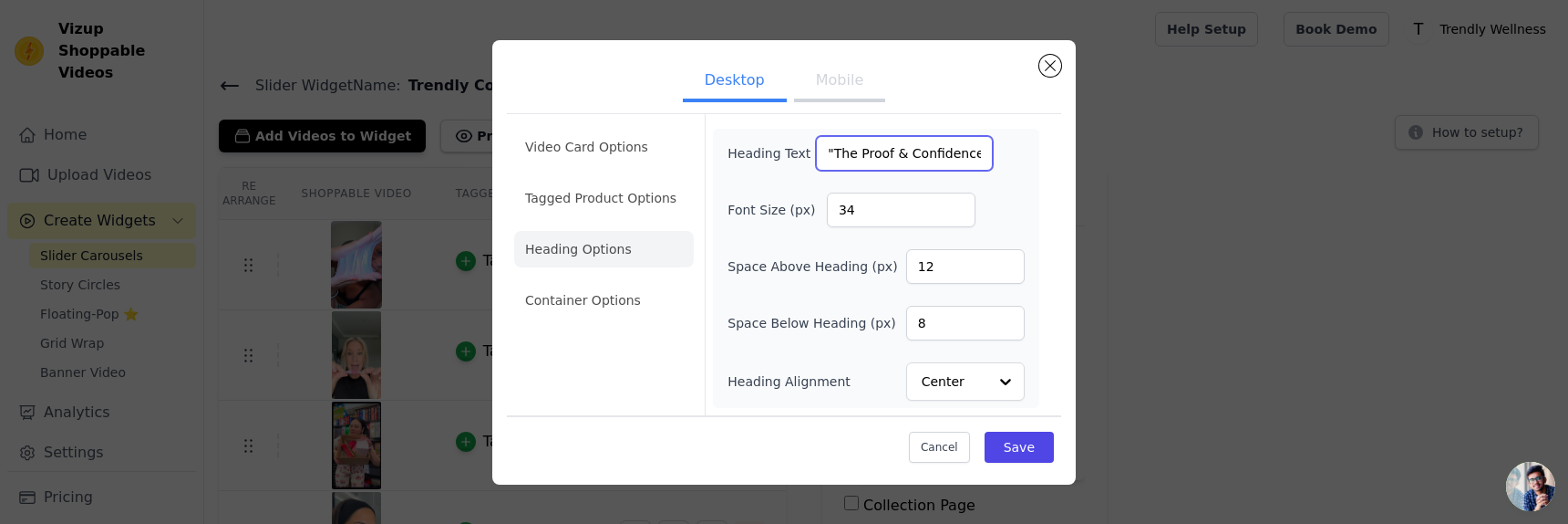
click at [899, 148] on input ""The Proof & Confidence. You Can Feel!"" at bounding box center [903, 153] width 176 height 34
click at [856, 89] on button "Mobile" at bounding box center [839, 82] width 92 height 40
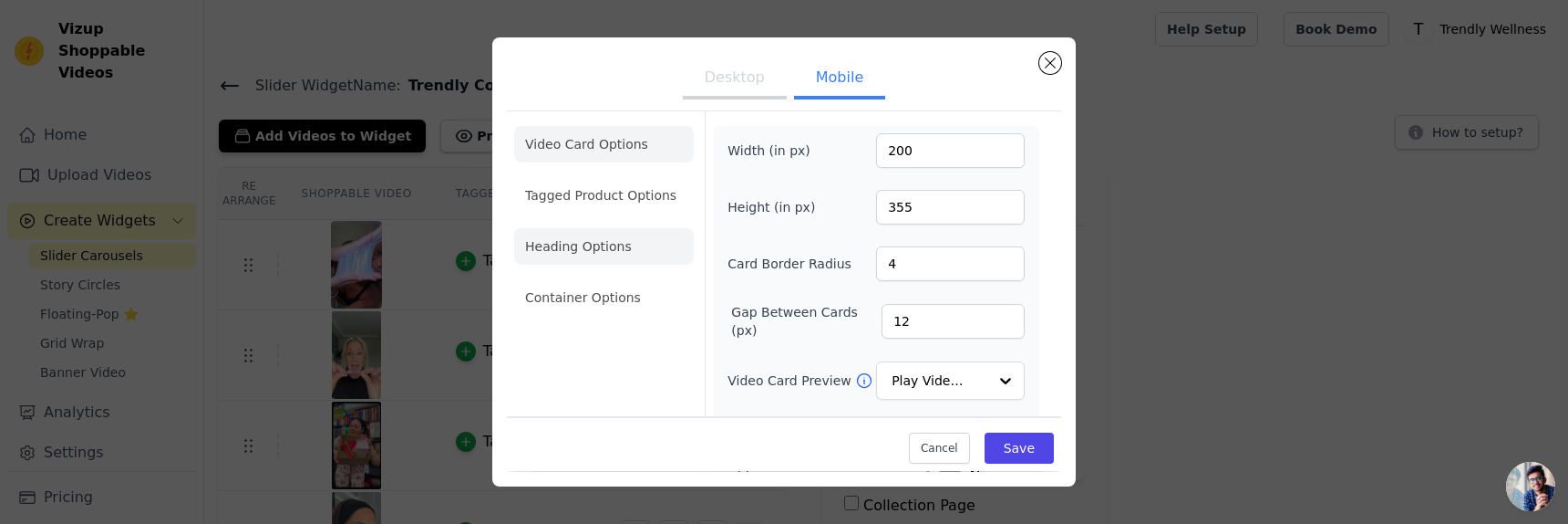
click at [631, 240] on li "Heading Options" at bounding box center [604, 246] width 179 height 36
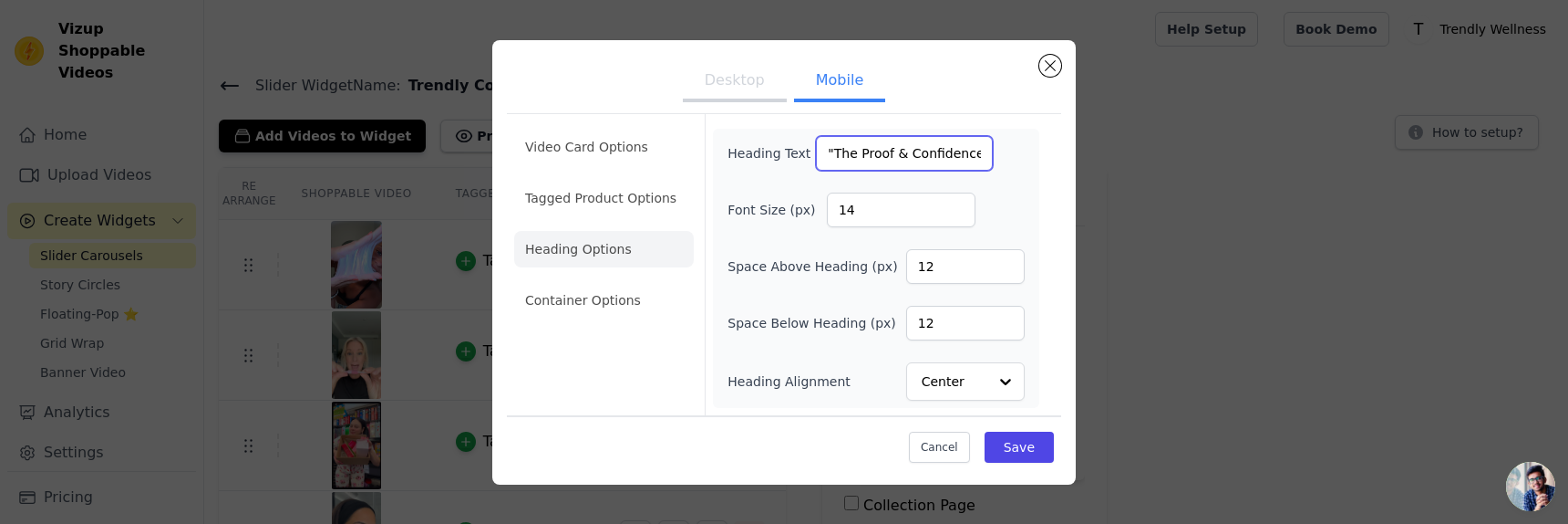
click at [931, 157] on input ""The Proof & Confidence. You Can Feel!"" at bounding box center [903, 153] width 176 height 34
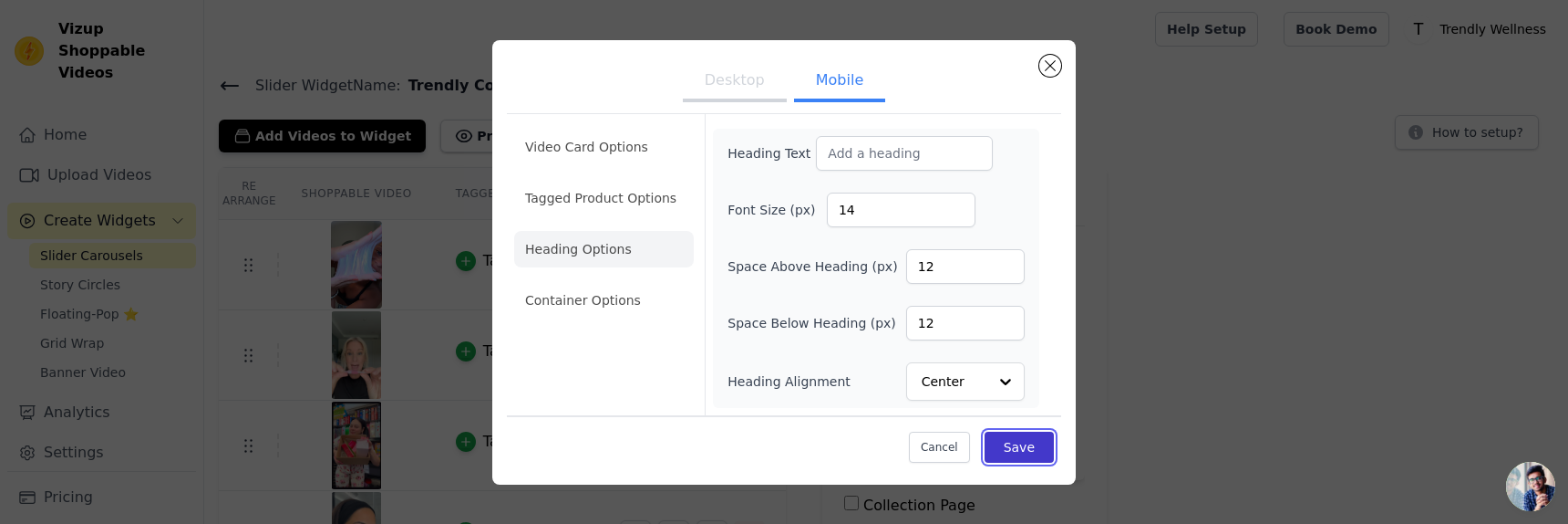
click at [1042, 447] on button "Save" at bounding box center [1019, 447] width 70 height 31
